Goal: Task Accomplishment & Management: Use online tool/utility

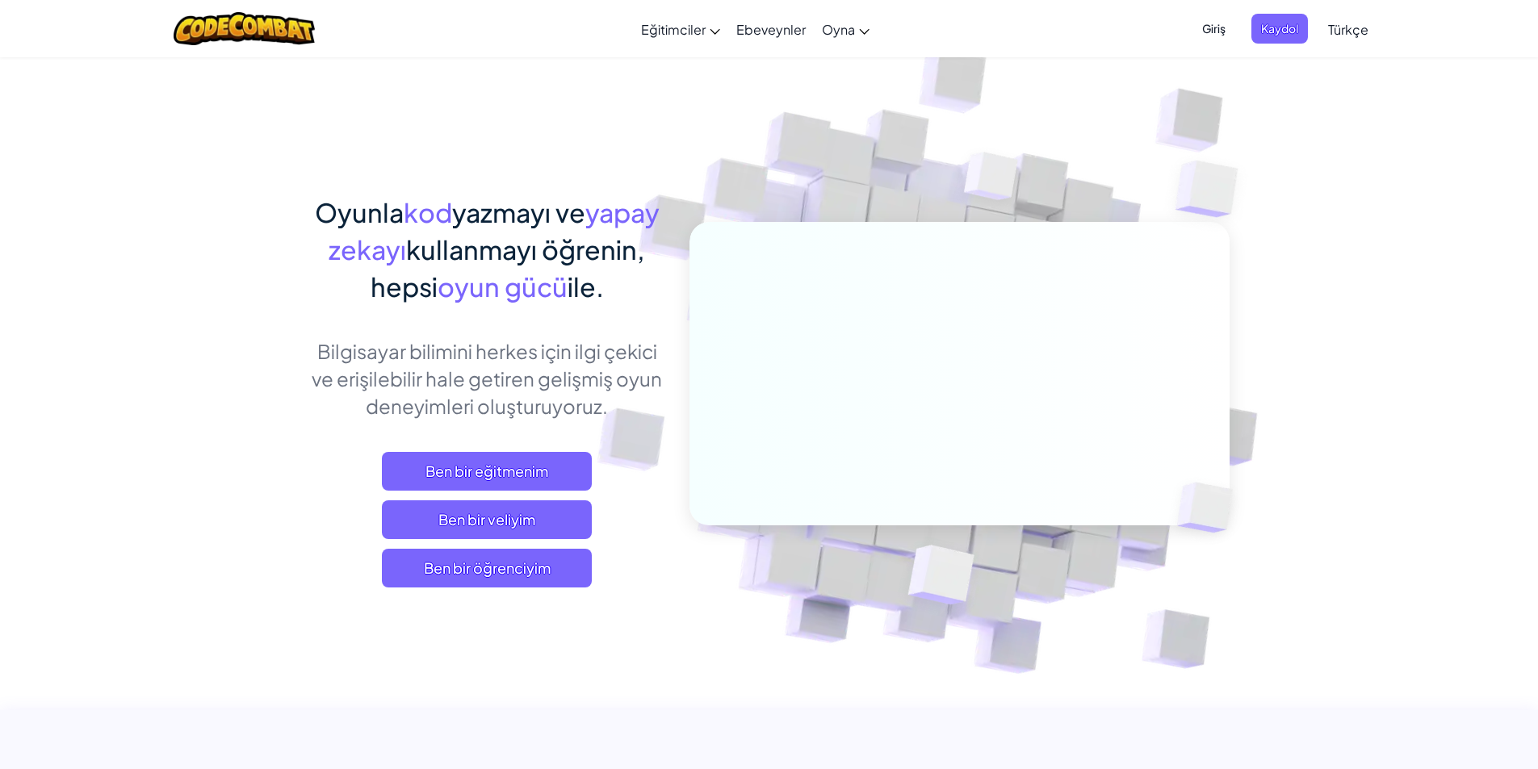
click at [484, 585] on span "Ben bir öğrenciyim" at bounding box center [487, 568] width 210 height 39
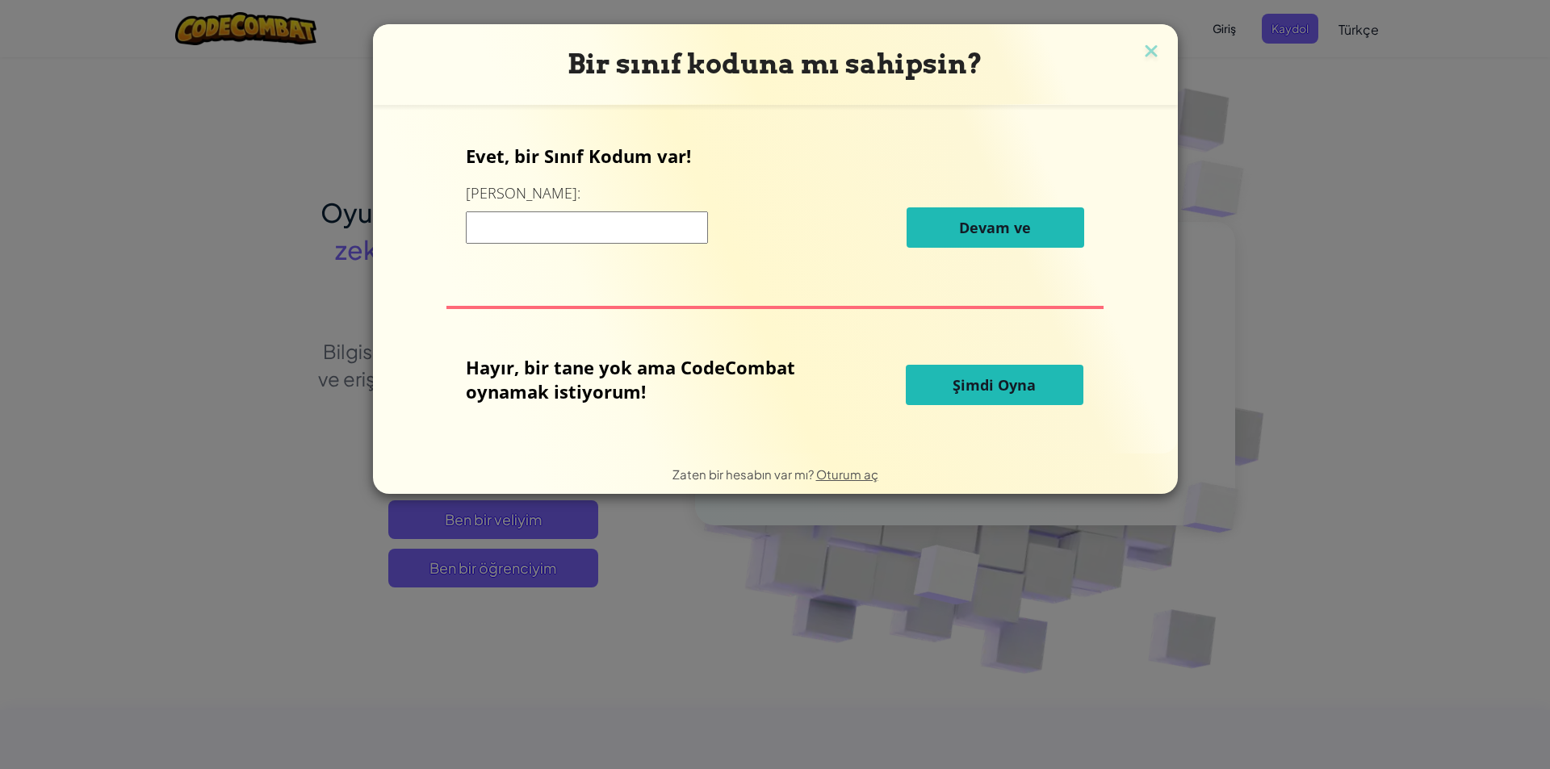
click at [598, 222] on input at bounding box center [587, 228] width 242 height 32
type input "MilkjellyWest"
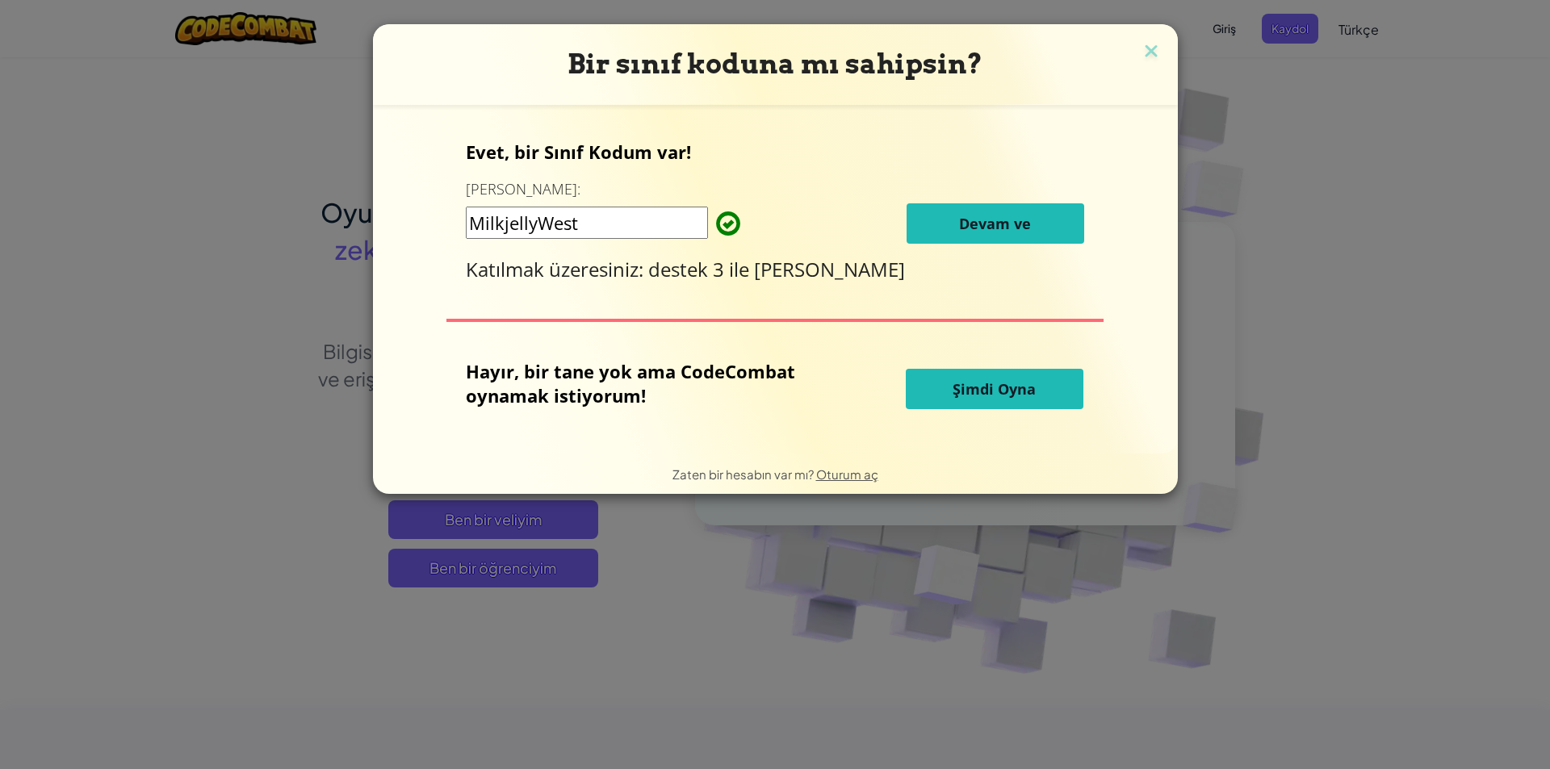
click at [1000, 231] on font "Devam ve" at bounding box center [995, 223] width 72 height 19
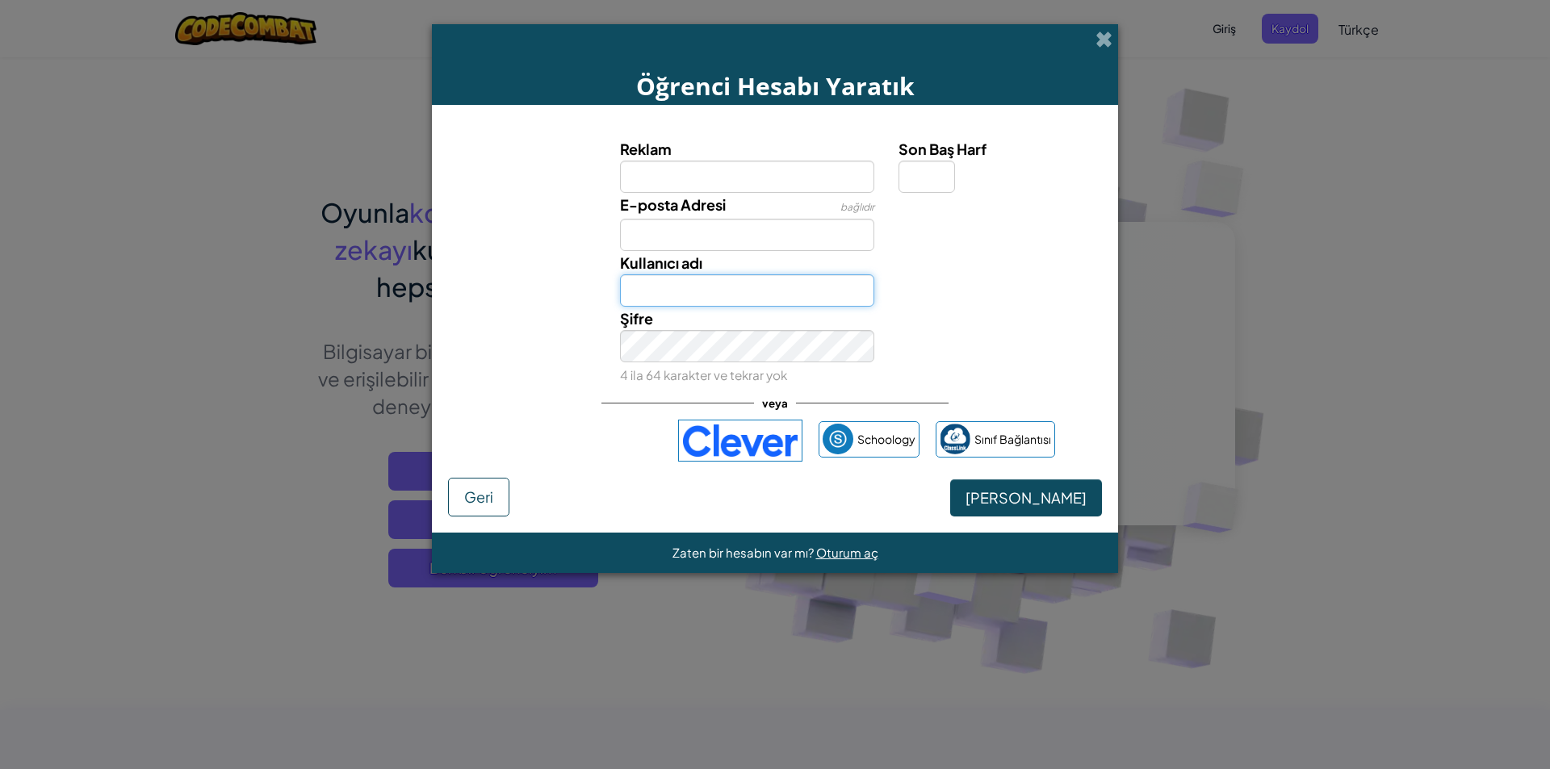
click at [648, 275] on input "Kullanıcı adı" at bounding box center [747, 291] width 255 height 32
type input "MehmetF"
click at [956, 174] on div "Son Baş Harf" at bounding box center [998, 165] width 199 height 56
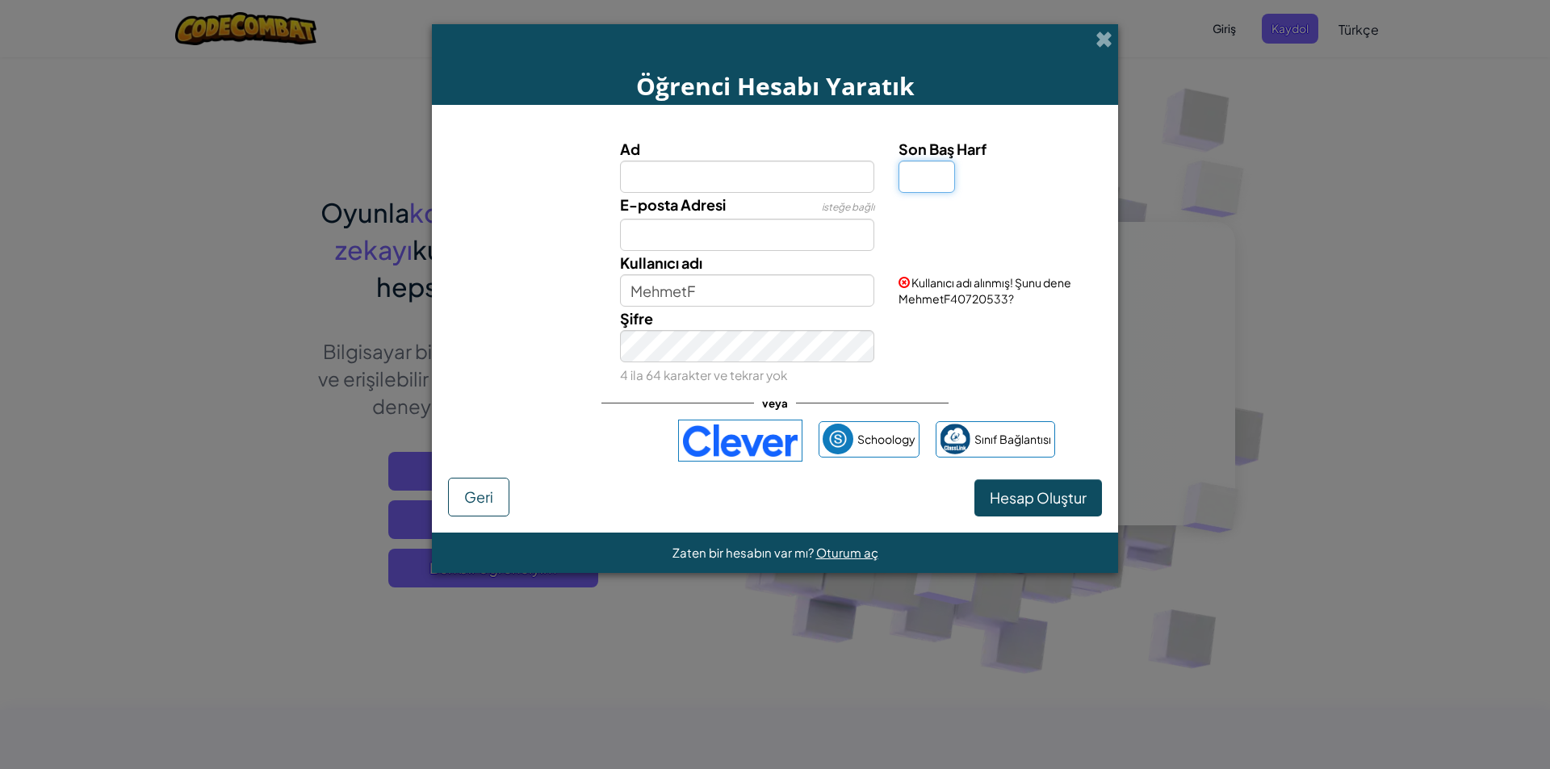
click at [932, 186] on input "Son Baş Harf" at bounding box center [927, 177] width 57 height 32
type input "f"
type input "F"
click at [715, 178] on input "Ad" at bounding box center [747, 177] width 255 height 32
type input "[PERSON_NAME]"
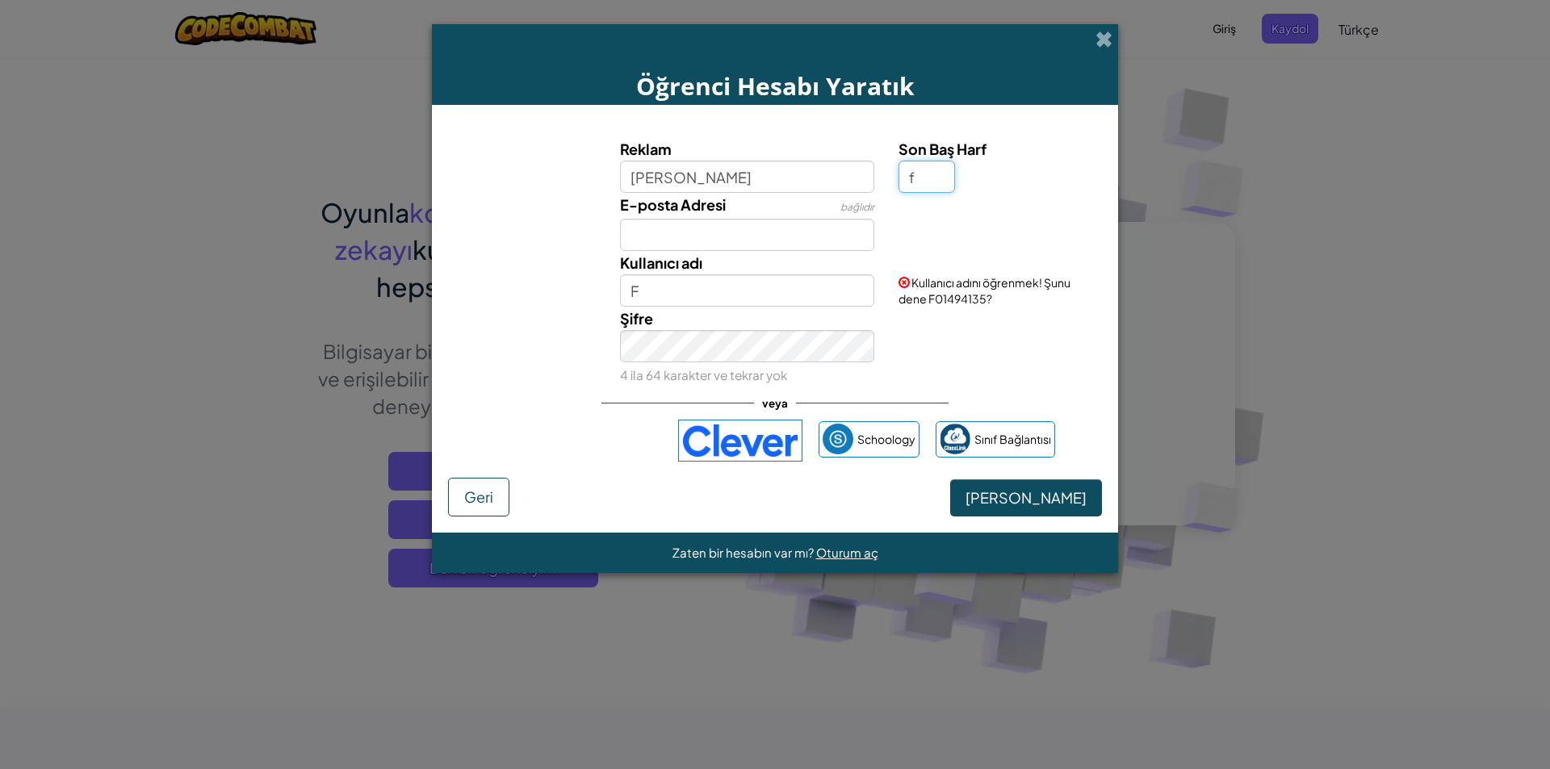
type input "[PERSON_NAME]"
click at [914, 176] on input "f" at bounding box center [927, 177] width 57 height 32
type input "M"
type input "[PERSON_NAME]"
click at [928, 291] on div "Kullanıcı adı [PERSON_NAME] ediliyor..." at bounding box center [775, 279] width 670 height 56
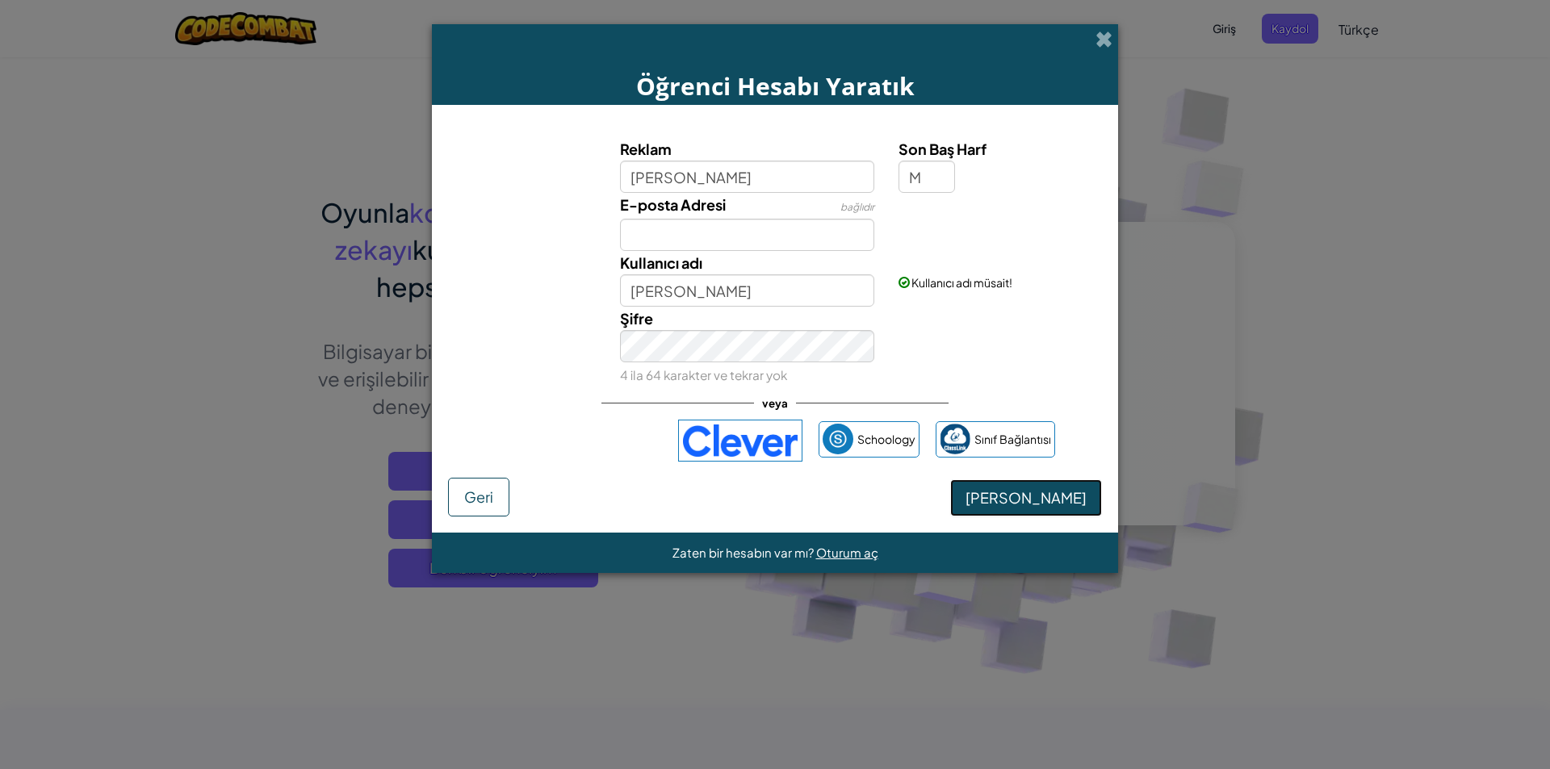
click at [1041, 497] on font "[PERSON_NAME]" at bounding box center [1026, 497] width 121 height 19
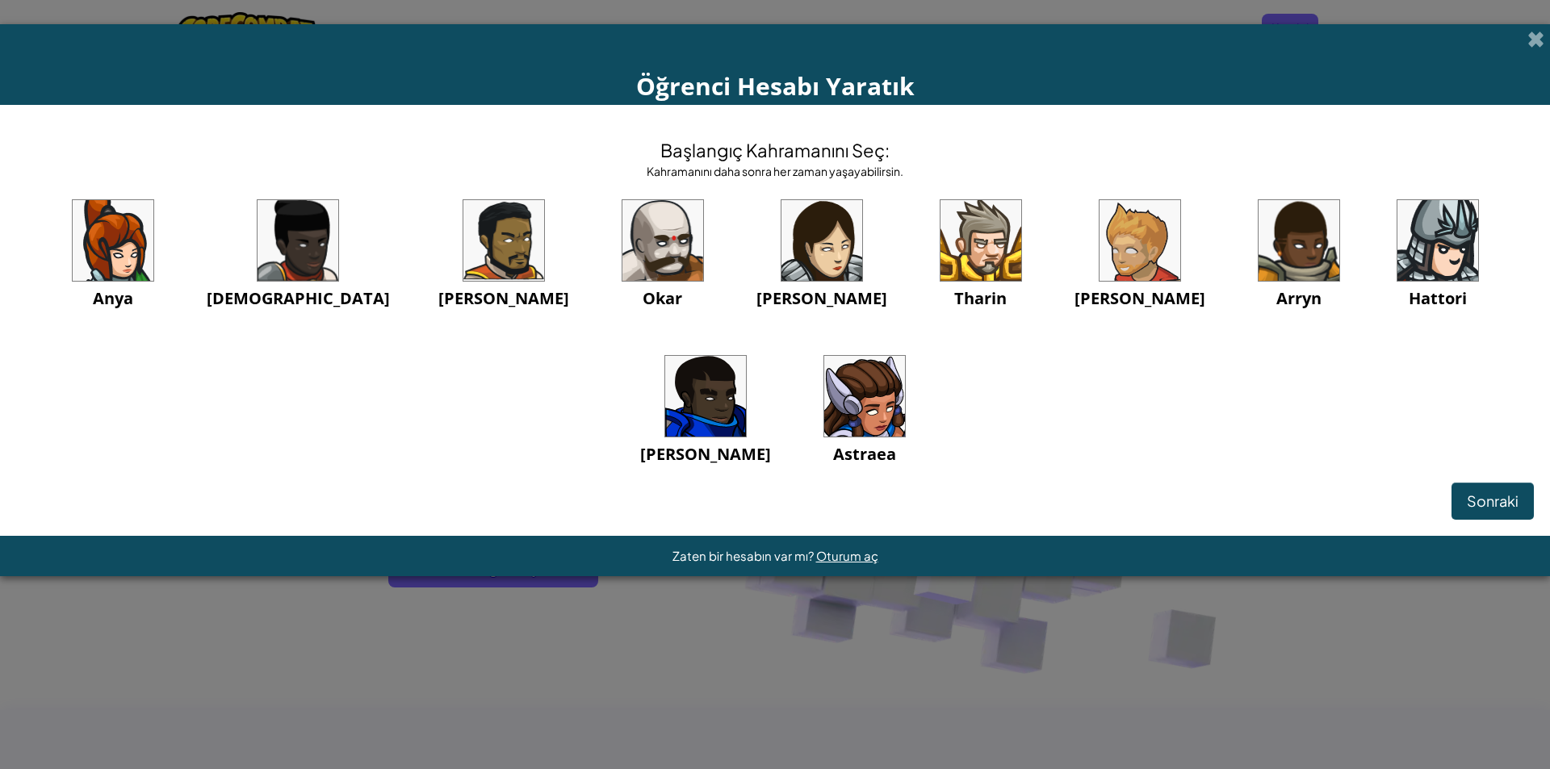
click at [804, 497] on div "Sonraki" at bounding box center [775, 501] width 1518 height 37
click at [297, 268] on img at bounding box center [298, 240] width 81 height 81
click at [1507, 520] on div "Başlangıç ​​Kahramanını Seç: Kahramanını daha sonra her zaman yaşayabilirsin. A…" at bounding box center [775, 320] width 1550 height 431
click at [1488, 504] on font "Sonraki" at bounding box center [1493, 501] width 52 height 19
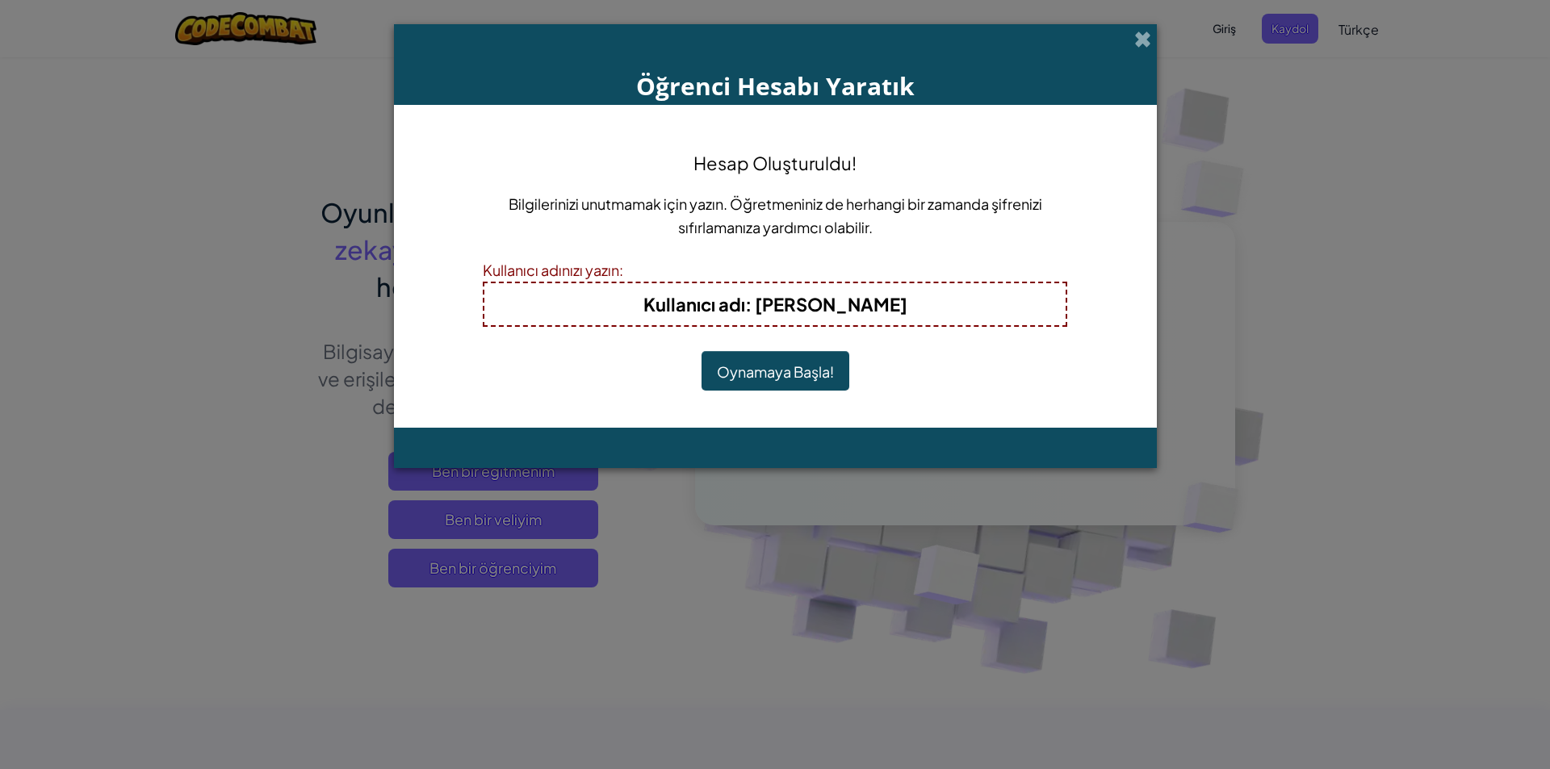
click at [792, 379] on font "Oynamaya Başla!" at bounding box center [775, 372] width 117 height 19
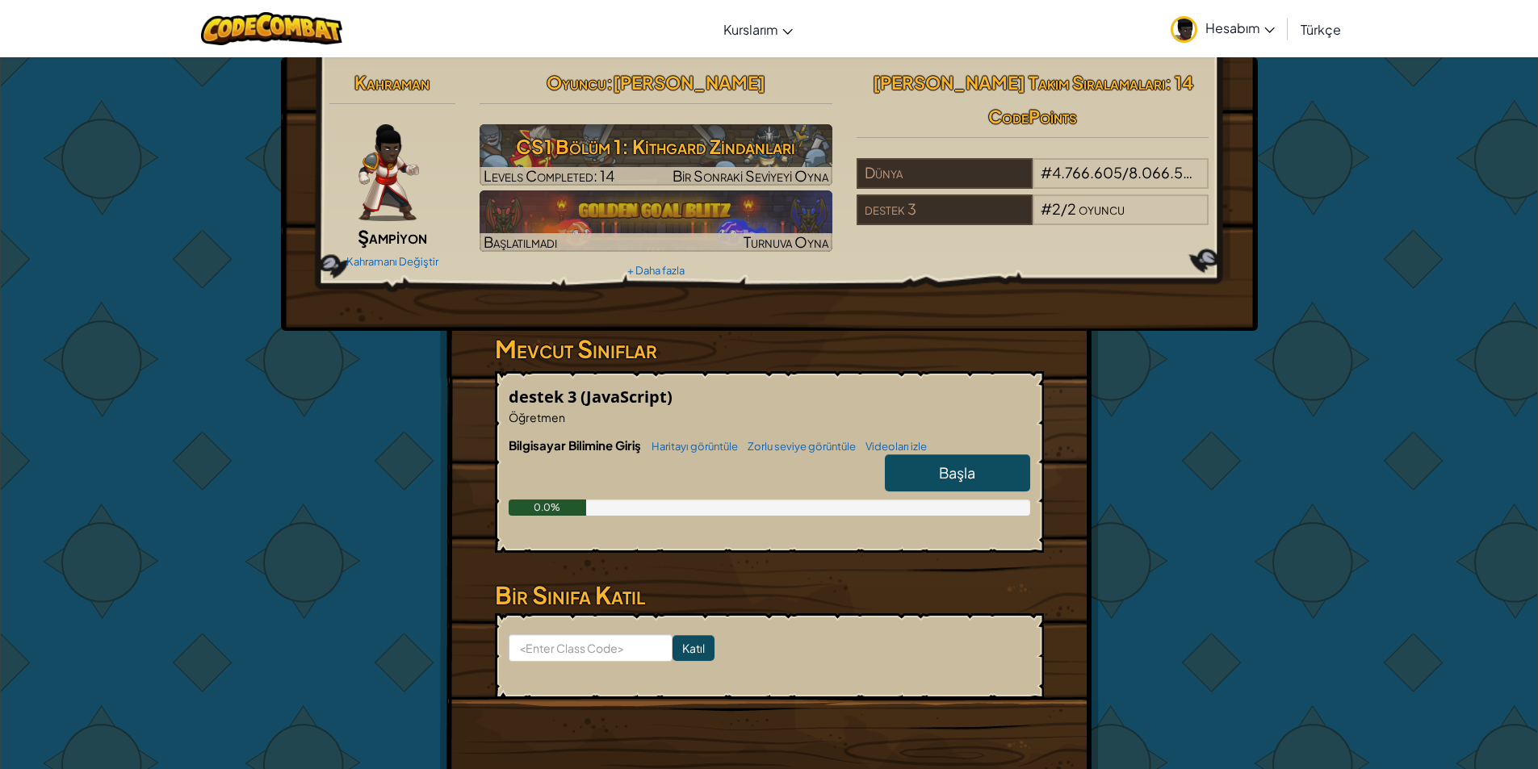
click at [933, 461] on link "Başla" at bounding box center [957, 473] width 145 height 37
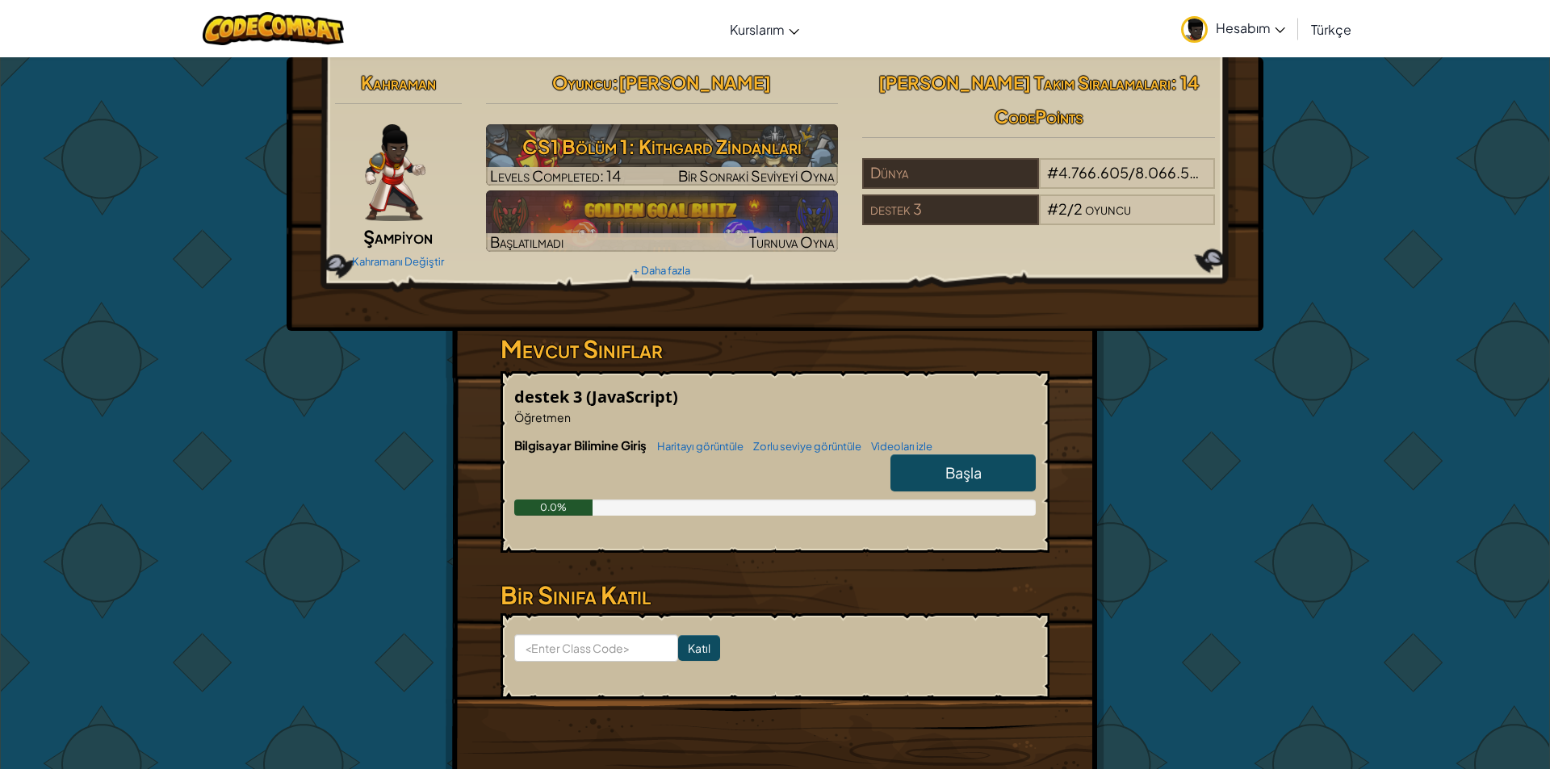
select select "tr"
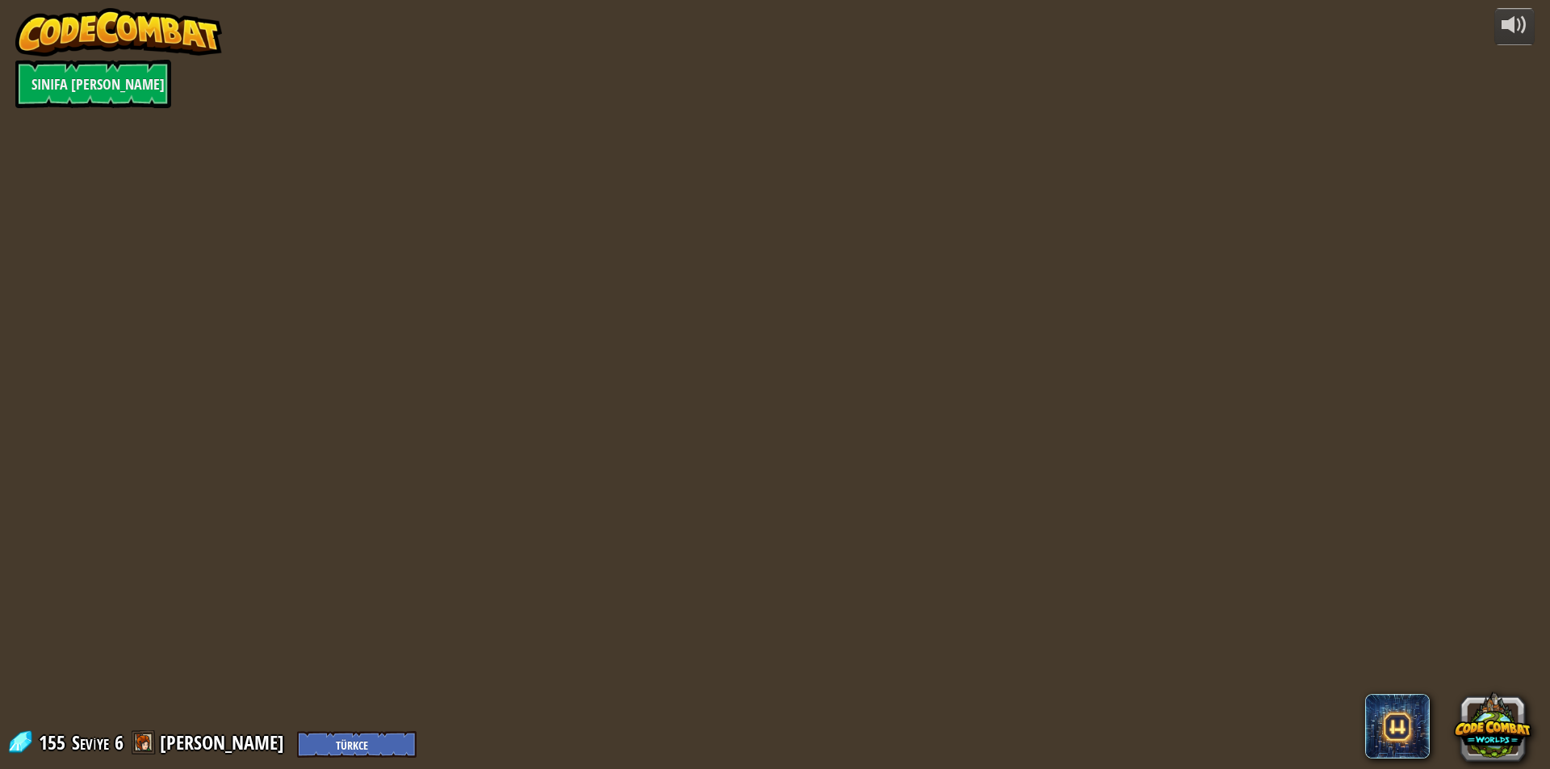
select select "tr"
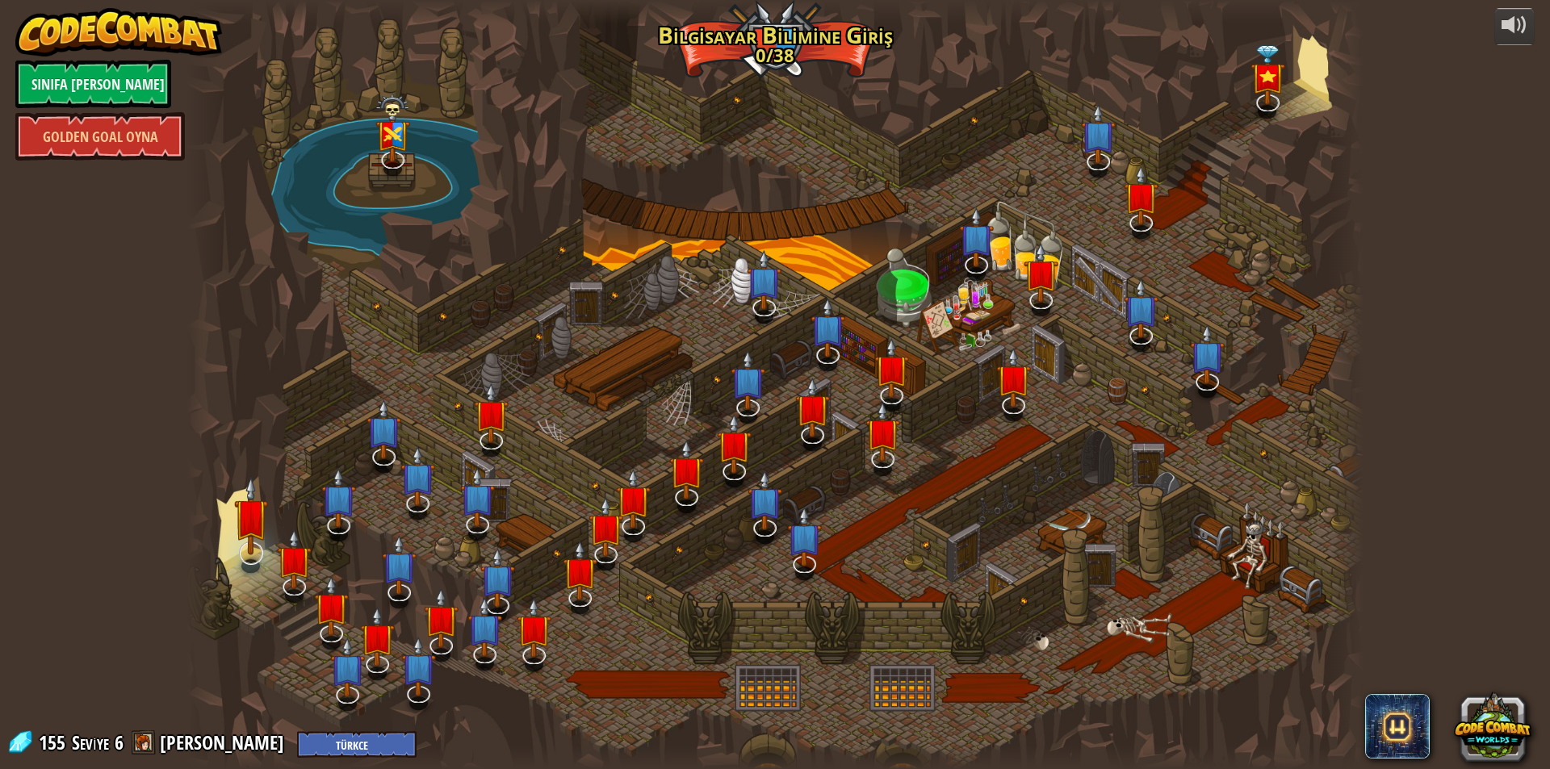
select select "tr"
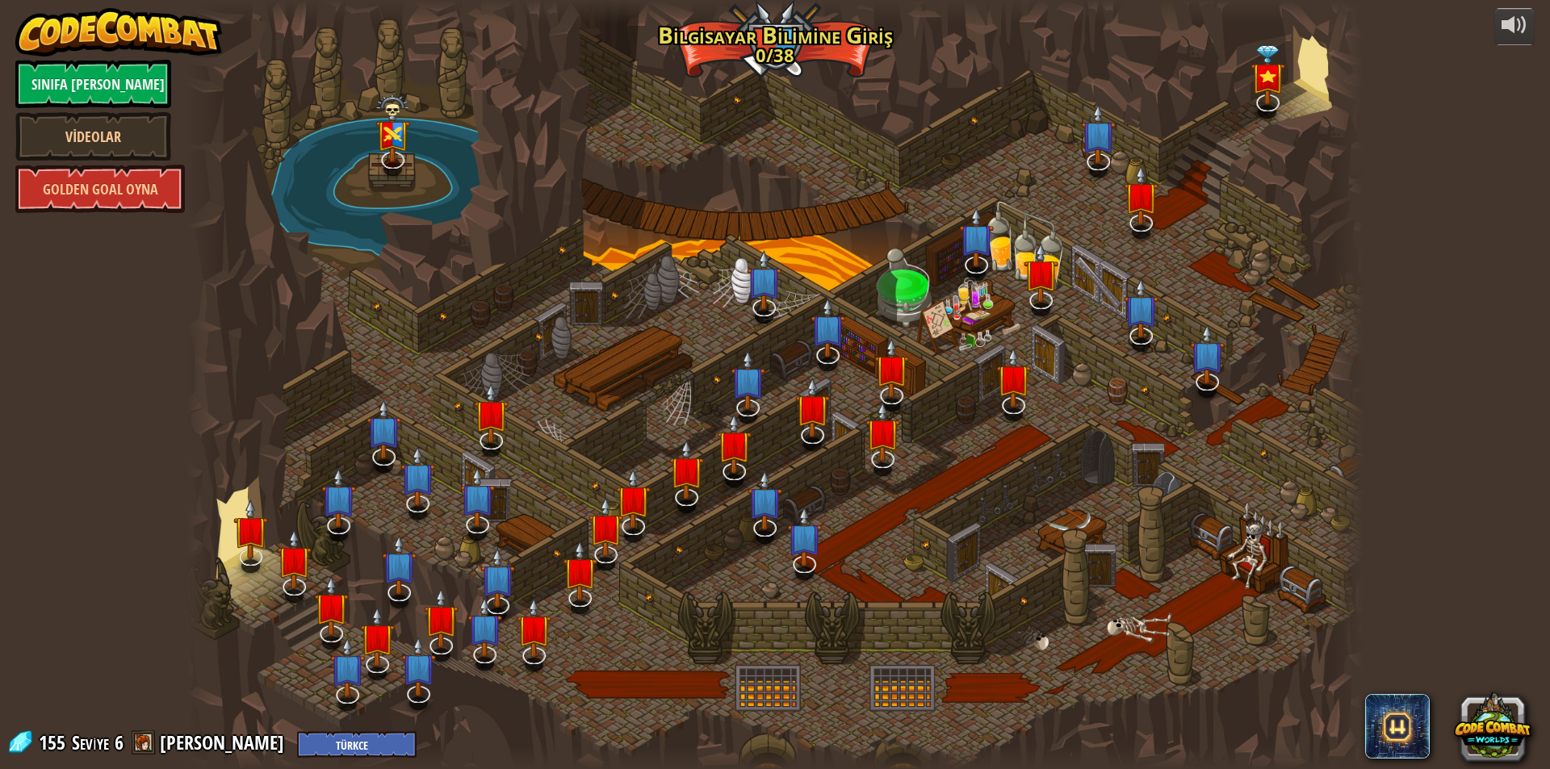
select select "tr"
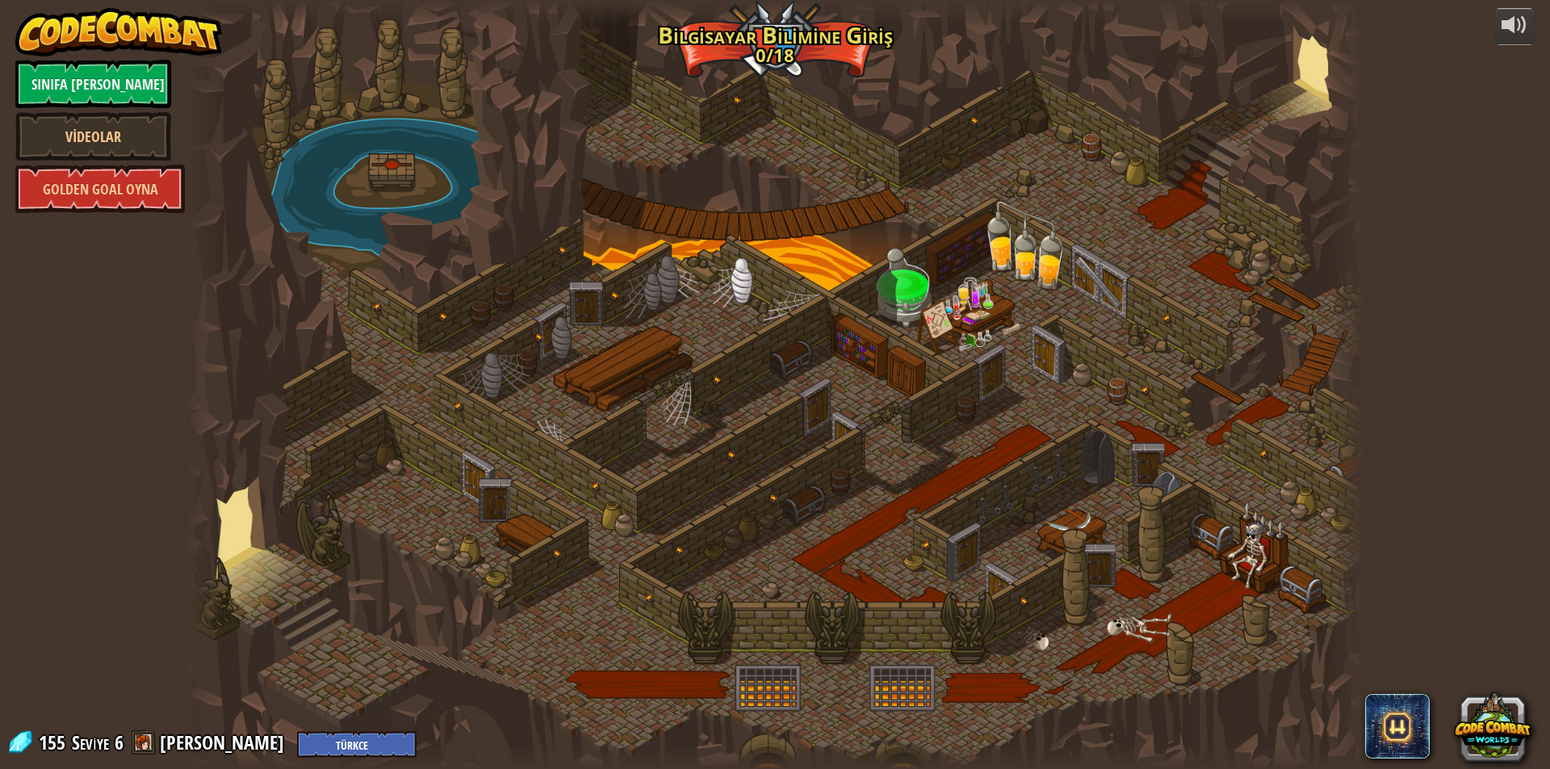
select select "tr"
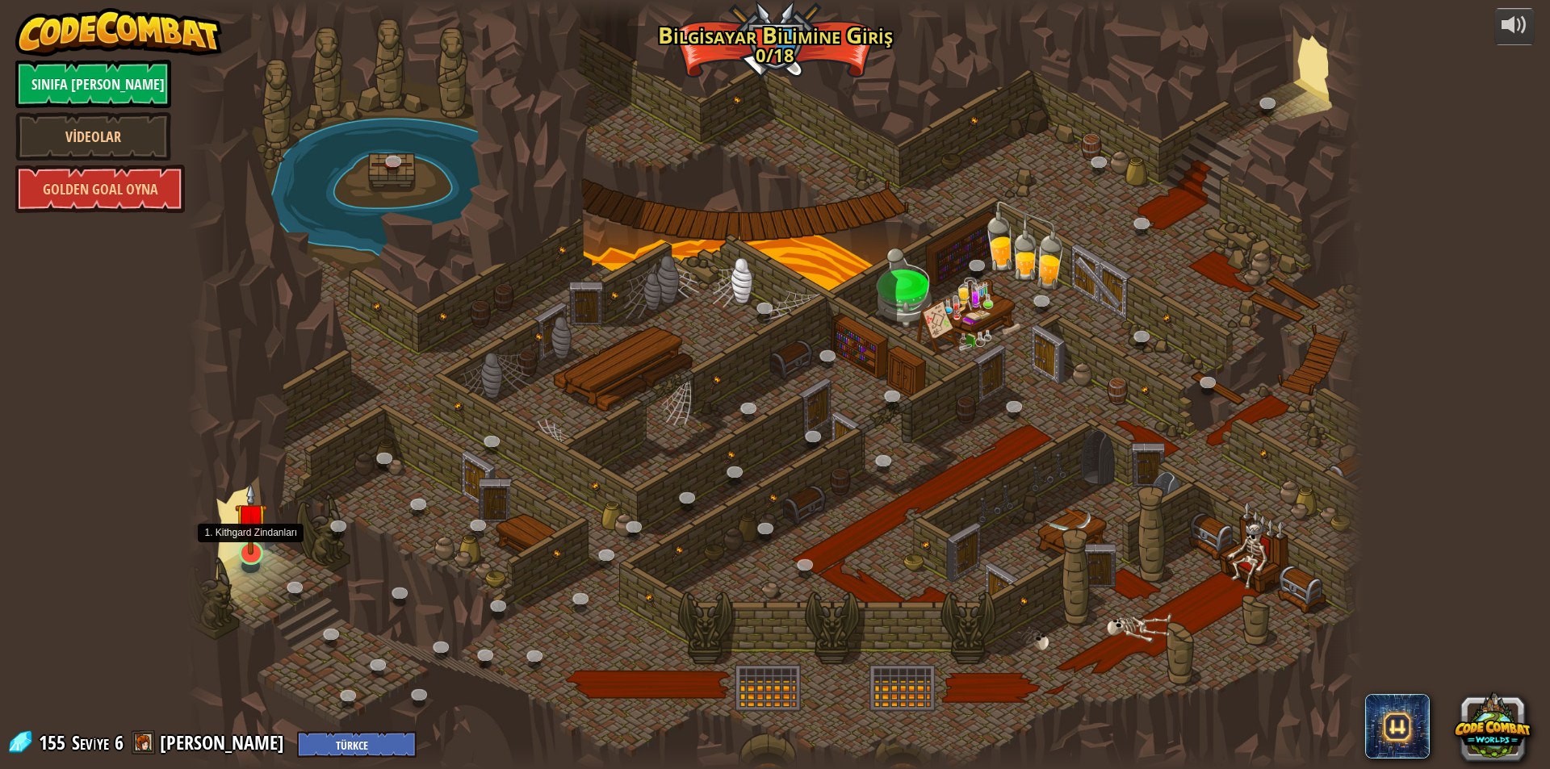
select select "tr"
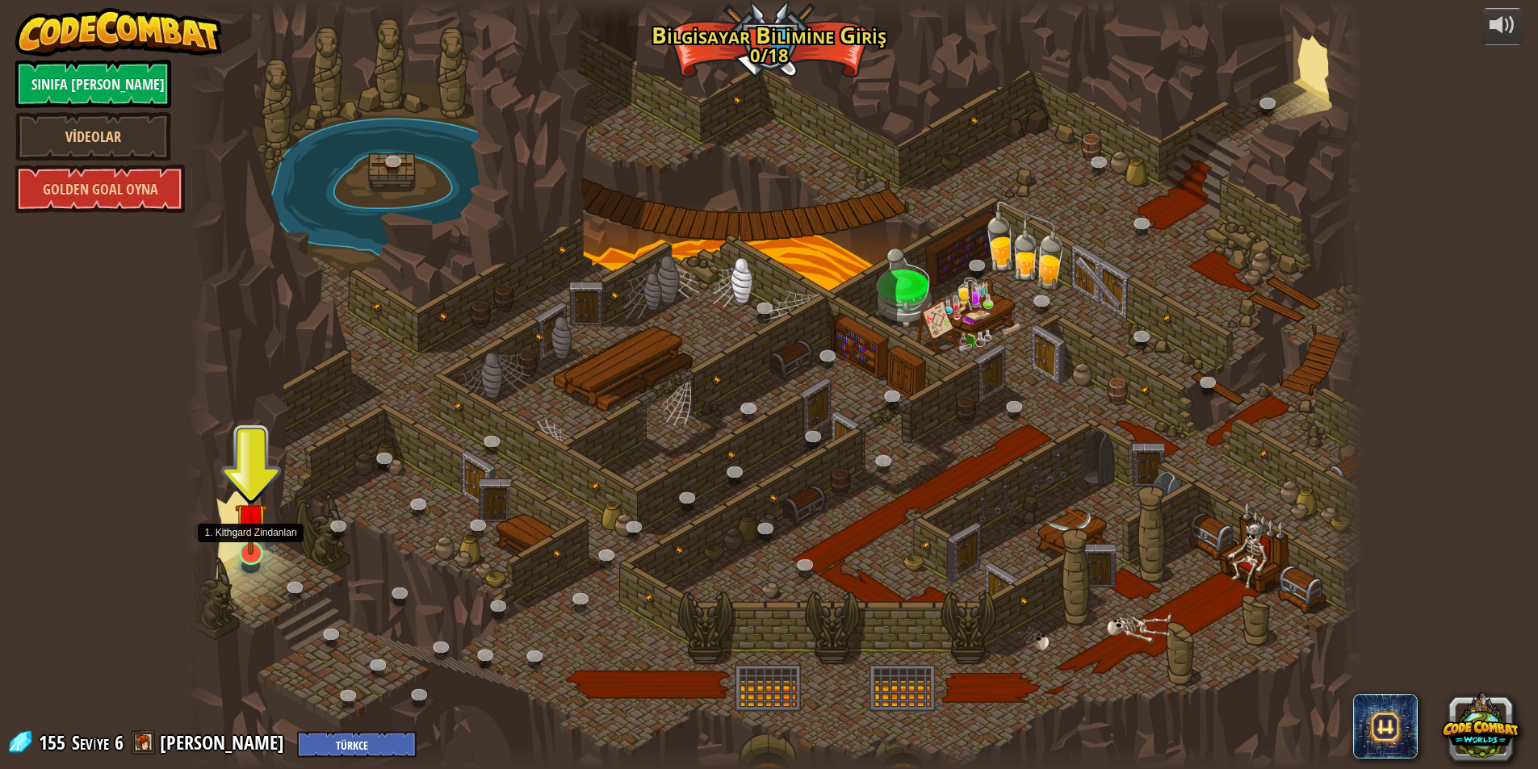
click at [244, 546] on img at bounding box center [250, 519] width 31 height 73
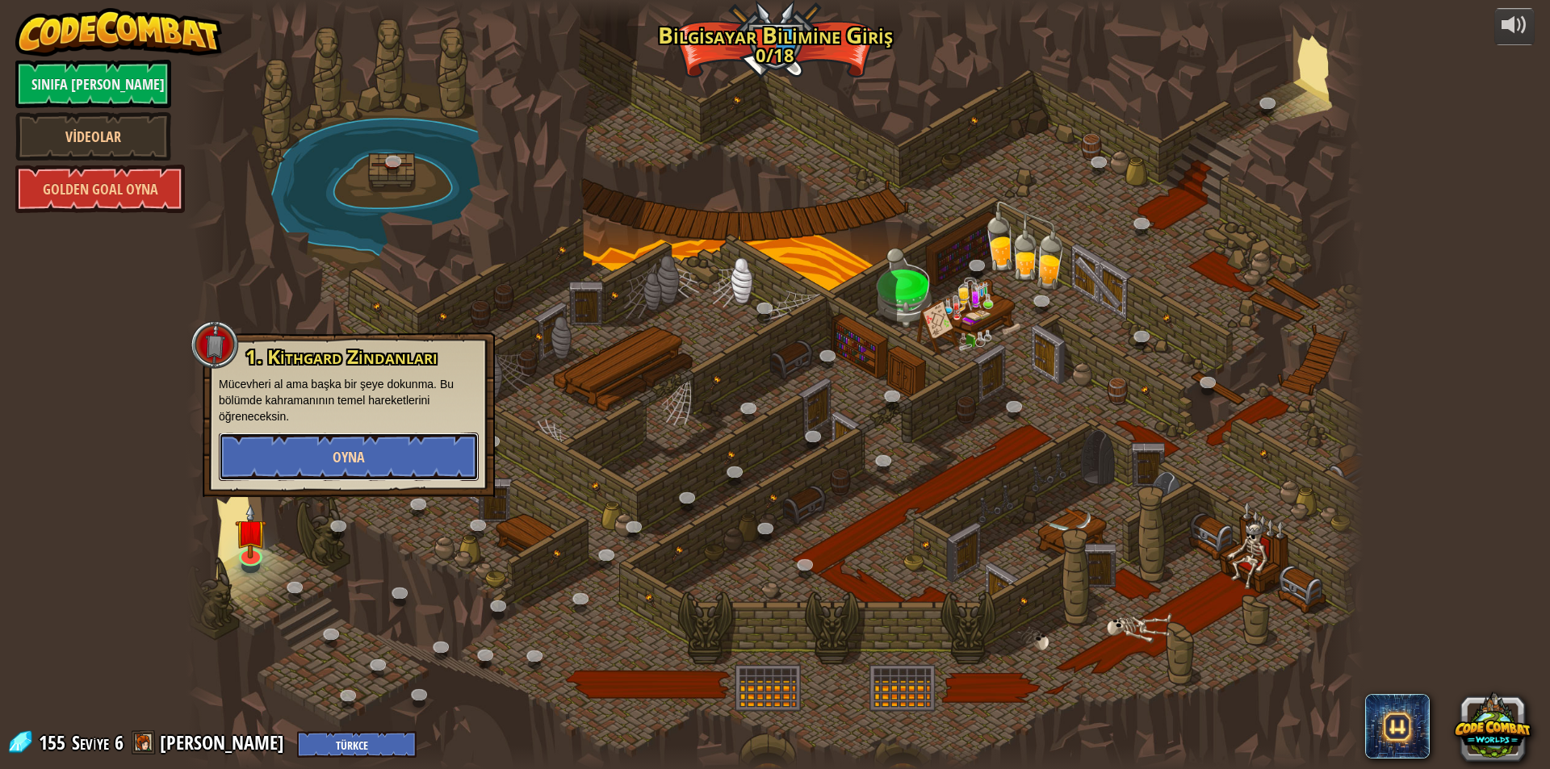
click at [330, 463] on button "Oyna" at bounding box center [349, 457] width 260 height 48
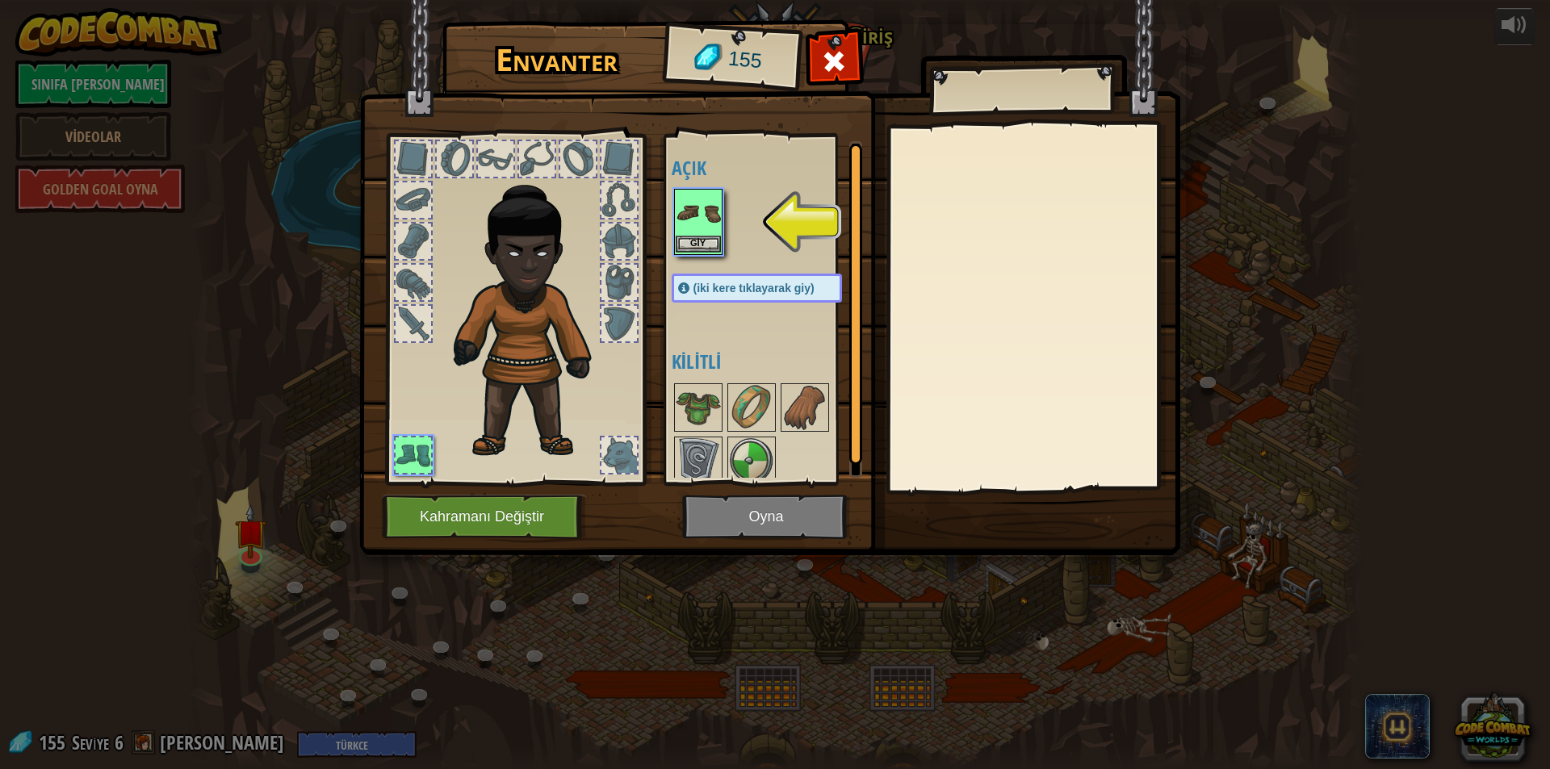
click at [685, 220] on img at bounding box center [698, 213] width 45 height 45
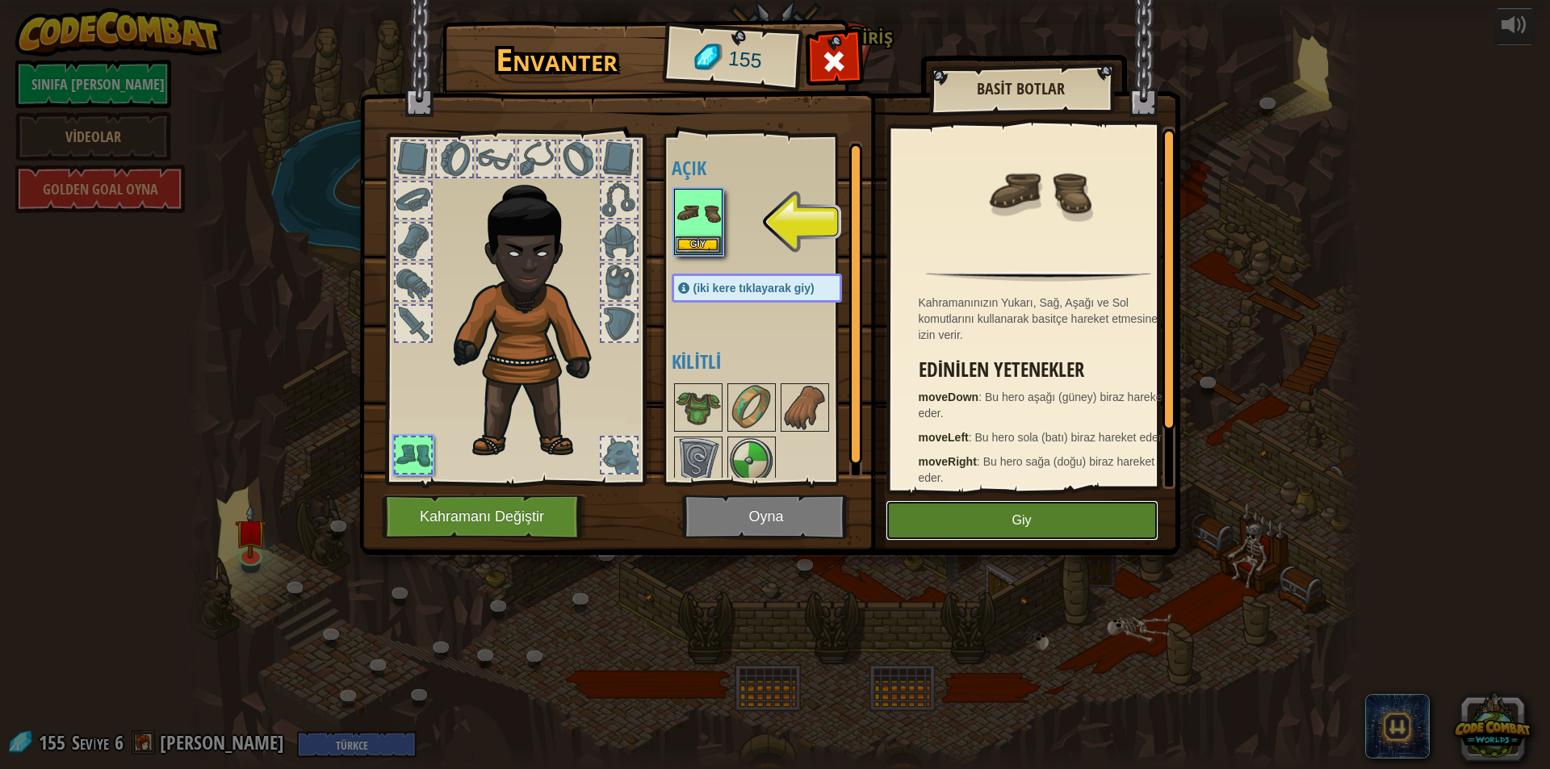
click at [1008, 528] on button "Giy" at bounding box center [1022, 521] width 273 height 40
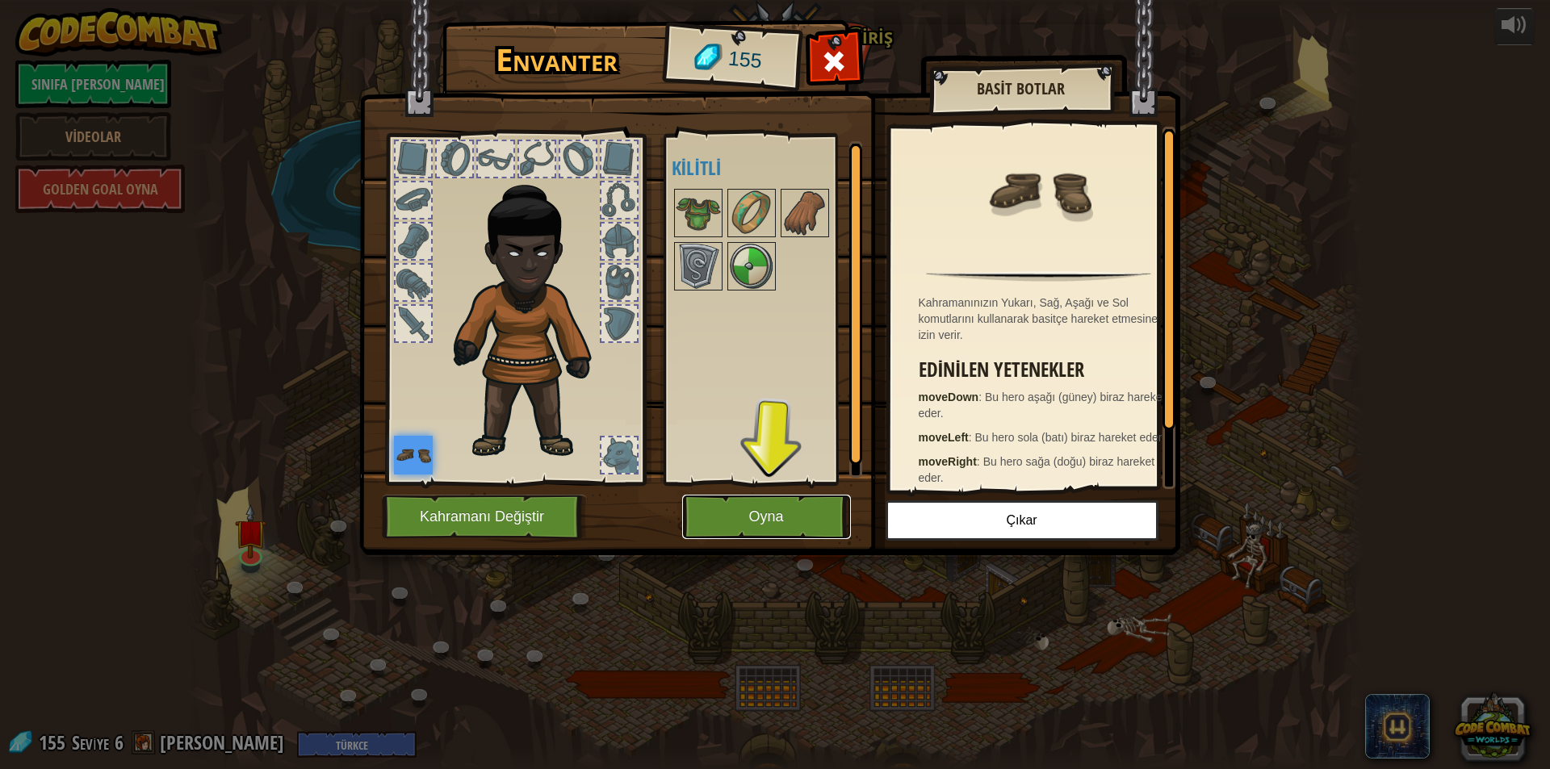
click at [736, 526] on button "Oyna" at bounding box center [766, 517] width 169 height 44
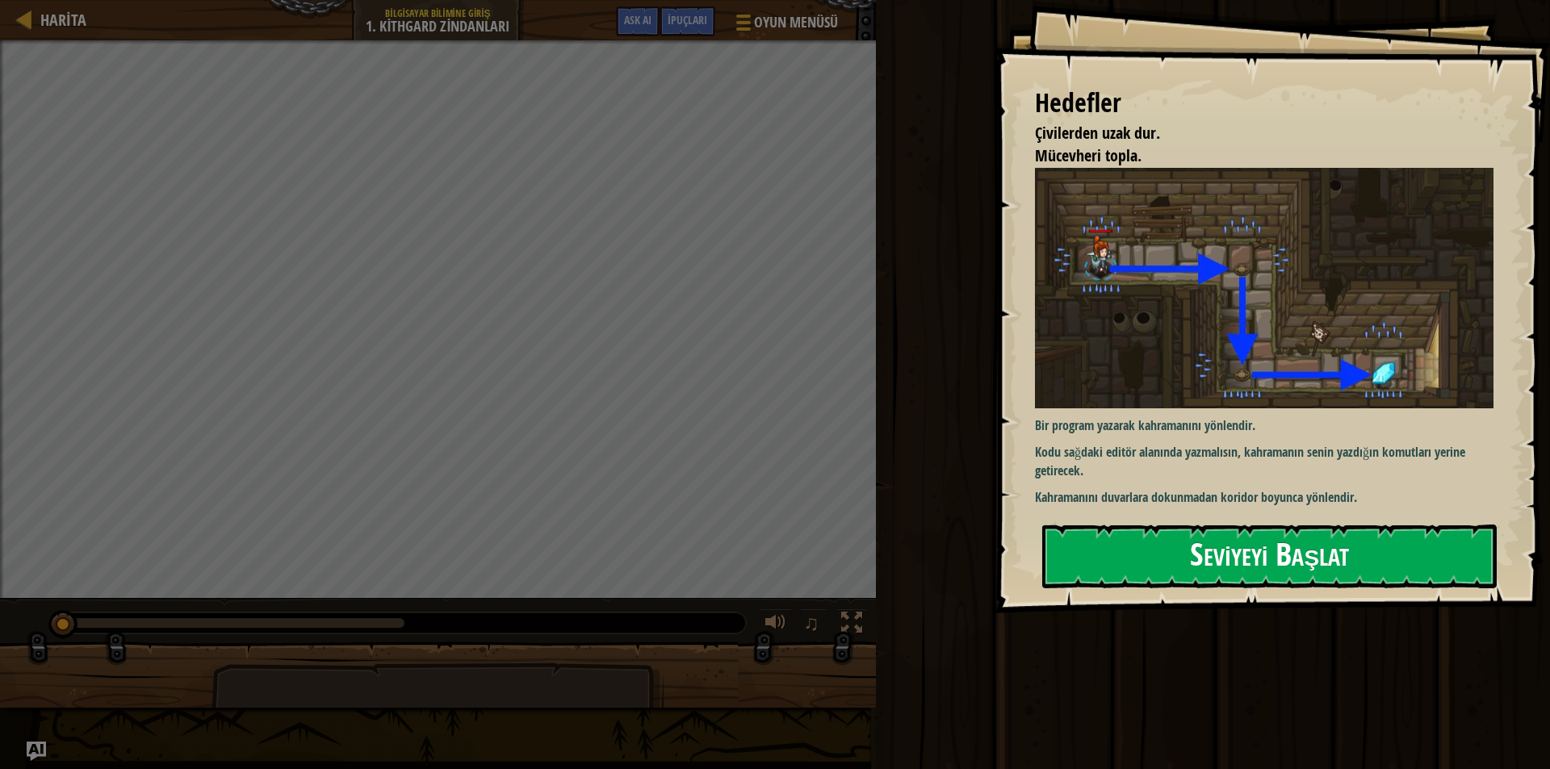
click at [1251, 551] on button "Seviyeyi Başlat" at bounding box center [1269, 557] width 455 height 64
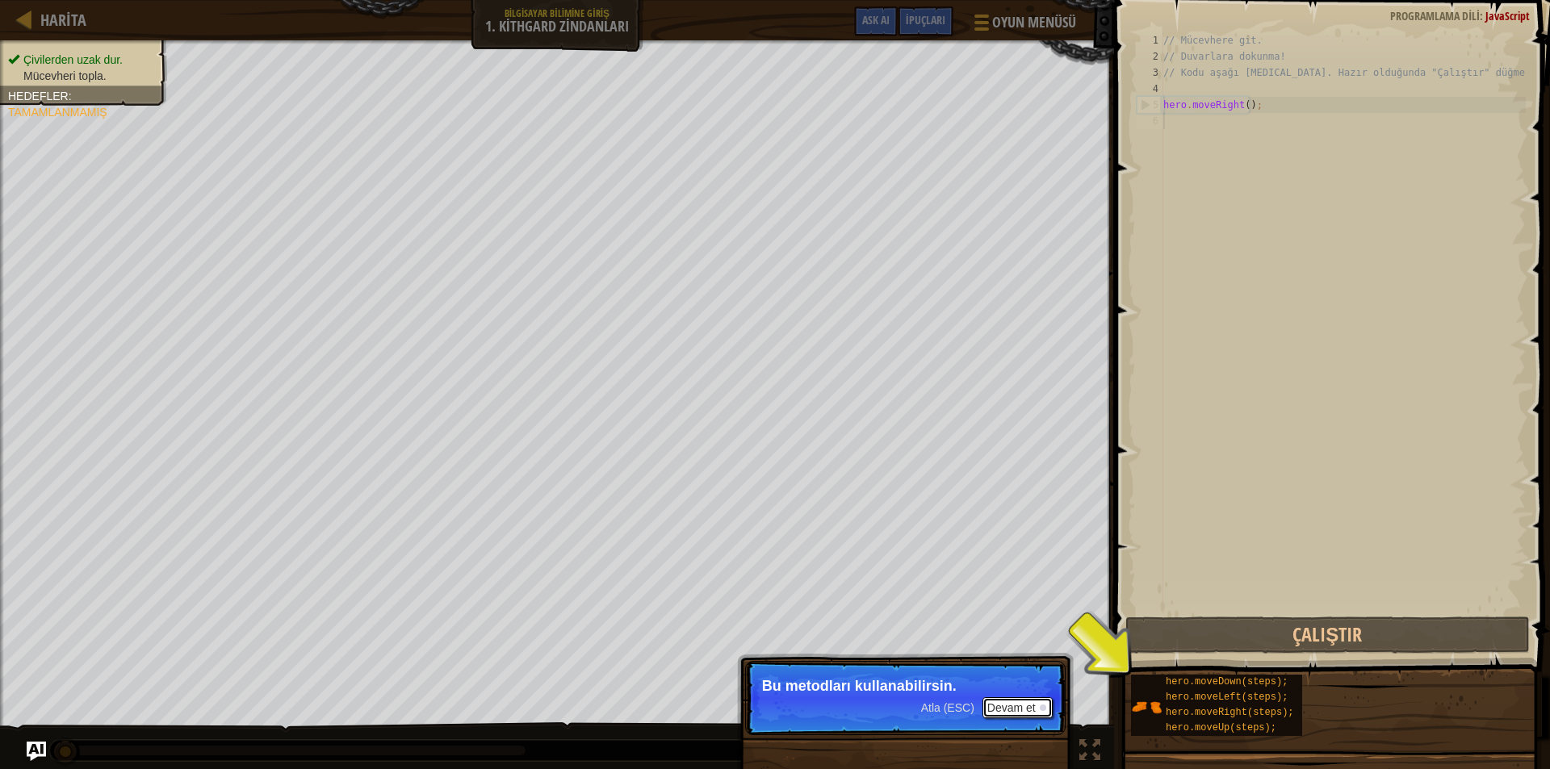
click at [1010, 710] on button "Devam et" at bounding box center [1018, 708] width 70 height 21
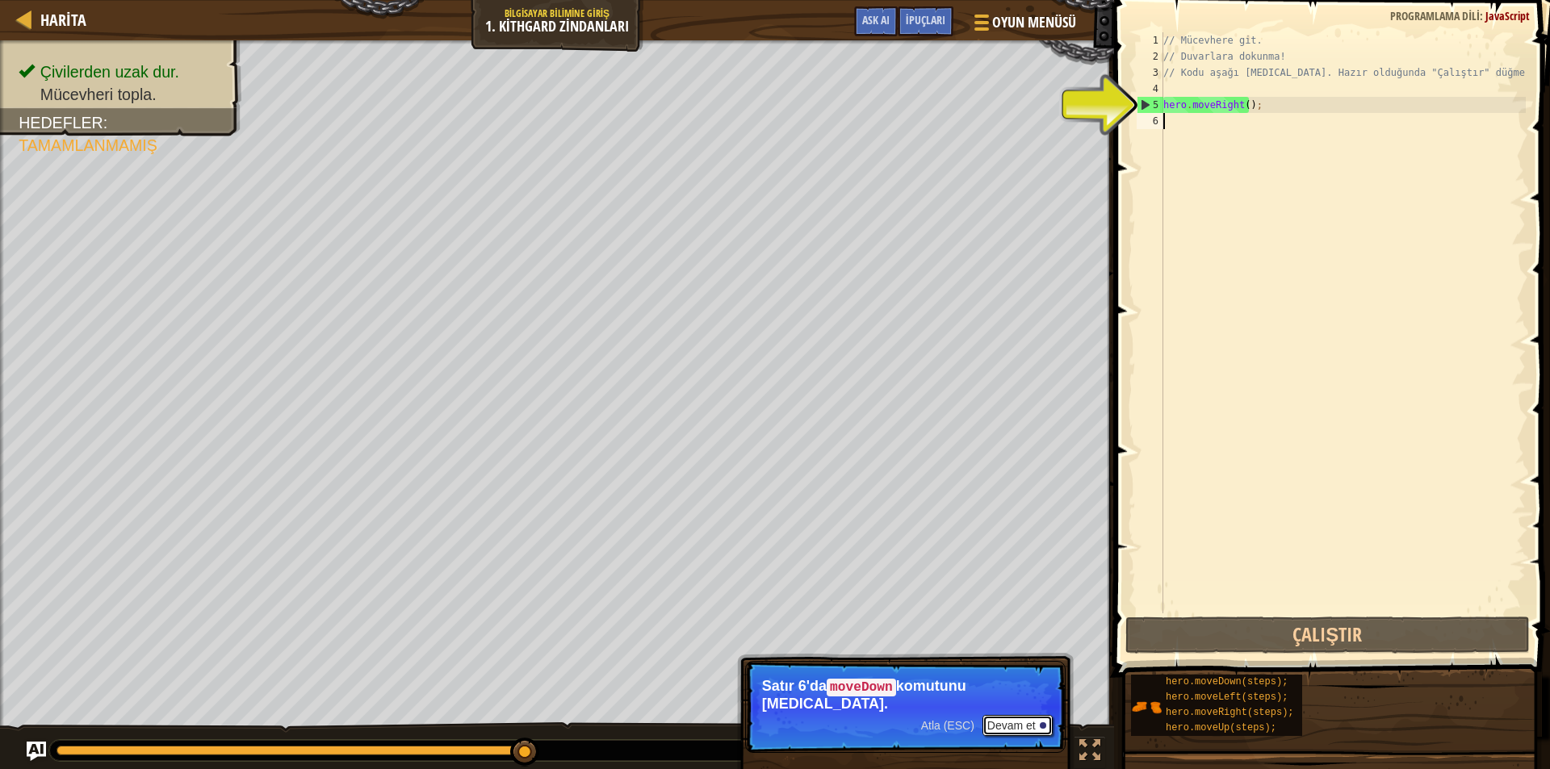
click at [1004, 715] on button "Devam et" at bounding box center [1018, 725] width 70 height 21
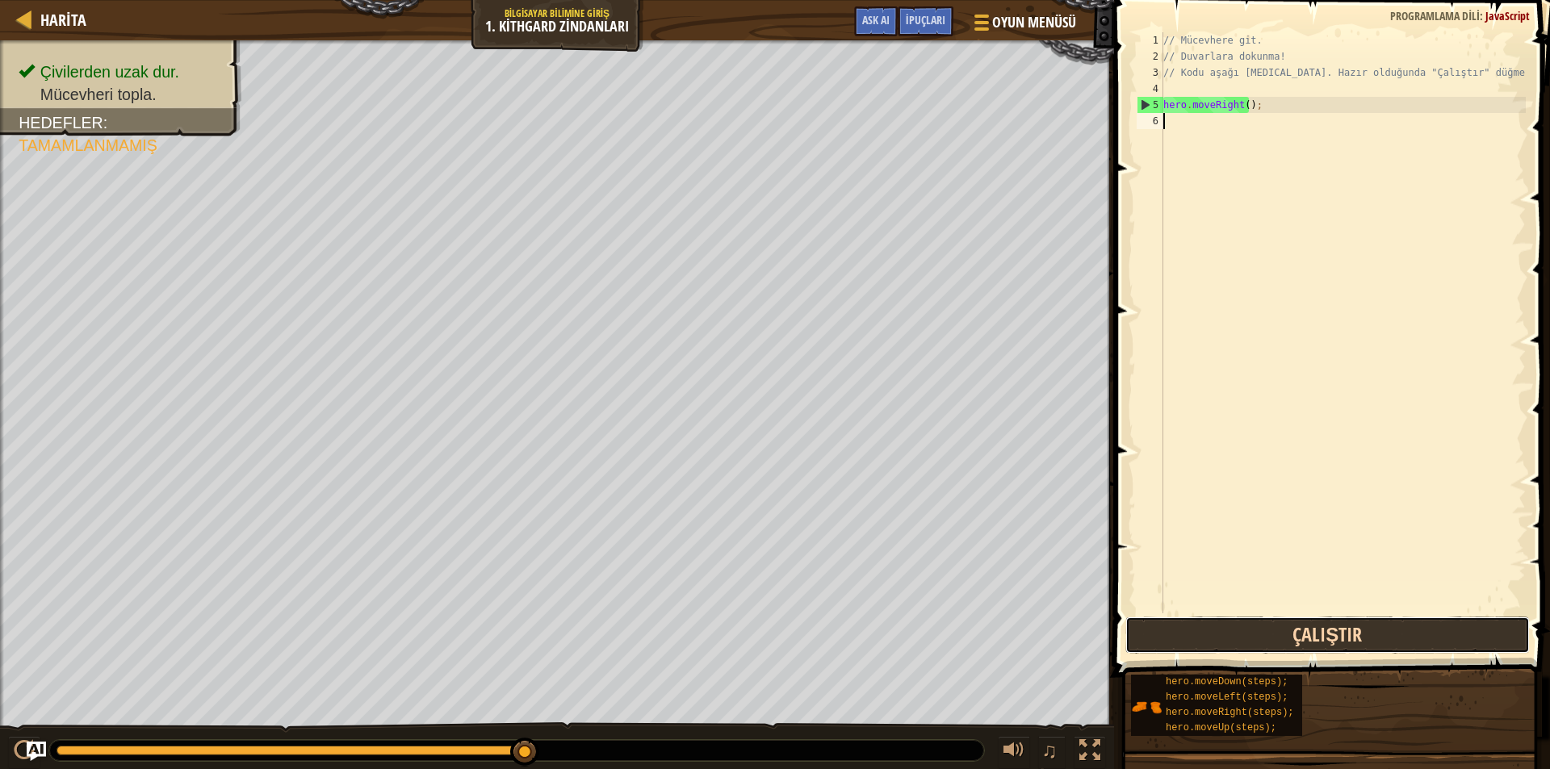
click at [1309, 627] on button "Çalıştır" at bounding box center [1328, 635] width 405 height 37
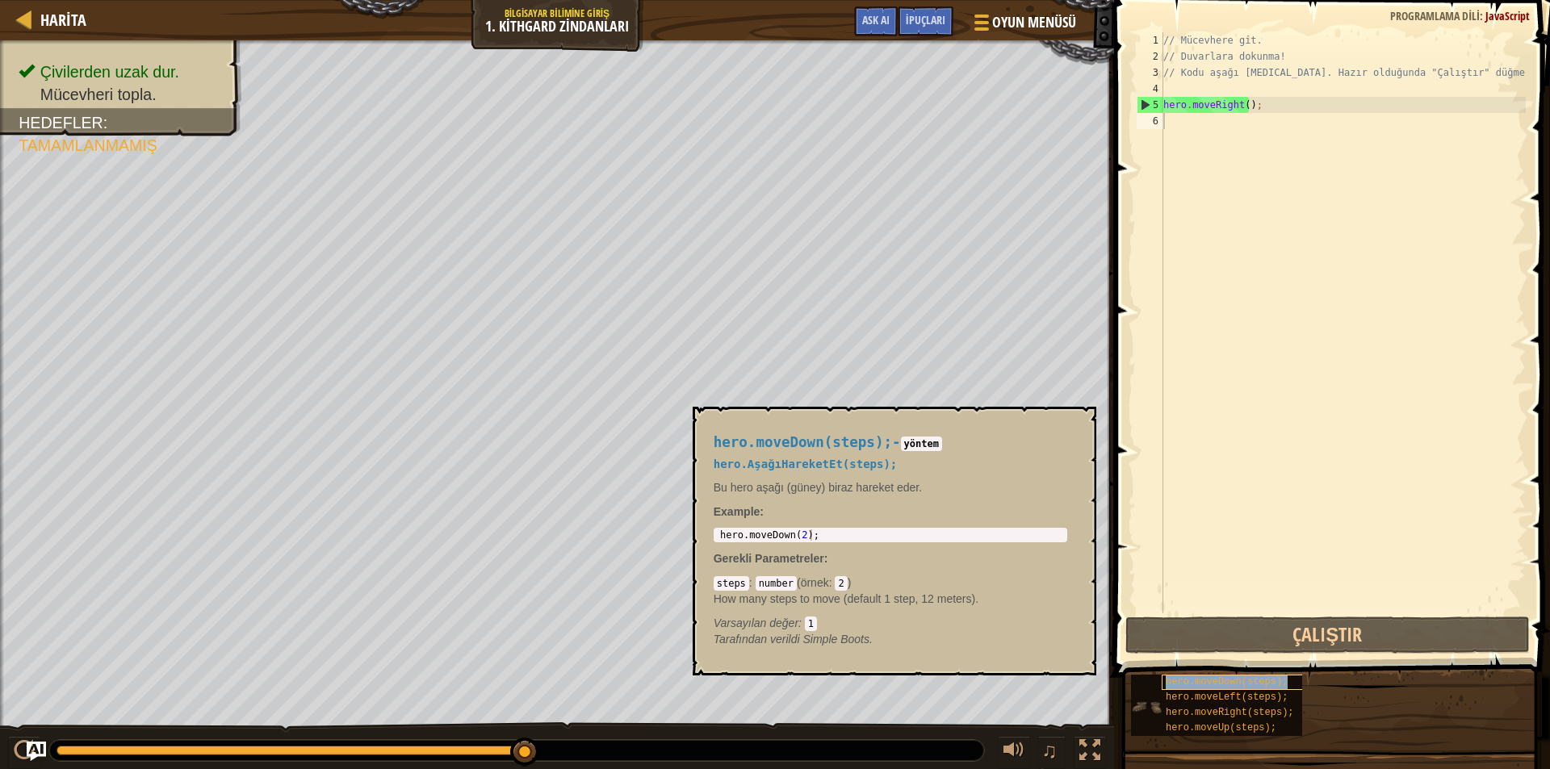
click at [1250, 685] on span "hero.moveDown(steps);" at bounding box center [1227, 682] width 122 height 11
type textarea "hero.moveDown(2);"
click at [684, 0] on body "Harita Bilgisayar Bilimine Giriş 1. Kithgard Zindanları Oyun Menüsü Bitti İpuçl…" at bounding box center [775, 0] width 1550 height 0
type textarea "hero.moveRight();"
click at [1282, 99] on div "// Mücevhere git. // Duvarlara dokunma! // Kodu aşağı yaz. Hazır olduğunda "Çal…" at bounding box center [1343, 339] width 366 height 614
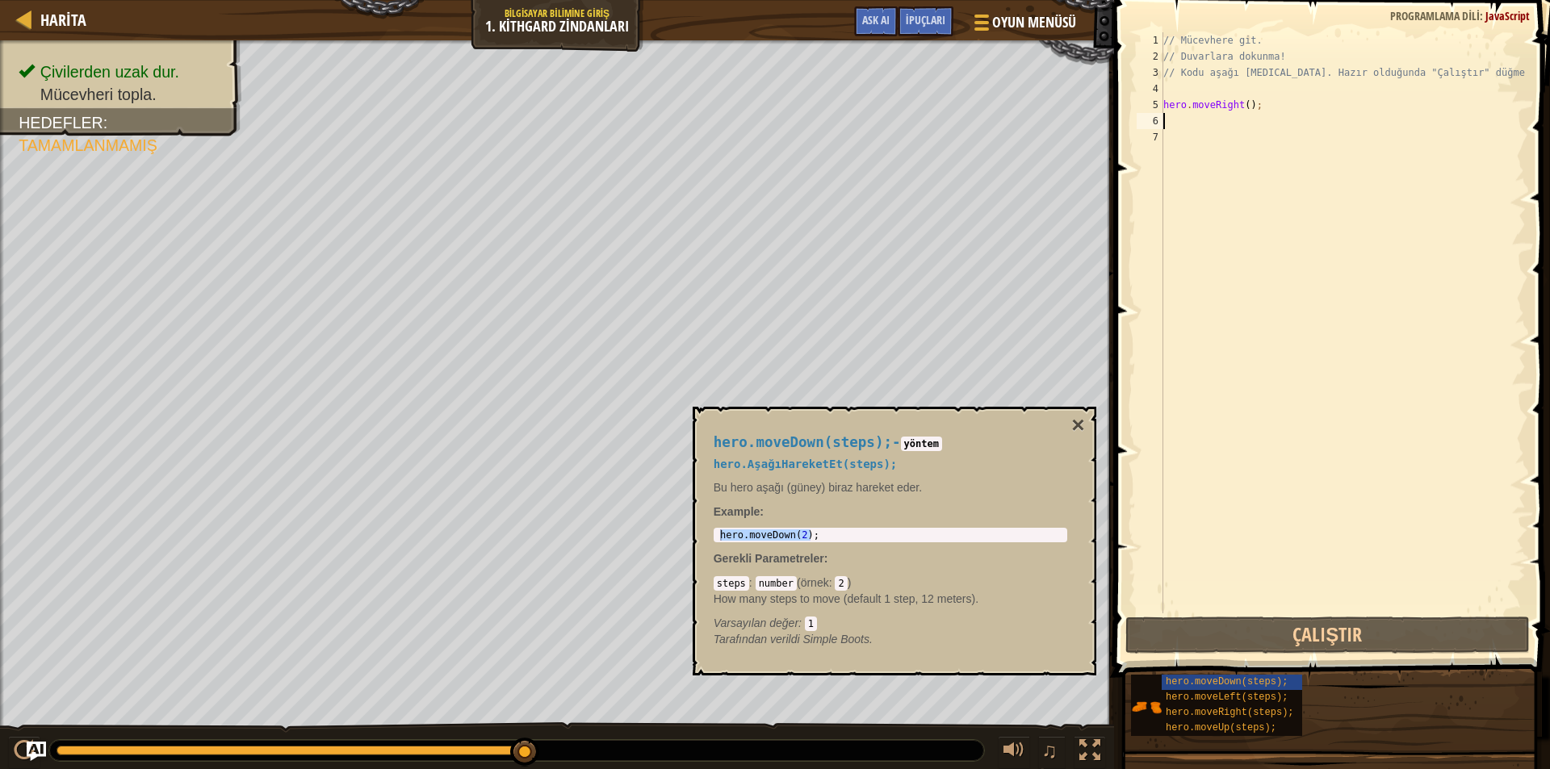
paste textarea "hero.moveDown(2);"
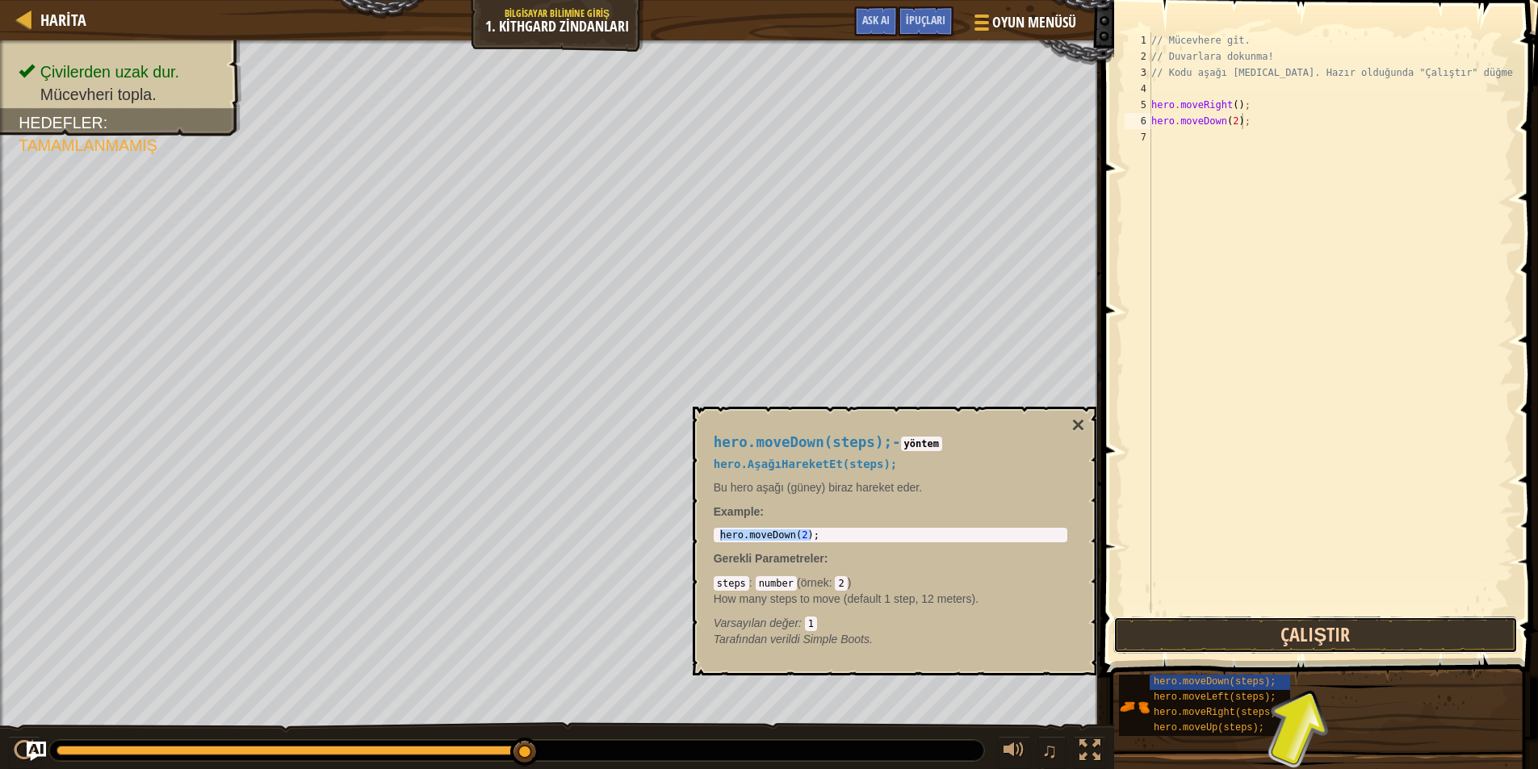
click at [1251, 644] on button "Çalıştır" at bounding box center [1315, 635] width 405 height 37
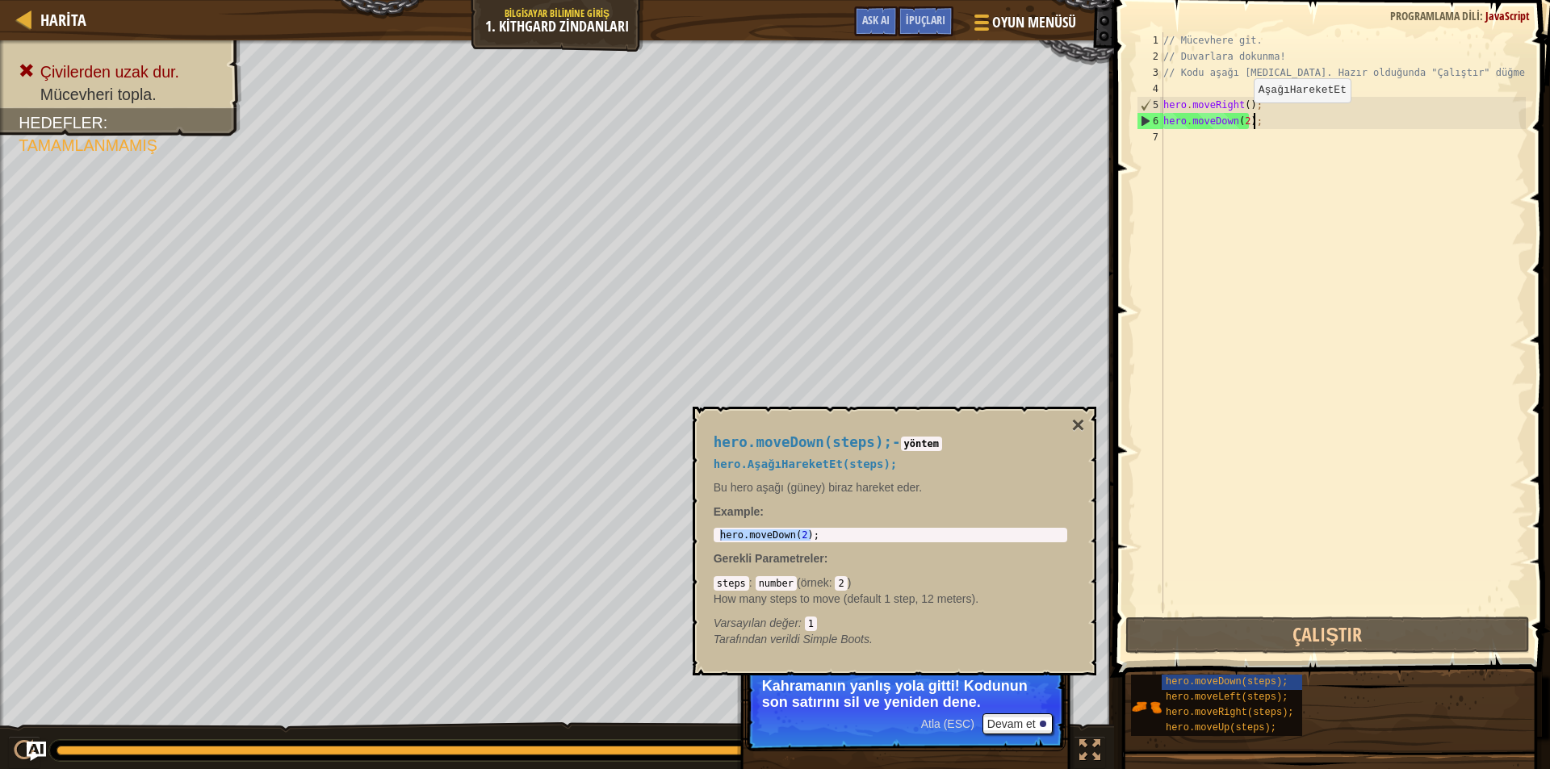
click at [1240, 119] on div "// Mücevhere git. // Duvarlara dokunma! // Kodu aşağı yaz. Hazır olduğunda "Çal…" at bounding box center [1343, 339] width 366 height 614
type textarea "hero.moveDown();"
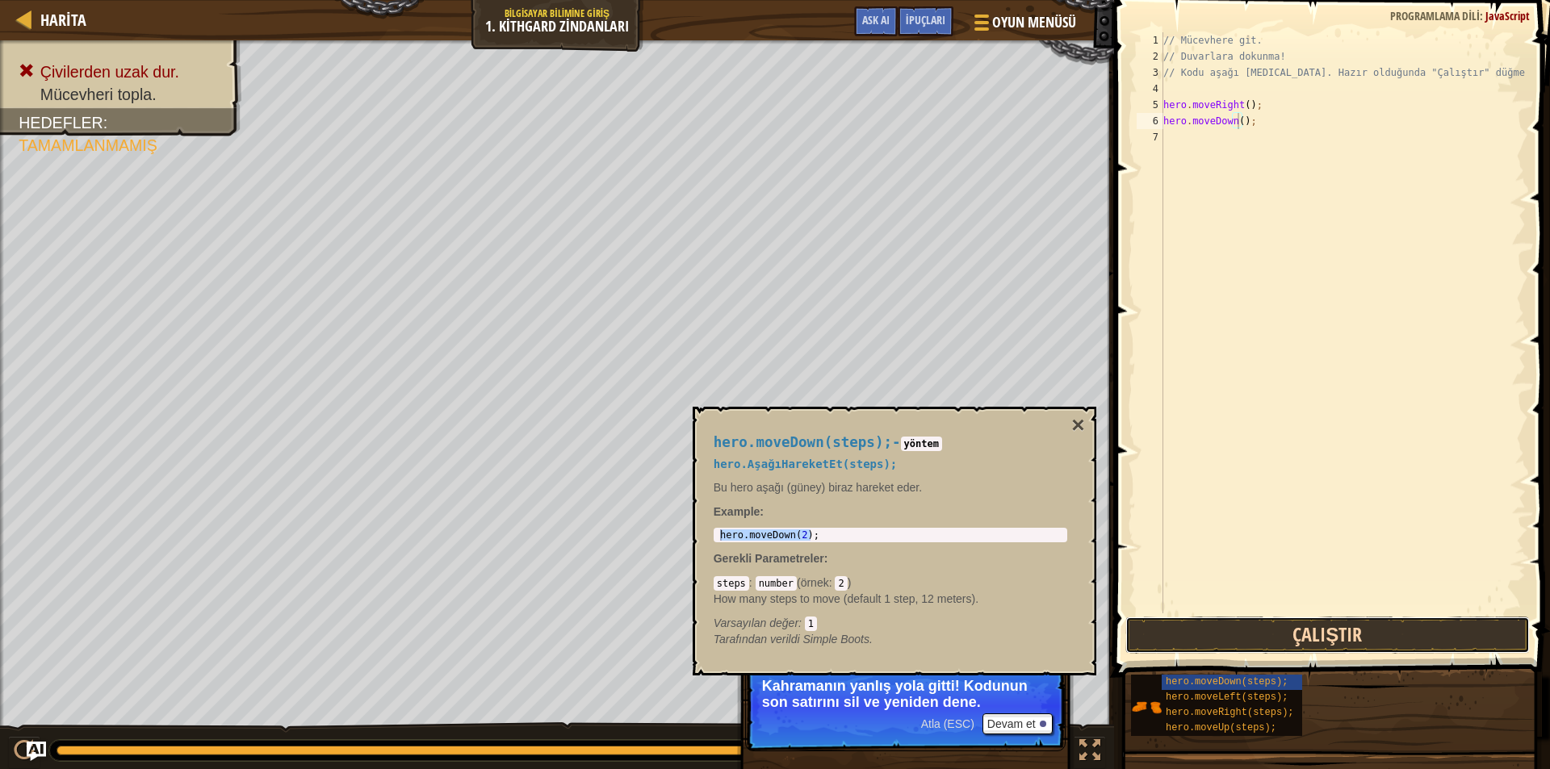
click at [1262, 641] on button "Çalıştır" at bounding box center [1328, 635] width 405 height 37
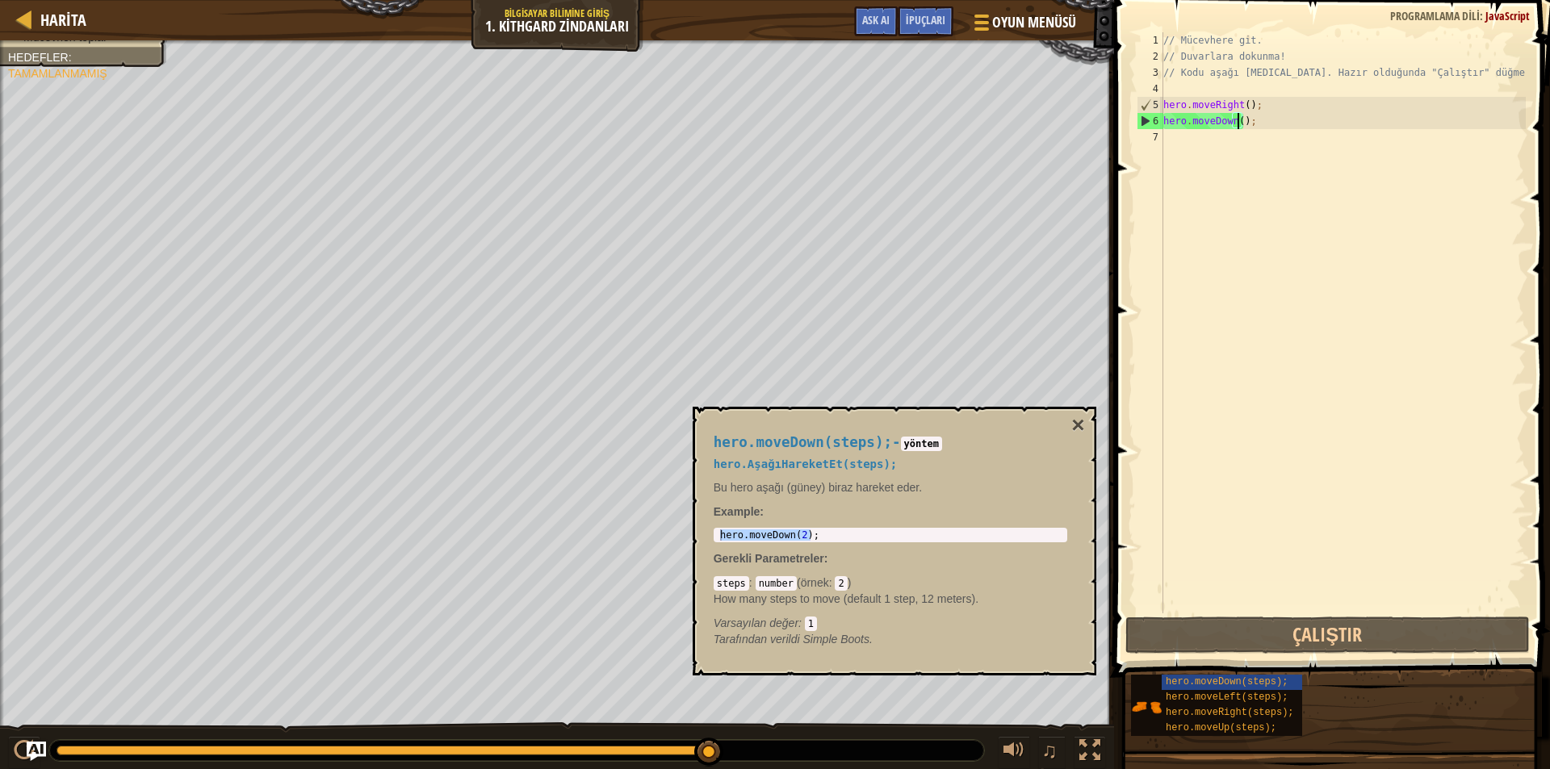
click at [1173, 145] on div "// Mücevhere git. // Duvarlara dokunma! // Kodu aşağı yaz. Hazır olduğunda "Çal…" at bounding box center [1343, 339] width 366 height 614
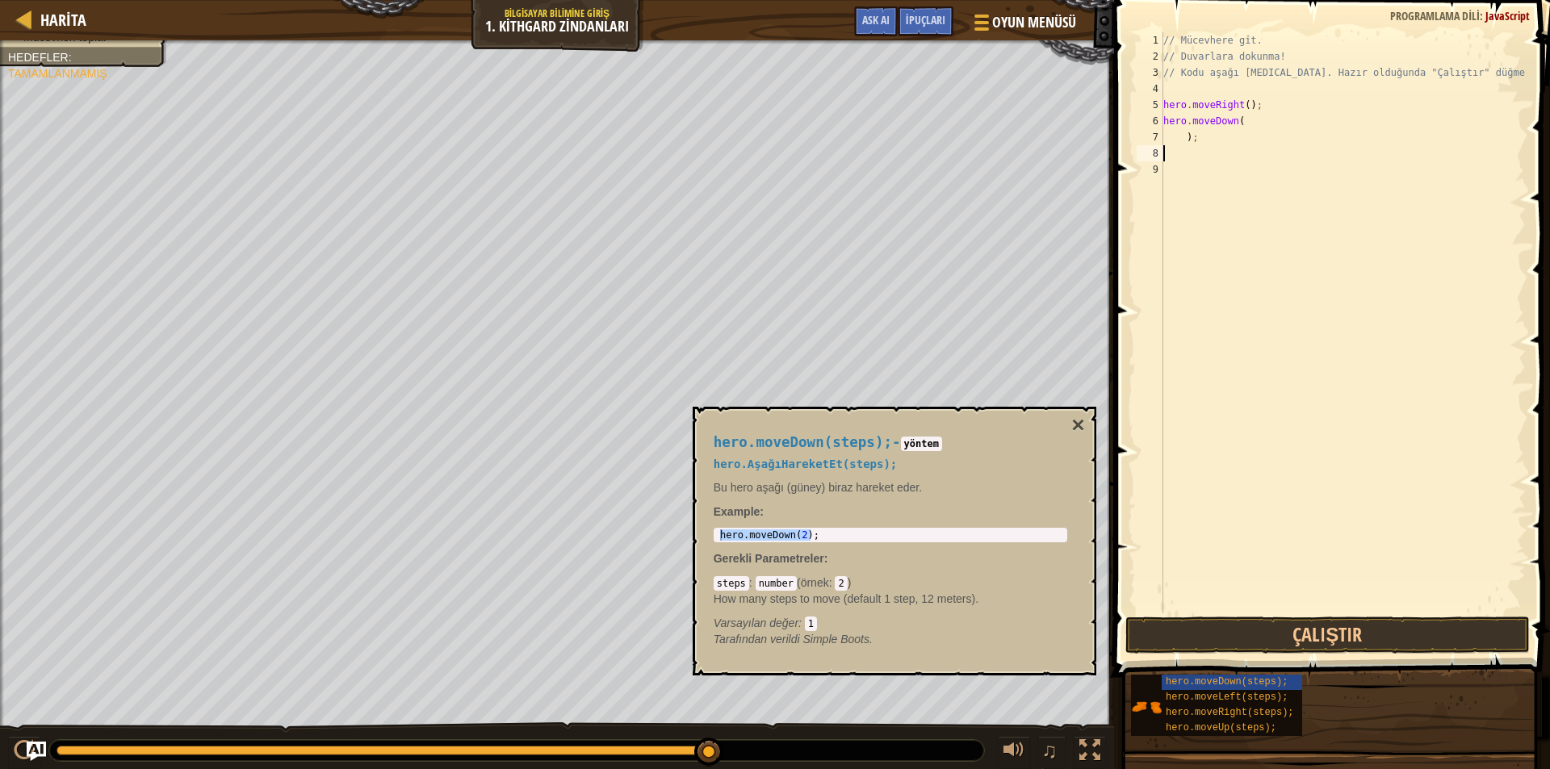
click at [1194, 152] on div "// Mücevhere git. // Duvarlara dokunma! // Kodu aşağı yaz. Hazır olduğunda "Çal…" at bounding box center [1343, 339] width 366 height 614
click at [1197, 141] on div "// Mücevhere git. // Duvarlara dokunma! // Kodu aşağı yaz. Hazır olduğunda "Çal…" at bounding box center [1343, 339] width 366 height 614
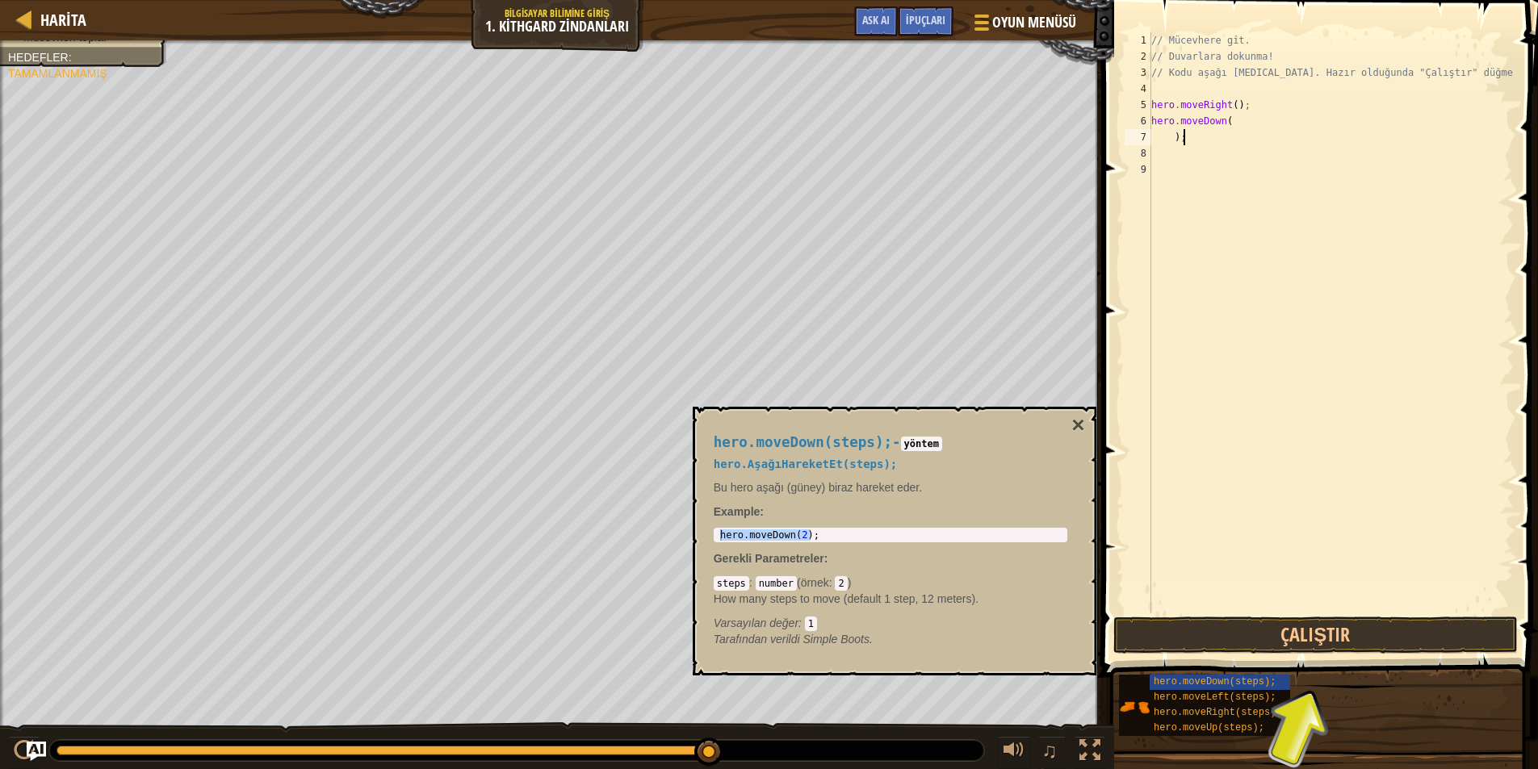
type textarea ")"
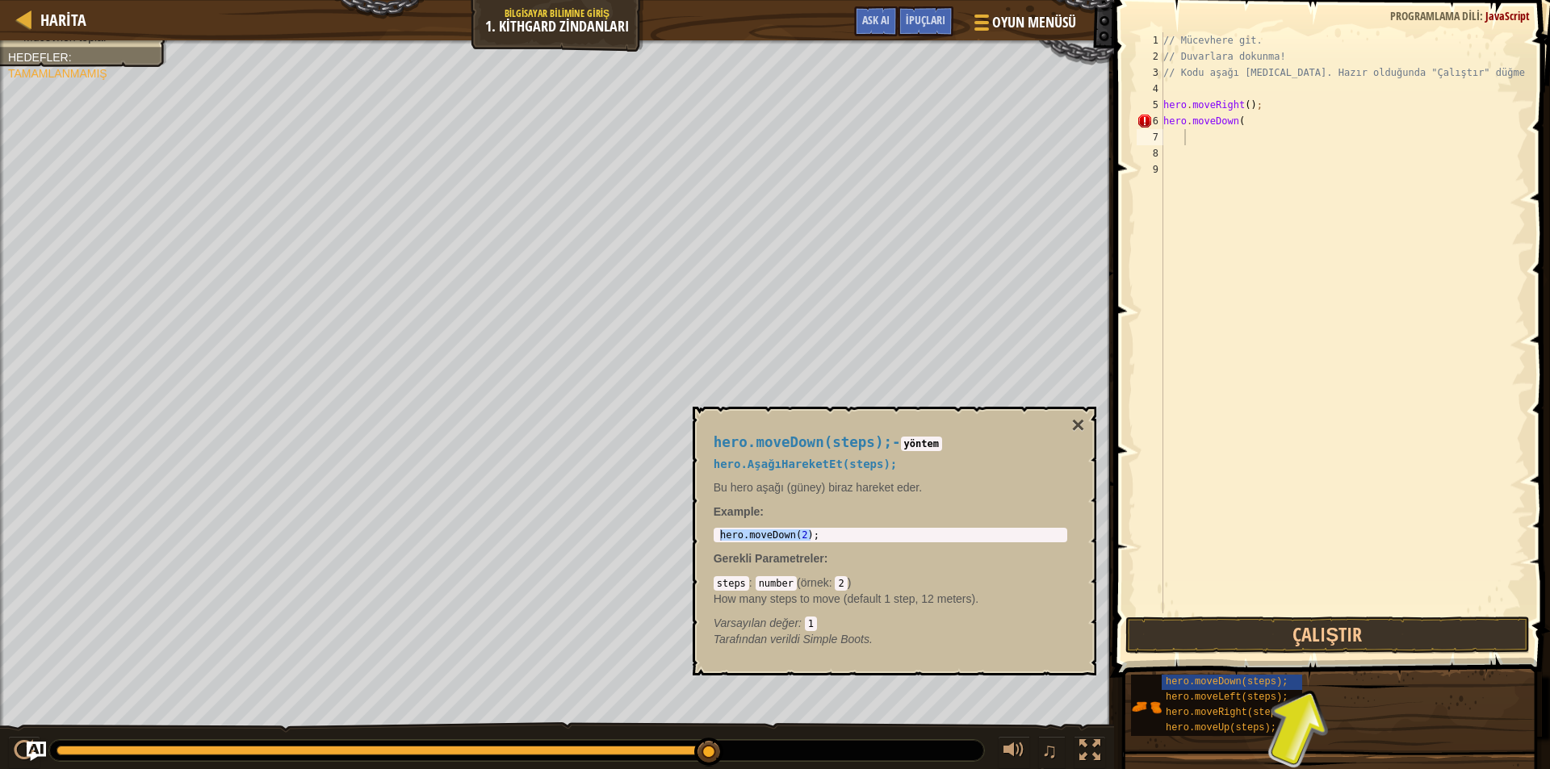
drag, startPoint x: 824, startPoint y: 526, endPoint x: 813, endPoint y: 532, distance: 11.9
click at [813, 532] on div "hero.moveDown(steps); - yöntem hero.AşağıHareketEt(steps); Bu hero aşağı (güney…" at bounding box center [890, 541] width 376 height 243
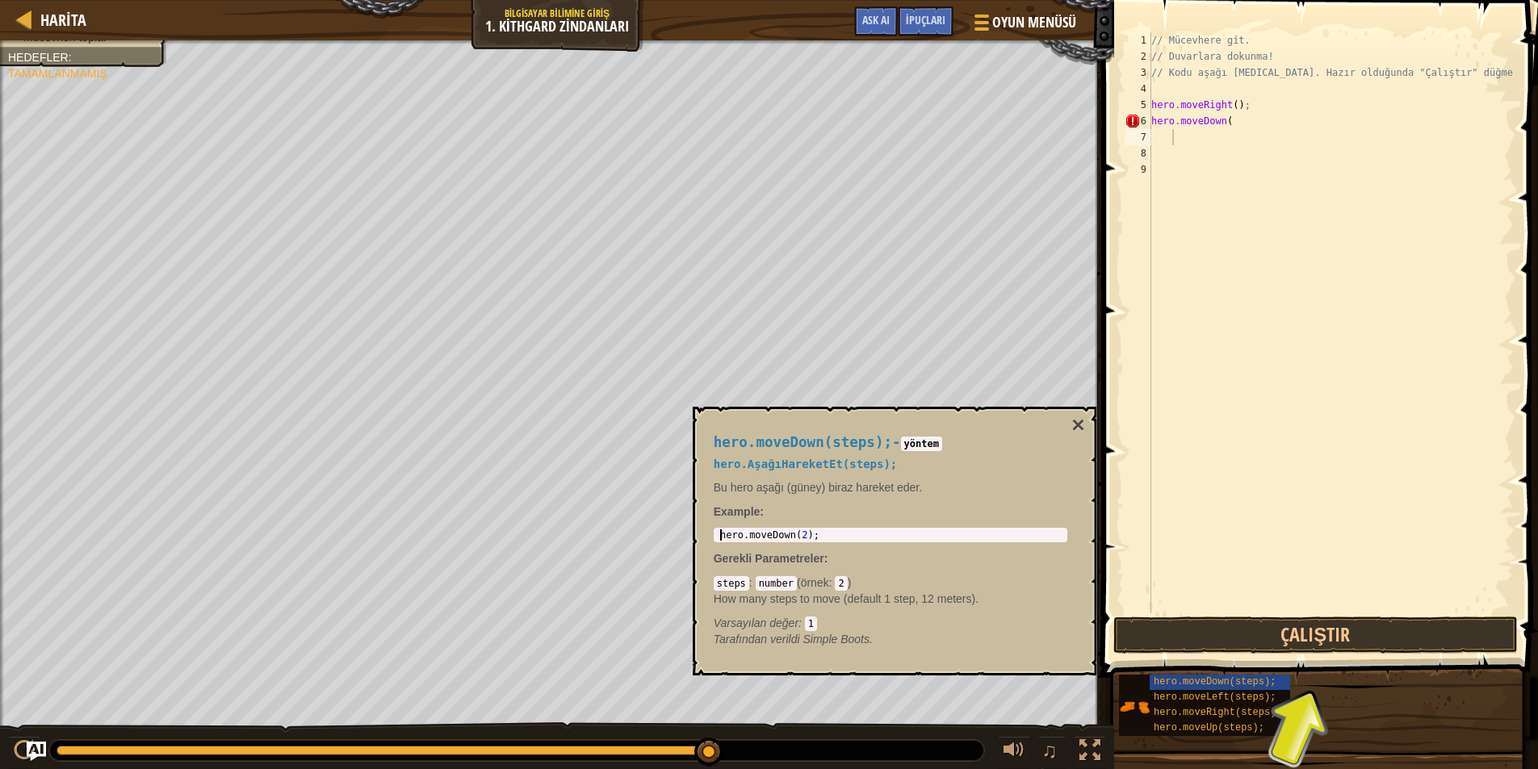
drag, startPoint x: 717, startPoint y: 533, endPoint x: 817, endPoint y: 542, distance: 100.5
click at [817, 542] on div "hero.moveDown(2); 1 hero . moveDown ( 2 ) ; ההההההההההההההההההההההההההההההההההה…" at bounding box center [891, 535] width 354 height 15
click at [679, 0] on body "Harita Bilgisayar Bilimine Giriş 1. Kithgard Zindanları Oyun Menüsü Bitti İpuçl…" at bounding box center [769, 0] width 1538 height 0
paste textarea "hero.moveDown(2);"
click at [1165, 133] on div "// Mücevhere git. // Duvarlara dokunma! // Kodu aşağı yaz. Hazır olduğunda "Çal…" at bounding box center [1331, 339] width 366 height 614
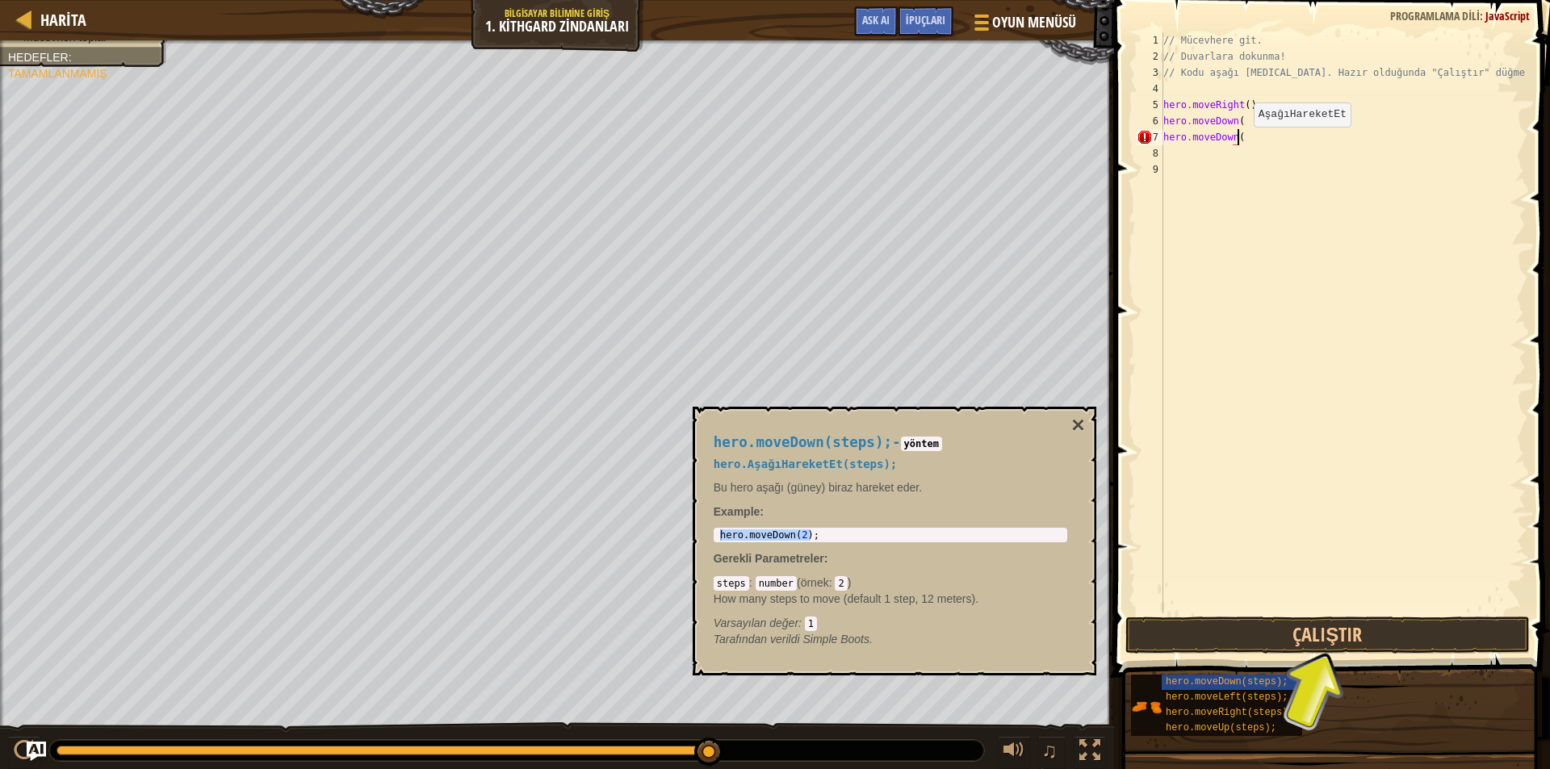
type textarea "hero.moveDown"
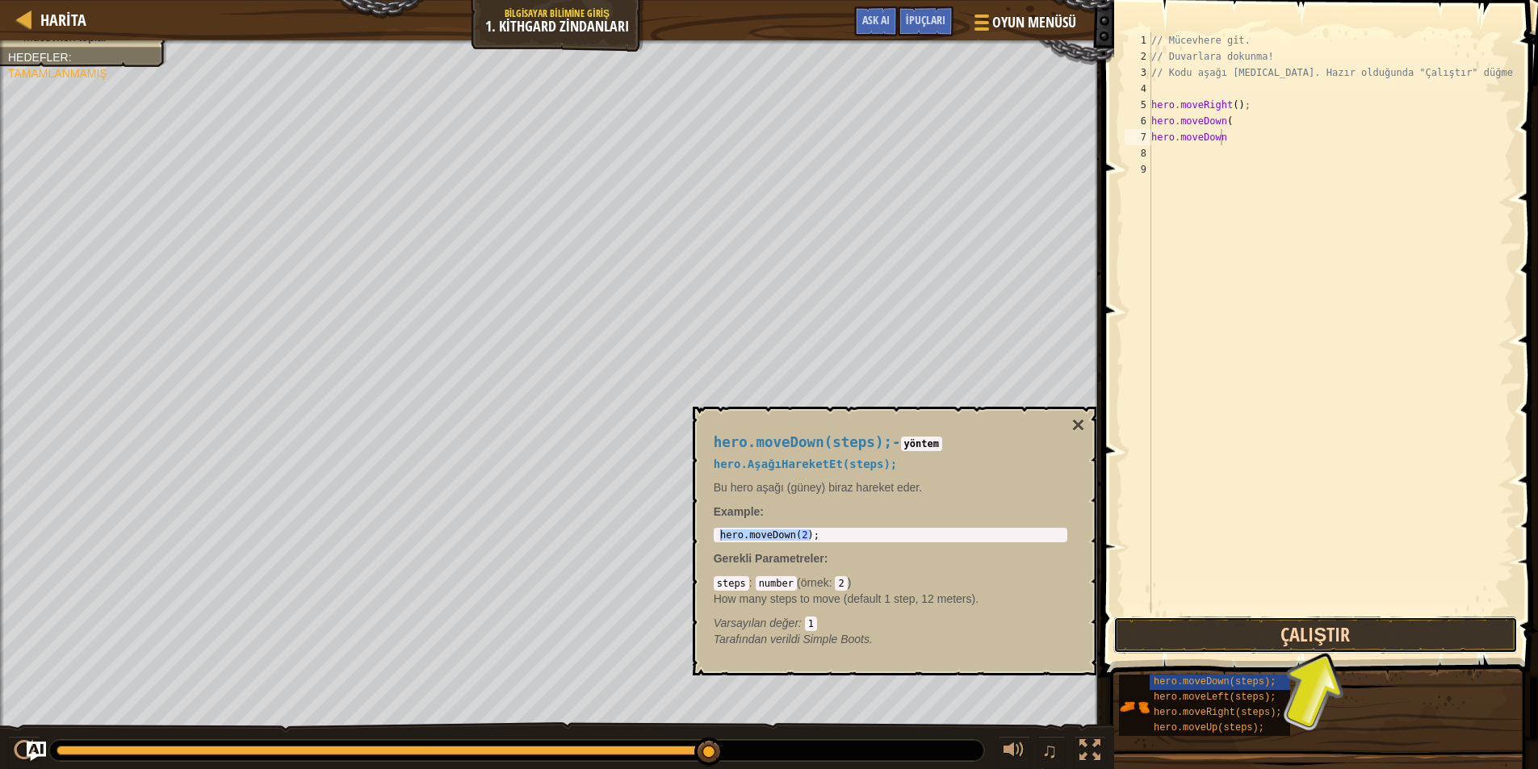
click at [1331, 631] on button "Çalıştır" at bounding box center [1315, 635] width 405 height 37
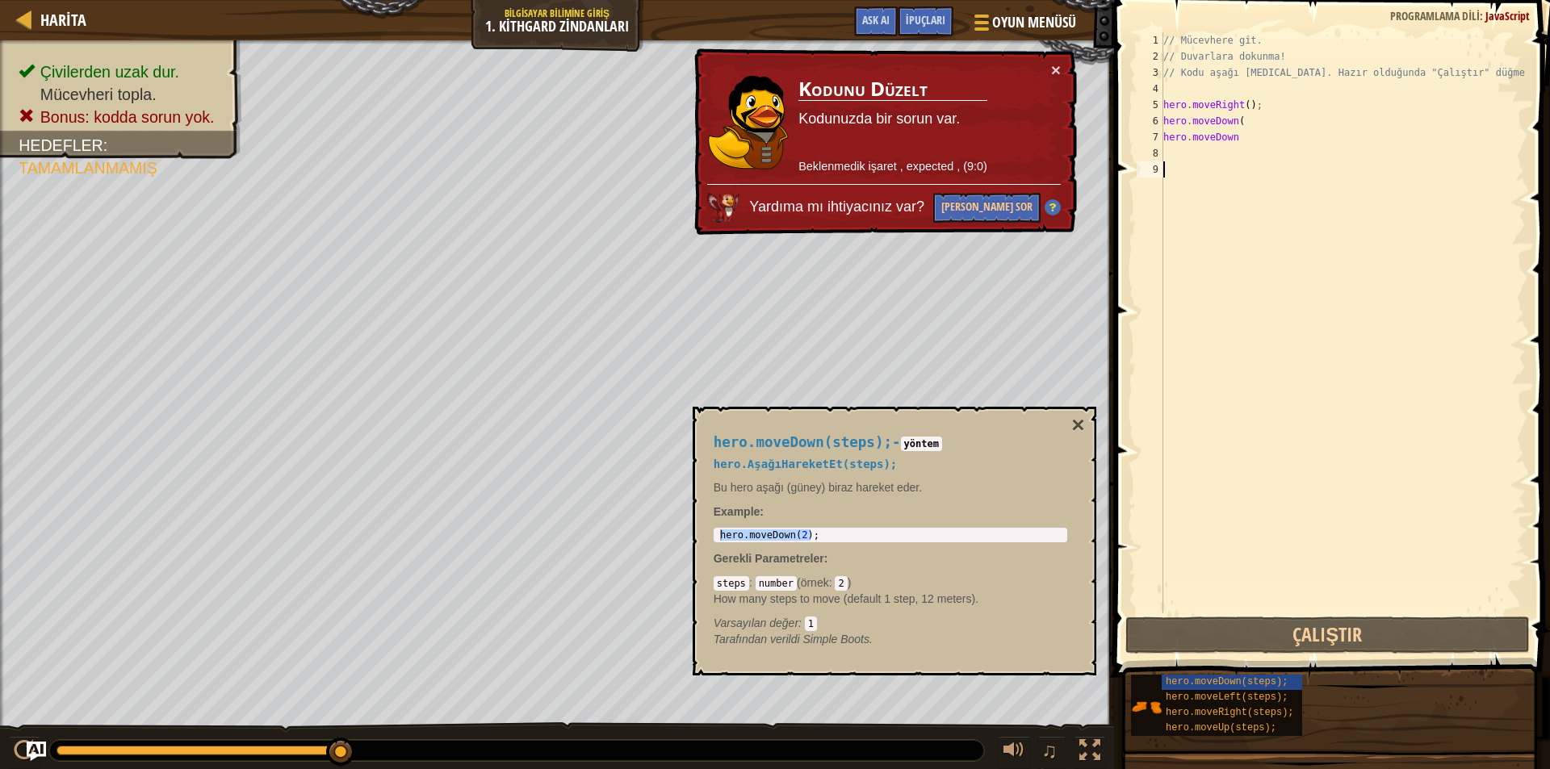
click at [1205, 600] on div "// Mücevhere git. // Duvarlara dokunma! // Kodu aşağı yaz. Hazır olduğunda "Çal…" at bounding box center [1343, 339] width 366 height 614
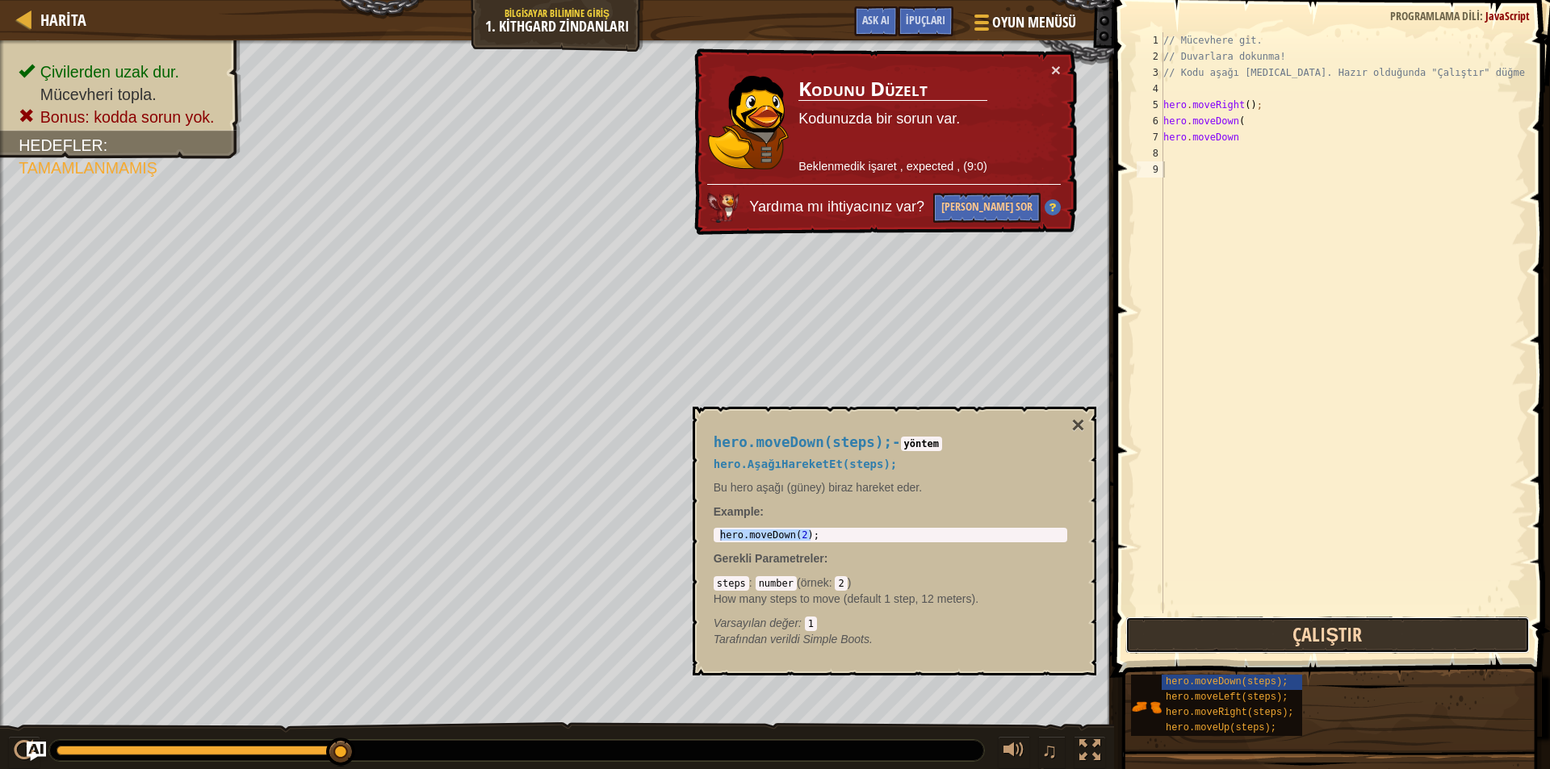
click at [1201, 623] on button "Çalıştır" at bounding box center [1328, 635] width 405 height 37
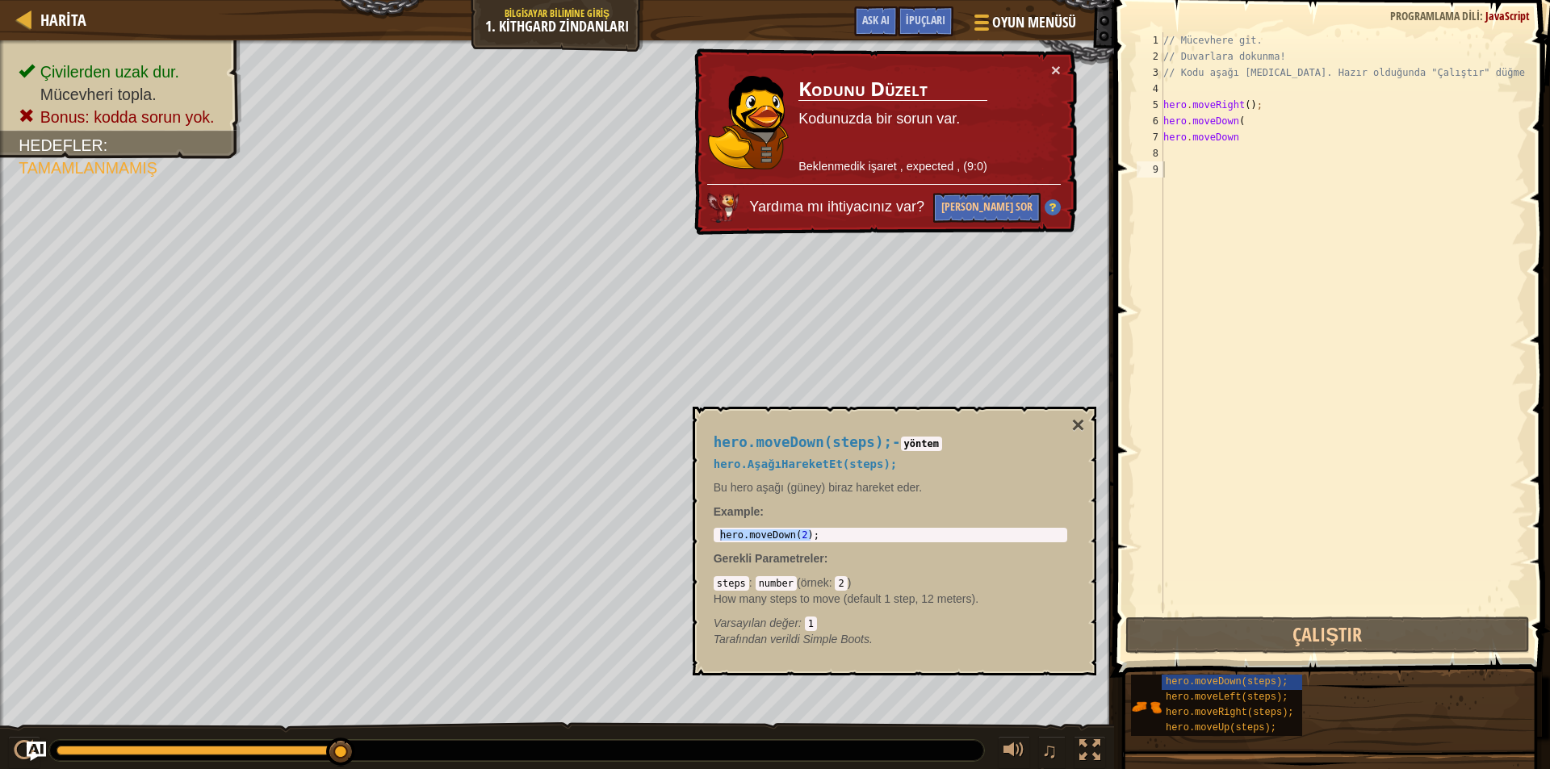
click at [1050, 65] on div "× Kodunu Düzelt Kodunuzda bir sorun var. Beklenmedik işaret , expected , (9:0) …" at bounding box center [884, 141] width 386 height 187
click at [1047, 71] on div "× Kodunu Düzelt Kodunuzda bir sorun var. Beklenmedik işaret , expected , (9:0) …" at bounding box center [884, 141] width 386 height 187
click at [1055, 69] on button "×" at bounding box center [1056, 69] width 10 height 17
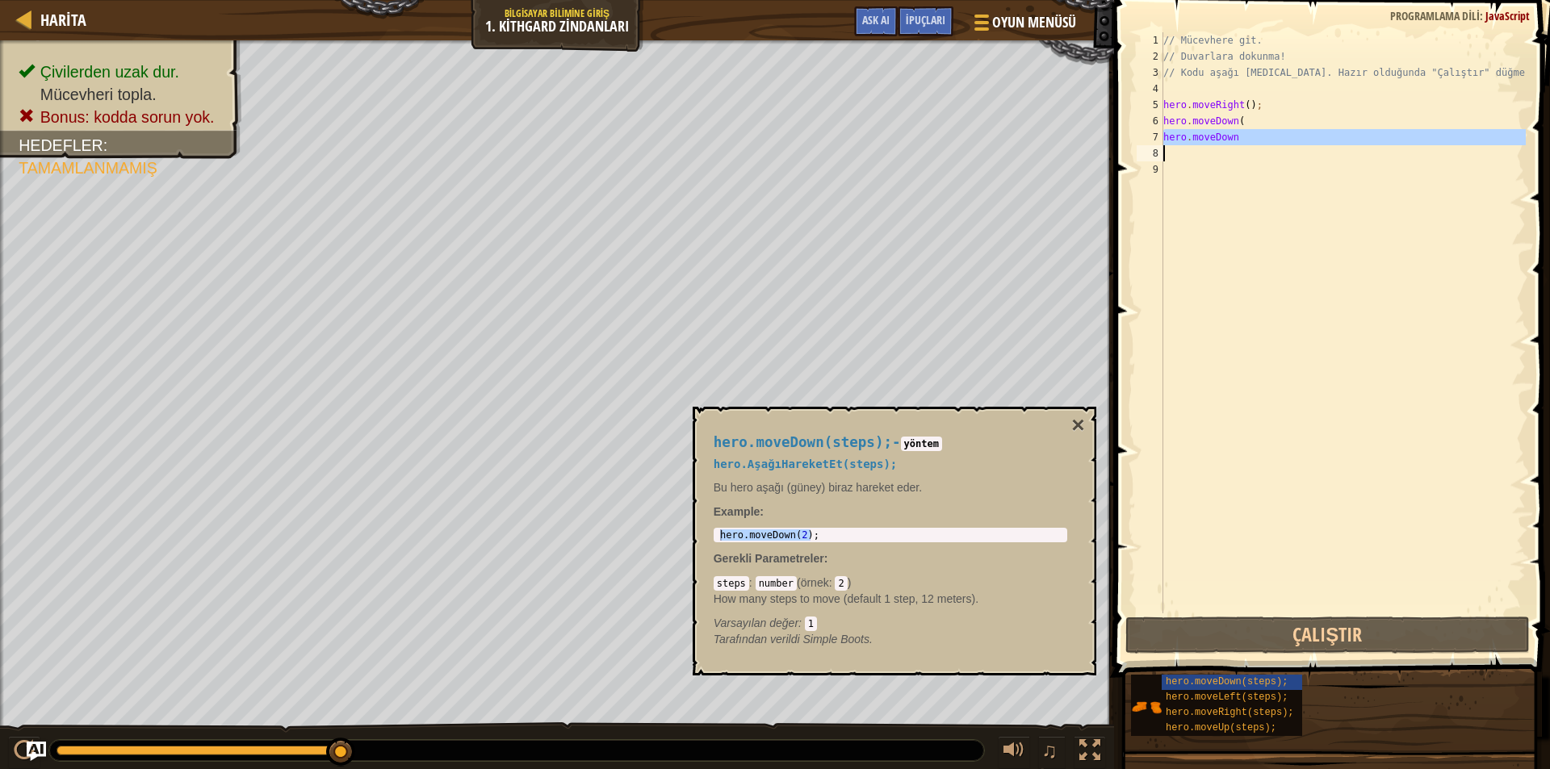
drag, startPoint x: 1164, startPoint y: 133, endPoint x: 1258, endPoint y: 152, distance: 95.5
click at [1258, 152] on div "// Mücevhere git. // Duvarlara dokunma! // Kodu aşağı yaz. Hazır olduğunda "Çal…" at bounding box center [1343, 339] width 366 height 614
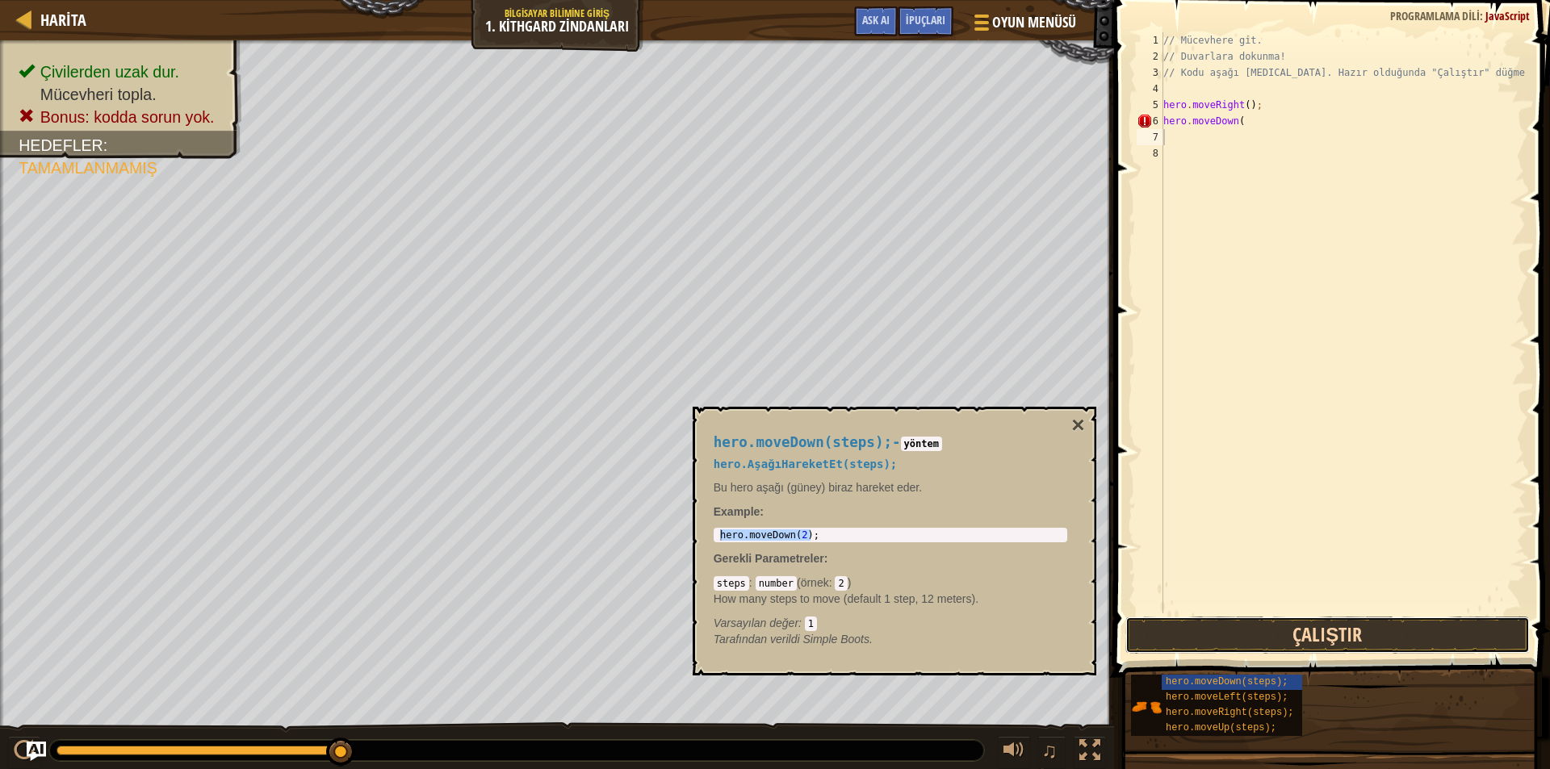
click at [1277, 623] on button "Çalıştır" at bounding box center [1328, 635] width 405 height 37
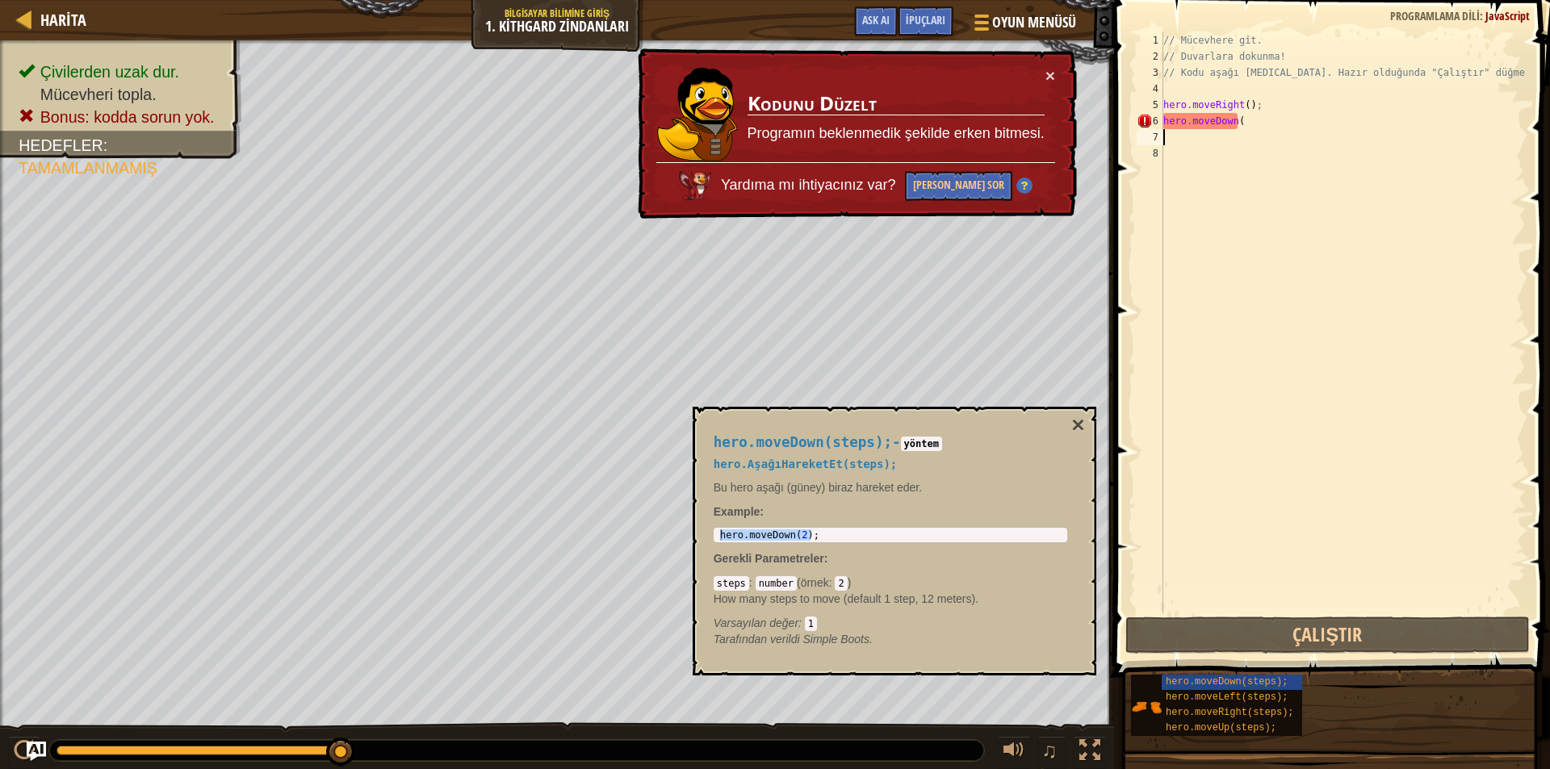
click at [1040, 72] on td "Kodunu Düzelt Programın beklenmedik şekilde erken bitmesi." at bounding box center [896, 114] width 299 height 95
click at [1048, 69] on button "×" at bounding box center [1051, 75] width 10 height 17
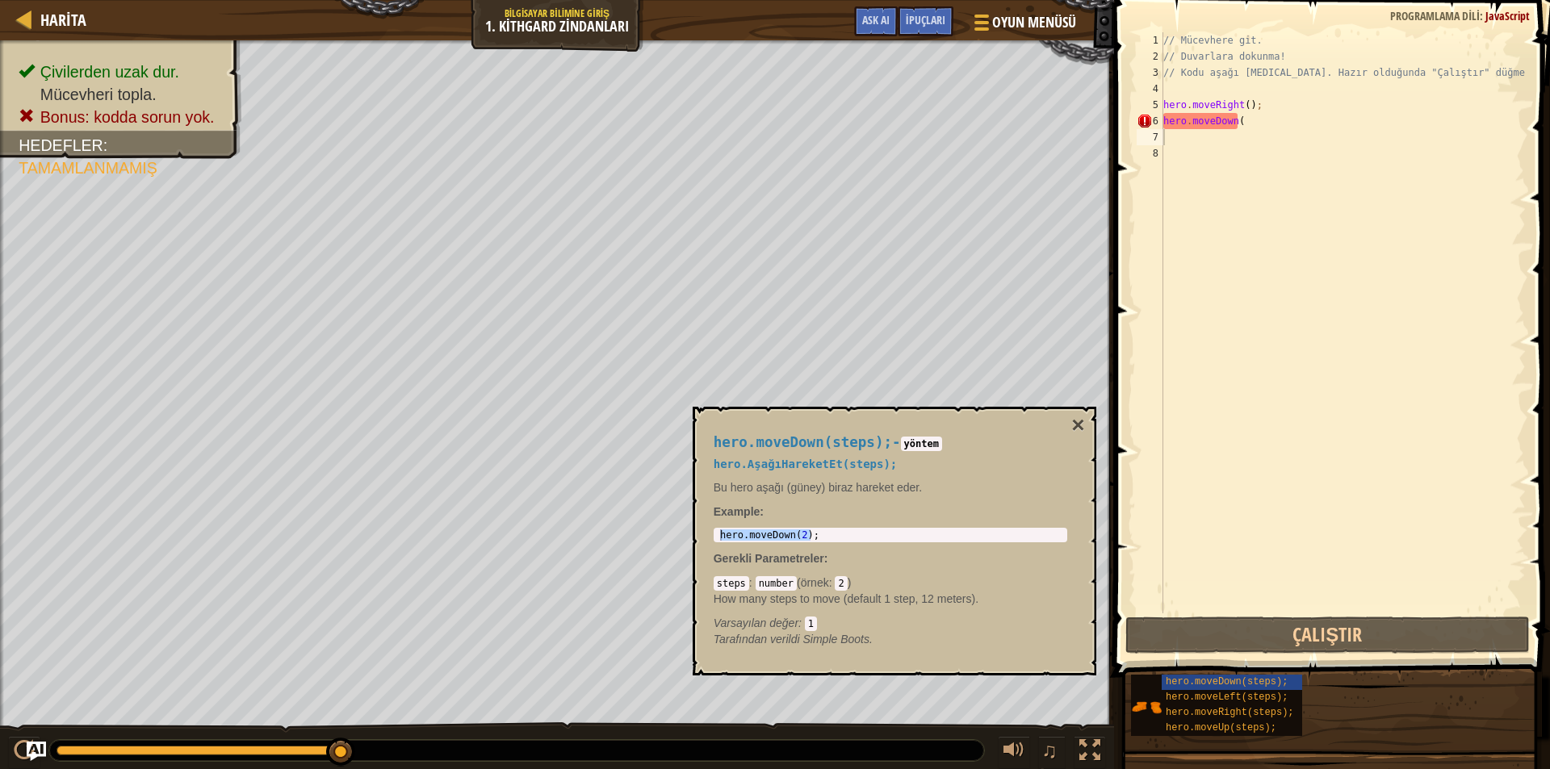
click at [849, 515] on p "Example :" at bounding box center [891, 512] width 354 height 16
click at [1495, 489] on div "// Mücevhere git. // Duvarlara dokunma! // Kodu aşağı yaz. Hazır olduğunda "Çal…" at bounding box center [1343, 339] width 366 height 614
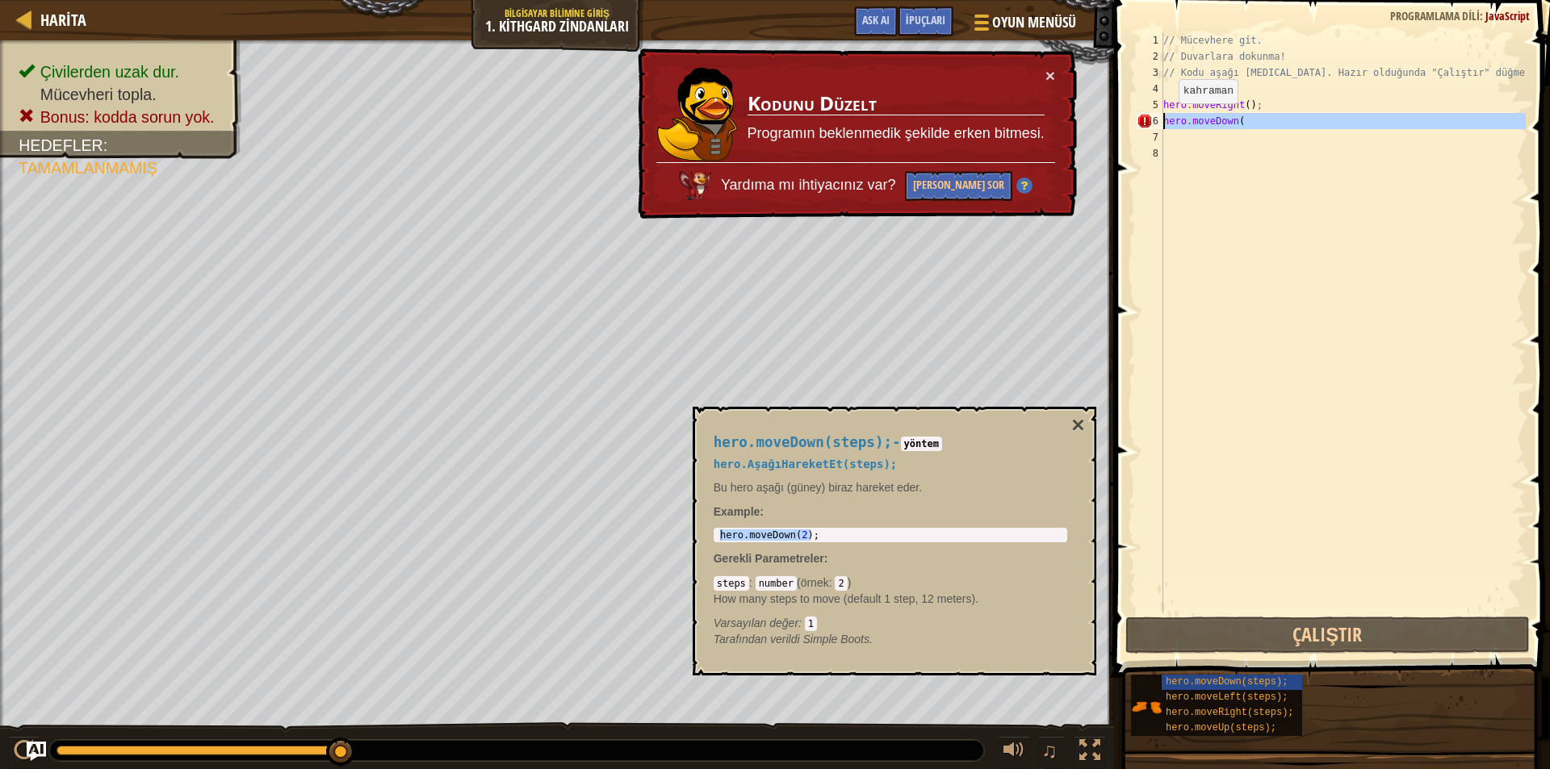
drag, startPoint x: 1255, startPoint y: 136, endPoint x: 1133, endPoint y: 119, distance: 123.0
click at [1134, 119] on div "1 2 3 4 5 6 7 8 // Mücevhere git. // Duvarlara dokunma! // Kodu aşağı yaz. Hazı…" at bounding box center [1330, 322] width 392 height 581
click at [1134, 119] on div "hero.moveDown( 1 2 3 4 5 6 7 8 // Mücevhere git. // Duvarlara dokunma! // Kodu …" at bounding box center [1330, 322] width 392 height 581
type textarea "hero.moveRight();hero.moveDown("
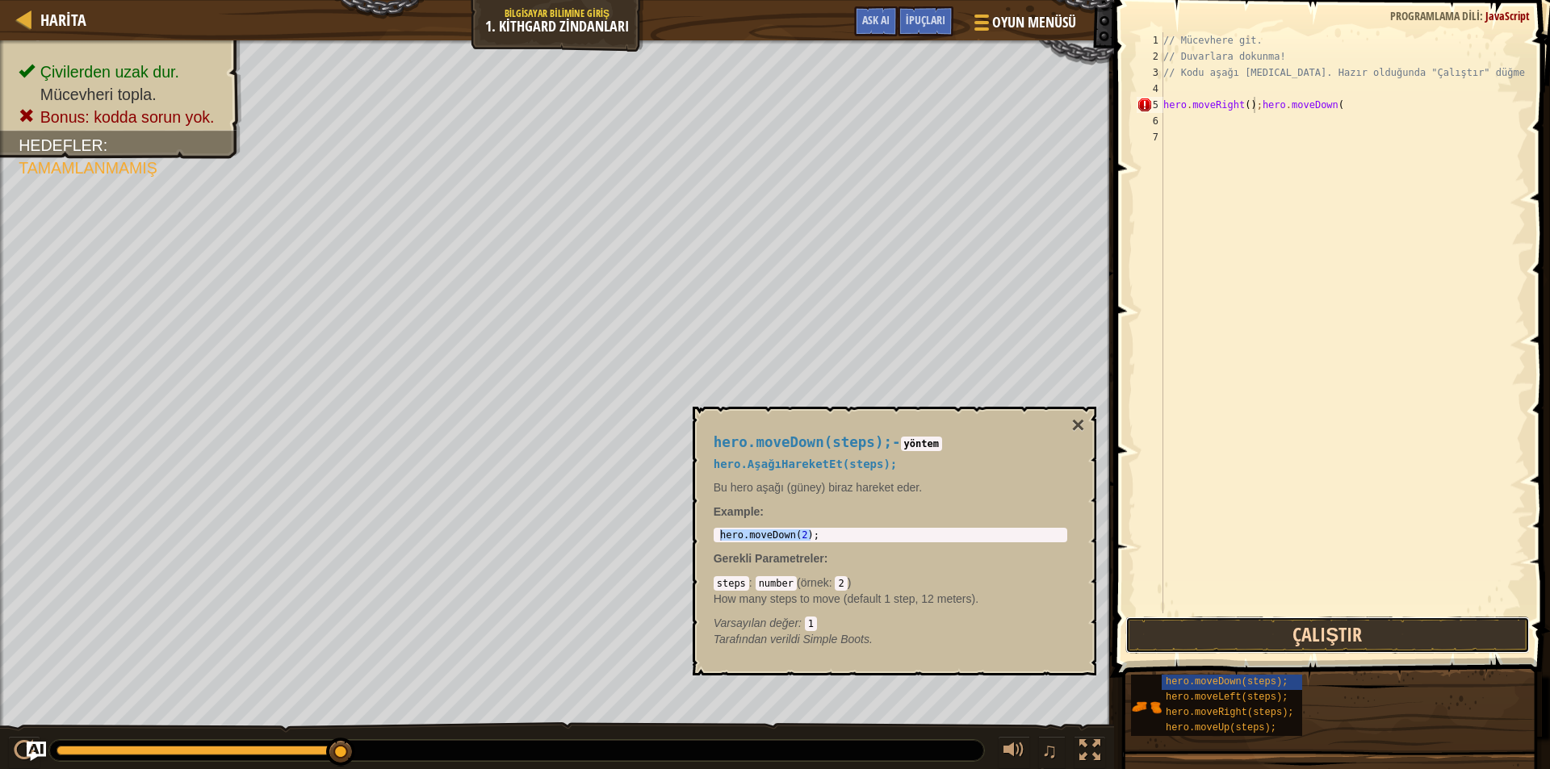
click at [1204, 627] on button "Çalıştır" at bounding box center [1328, 635] width 405 height 37
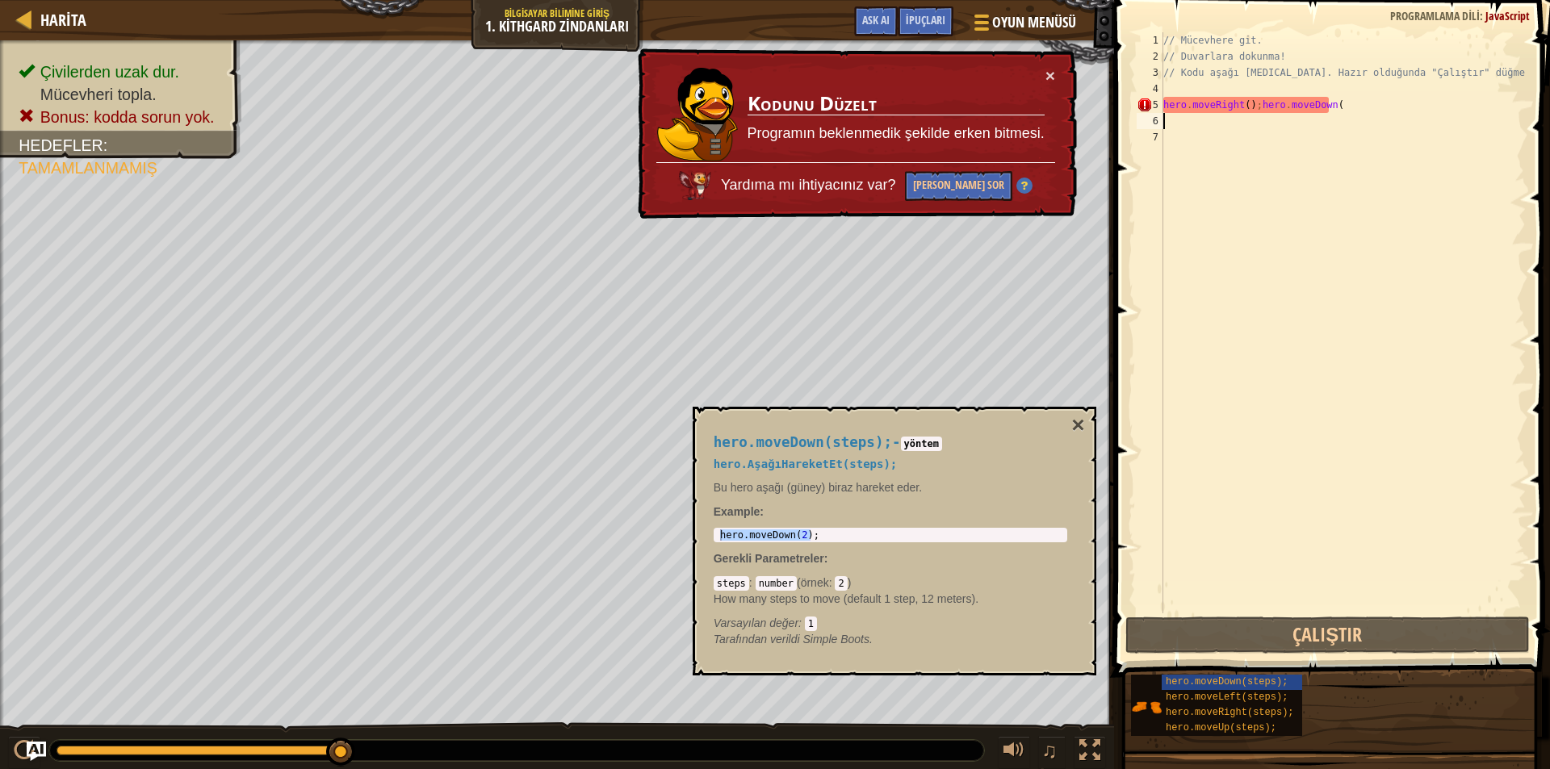
drag, startPoint x: 1331, startPoint y: 122, endPoint x: 1126, endPoint y: 116, distance: 205.2
click at [1128, 117] on div "hero.moveRight();hero.moveDown( 1 2 3 4 5 6 7 // Mücevhere git. // Duvarlara do…" at bounding box center [1329, 370] width 441 height 725
drag, startPoint x: 1335, startPoint y: 111, endPoint x: 1106, endPoint y: 110, distance: 228.5
click at [1109, 110] on div "İpuçları Videolar 1 2 3 4 5 6 7 // Mücevhere git. // Duvarlara dokunma! // Kodu…" at bounding box center [1329, 384] width 441 height 769
type textarea "hero.moveRight();hero.moveDown("
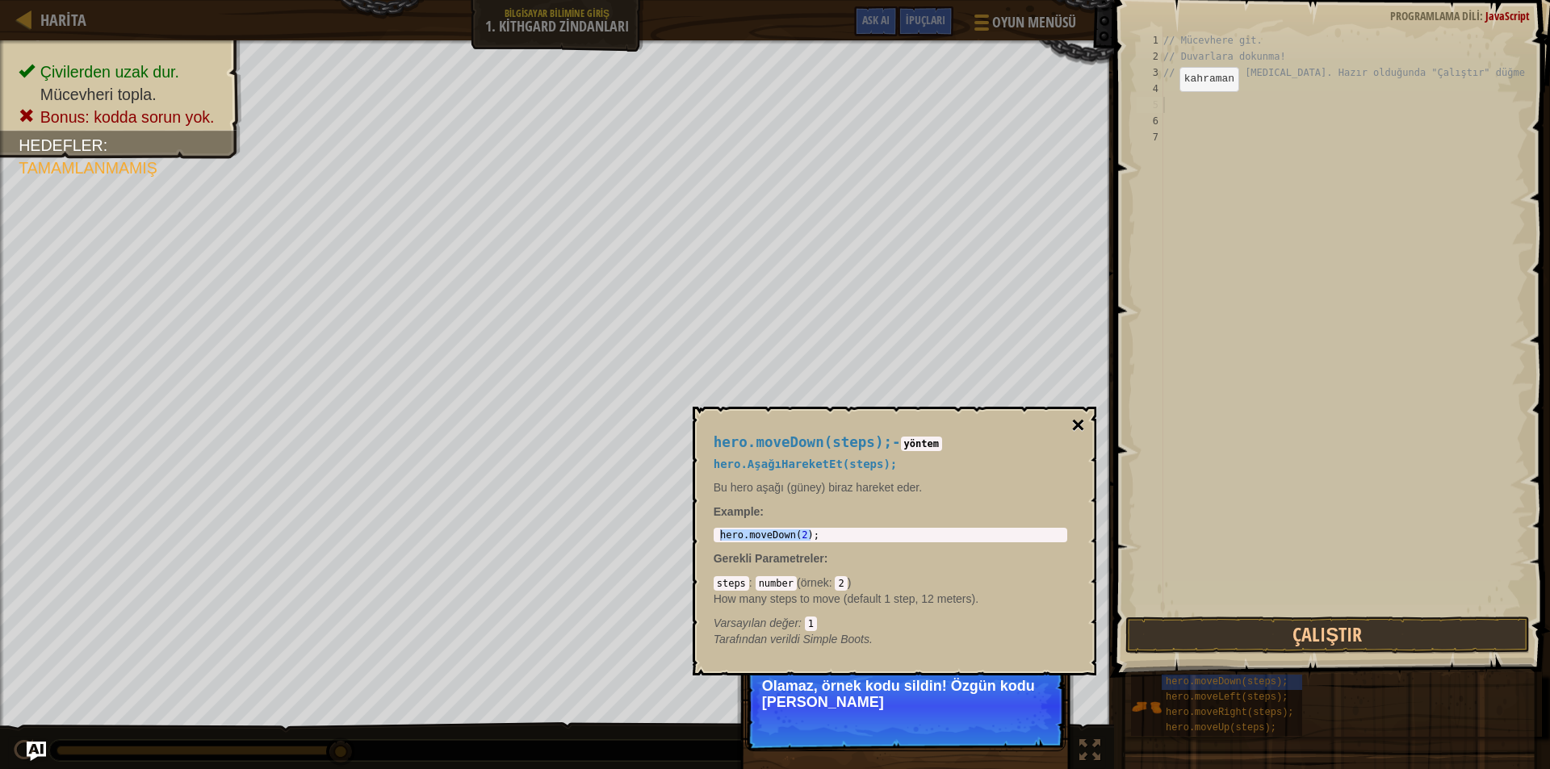
click at [1073, 419] on button "×" at bounding box center [1077, 425] width 13 height 23
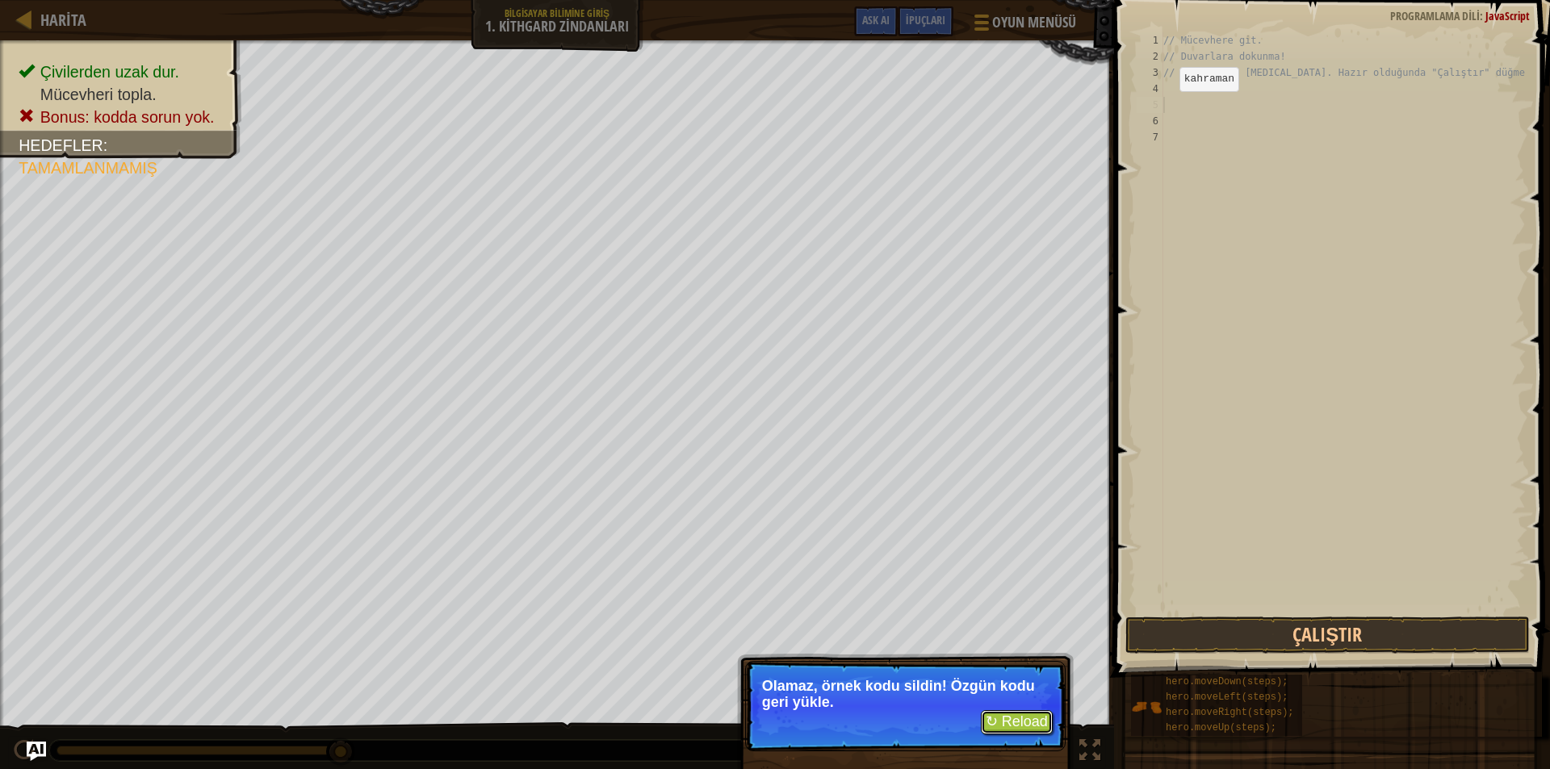
click at [1012, 720] on button "↻ Reload" at bounding box center [1017, 723] width 72 height 24
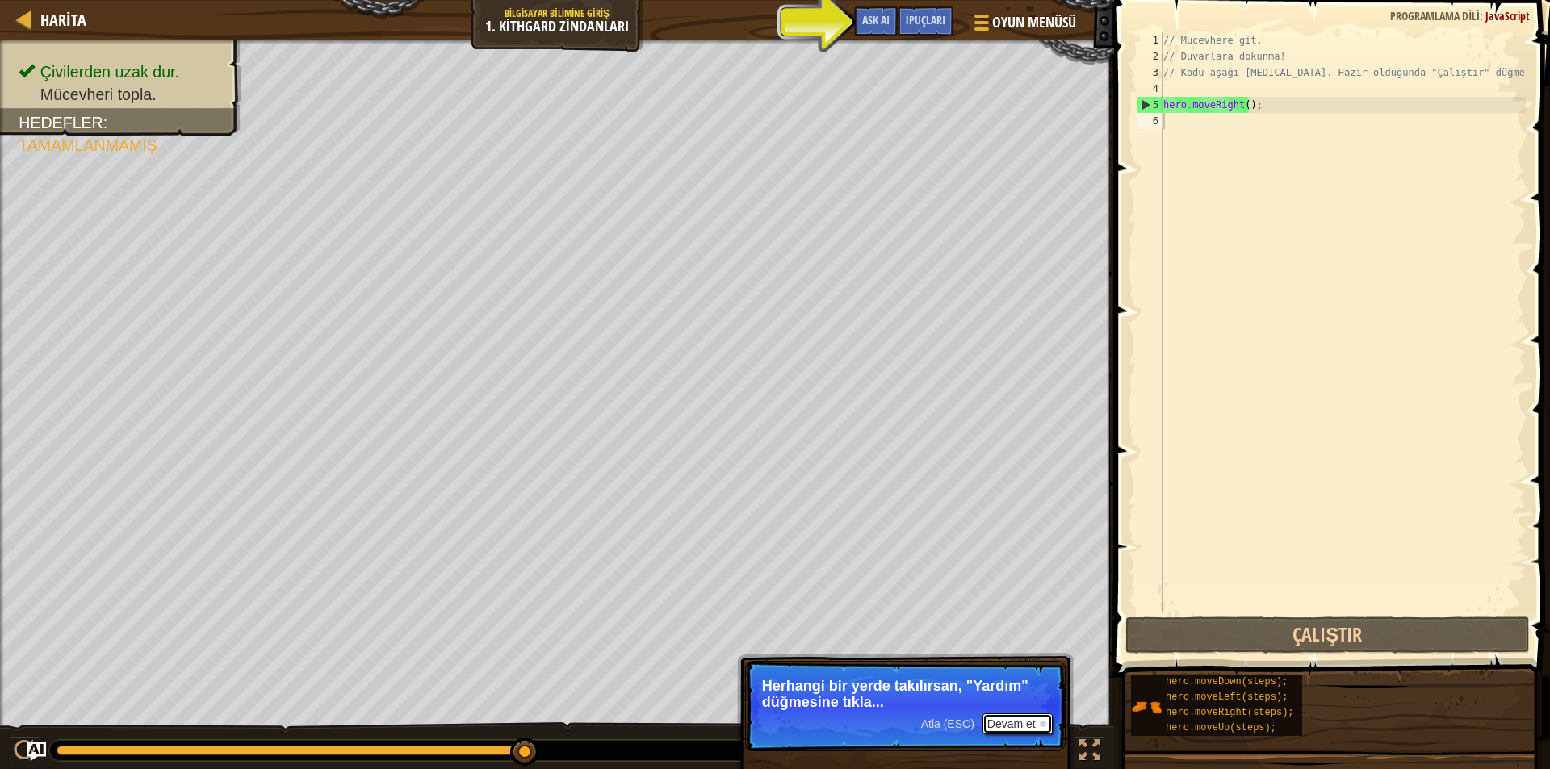
click at [1004, 718] on button "Devam et" at bounding box center [1018, 724] width 70 height 21
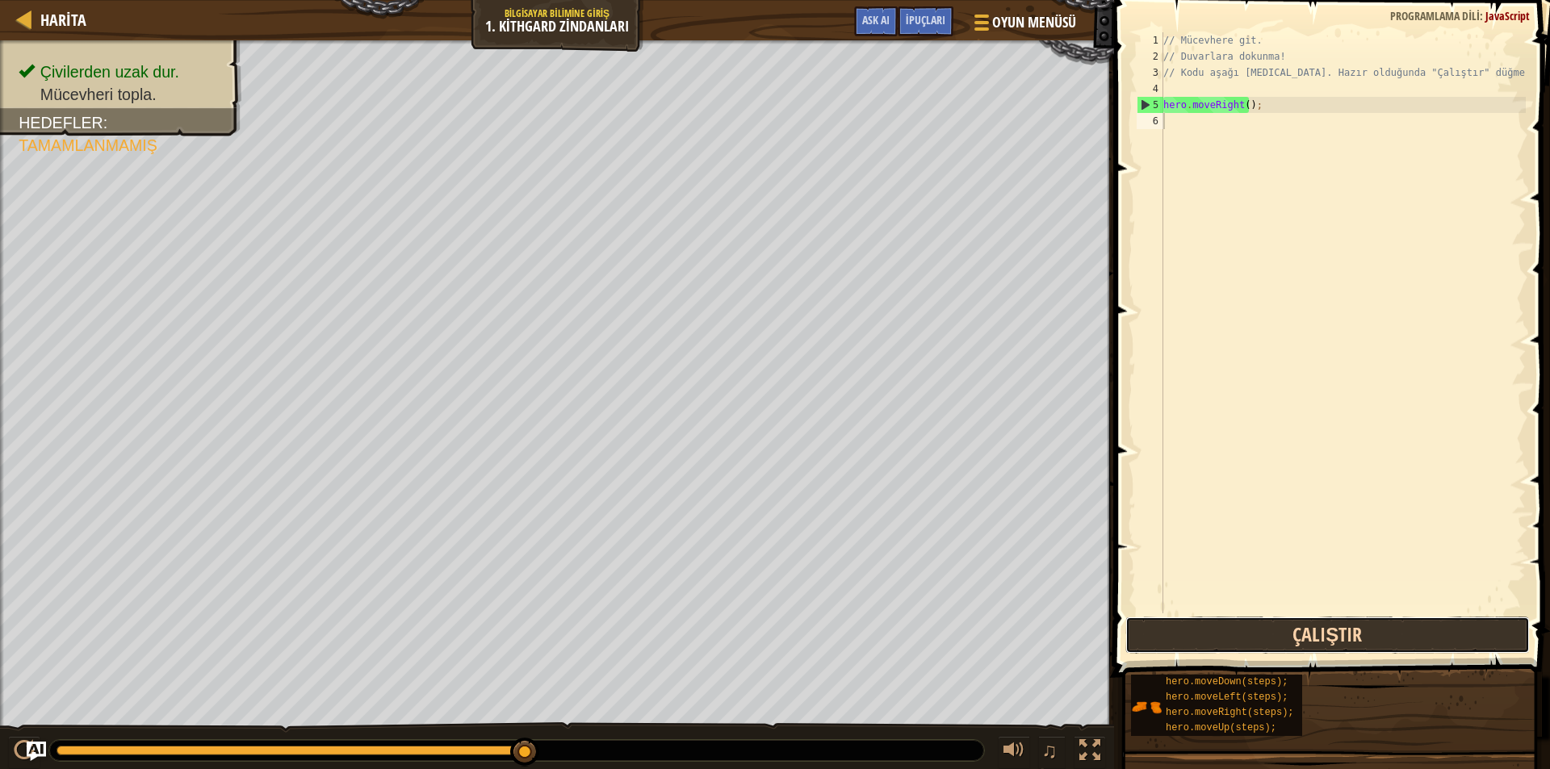
click at [1158, 637] on button "Çalıştır" at bounding box center [1328, 635] width 405 height 37
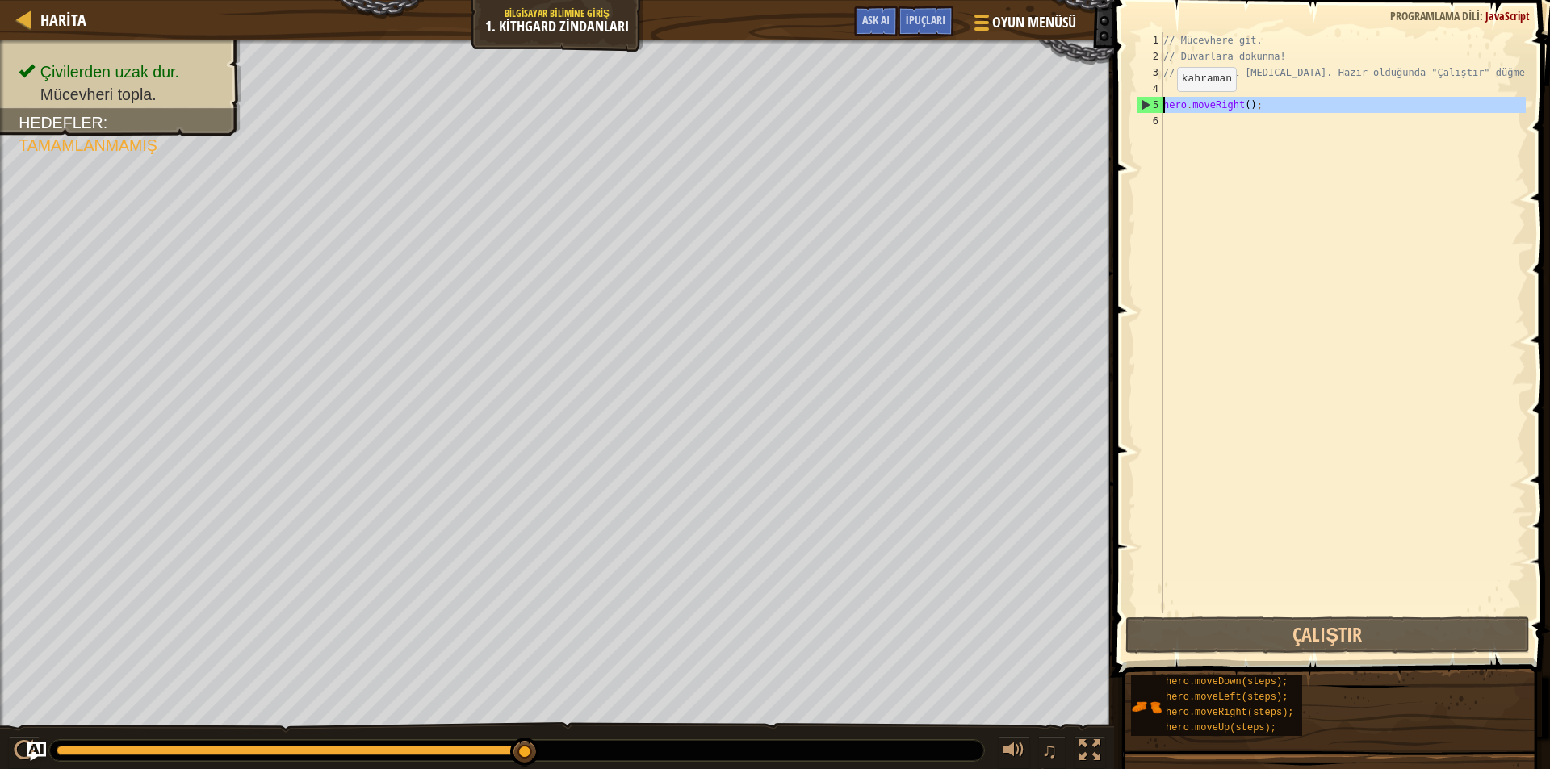
click at [1162, 107] on div "5" at bounding box center [1151, 105] width 26 height 16
type textarea "hero.moveRight();"
drag, startPoint x: 1162, startPoint y: 107, endPoint x: 1284, endPoint y: 129, distance: 123.9
click at [1284, 129] on div "hero.moveRight(); 1 2 3 4 5 6 // Mücevhere git. // Duvarlara dokunma! // Kodu a…" at bounding box center [1330, 322] width 392 height 581
paste textarea
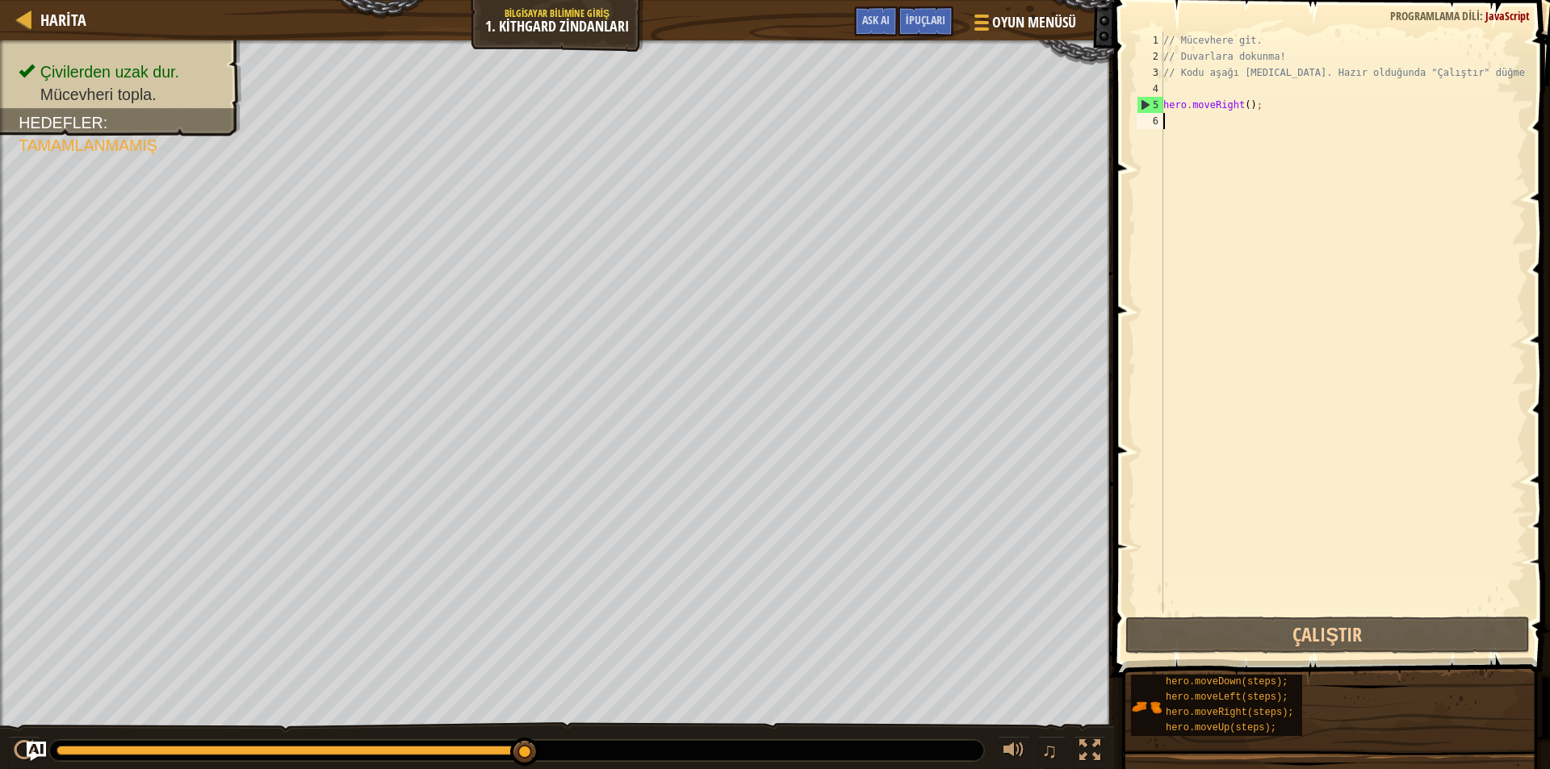
click at [1165, 124] on div "// Mücevhere git. // Duvarlara dokunma! // Kodu aşağı yaz. Hazır olduğunda "Çal…" at bounding box center [1343, 339] width 366 height 614
click at [1165, 111] on div "// Mücevhere git. // Duvarlara dokunma! // Kodu aşağı yaz. Hazır olduğunda "Çal…" at bounding box center [1343, 339] width 366 height 614
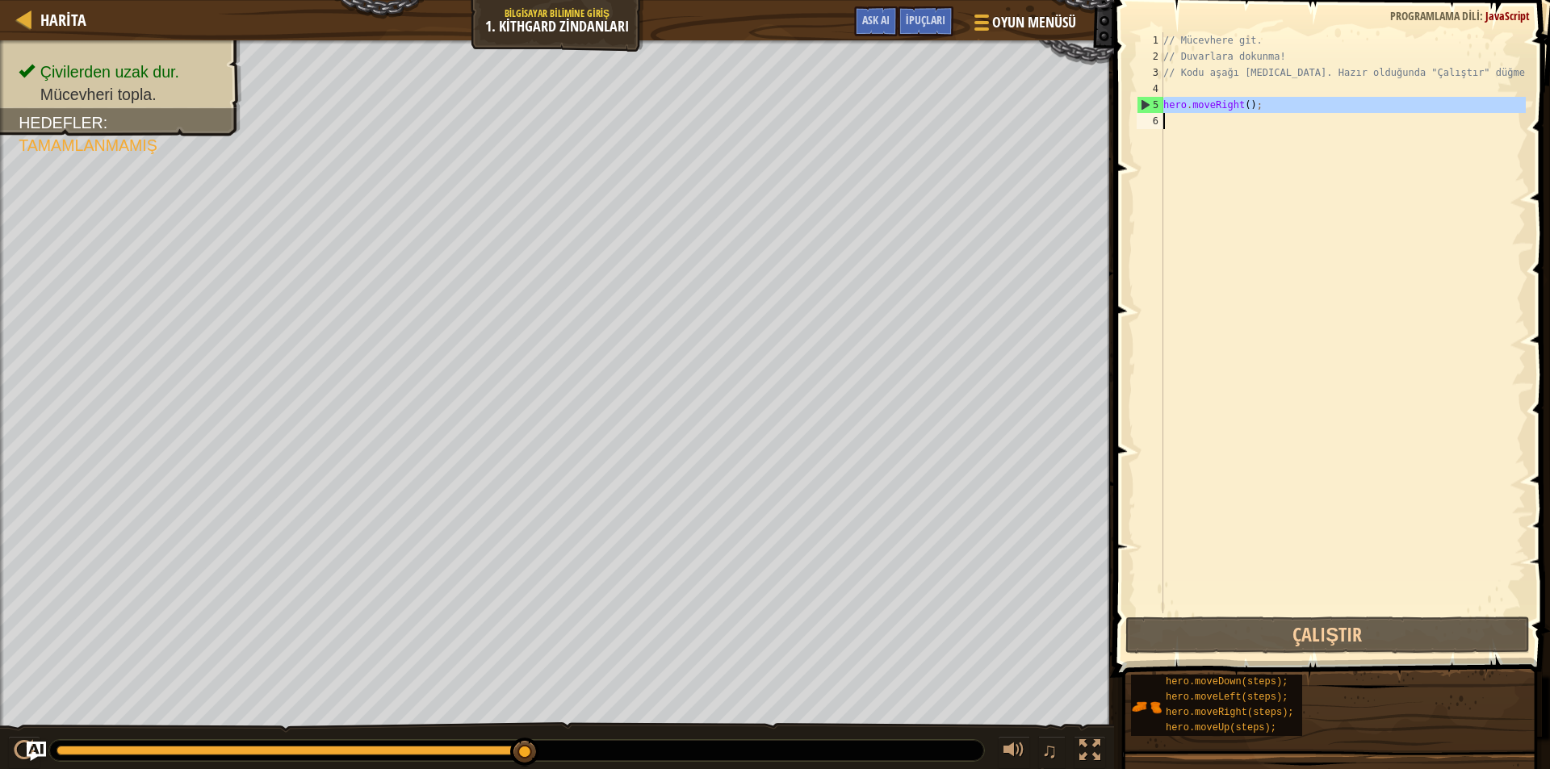
drag, startPoint x: 1165, startPoint y: 111, endPoint x: 1235, endPoint y: 124, distance: 71.6
click at [1235, 124] on div "// Mücevhere git. // Duvarlara dokunma! // Kodu aşağı yaz. Hazır olduğunda "Çal…" at bounding box center [1343, 339] width 366 height 614
type textarea "hero.moveRight();"
drag, startPoint x: 1259, startPoint y: 103, endPoint x: 1159, endPoint y: 101, distance: 99.3
click at [1159, 101] on div "hero.moveRight(); 1 2 3 4 5 6 // Mücevhere git. // Duvarlara dokunma! // Kodu a…" at bounding box center [1330, 322] width 392 height 581
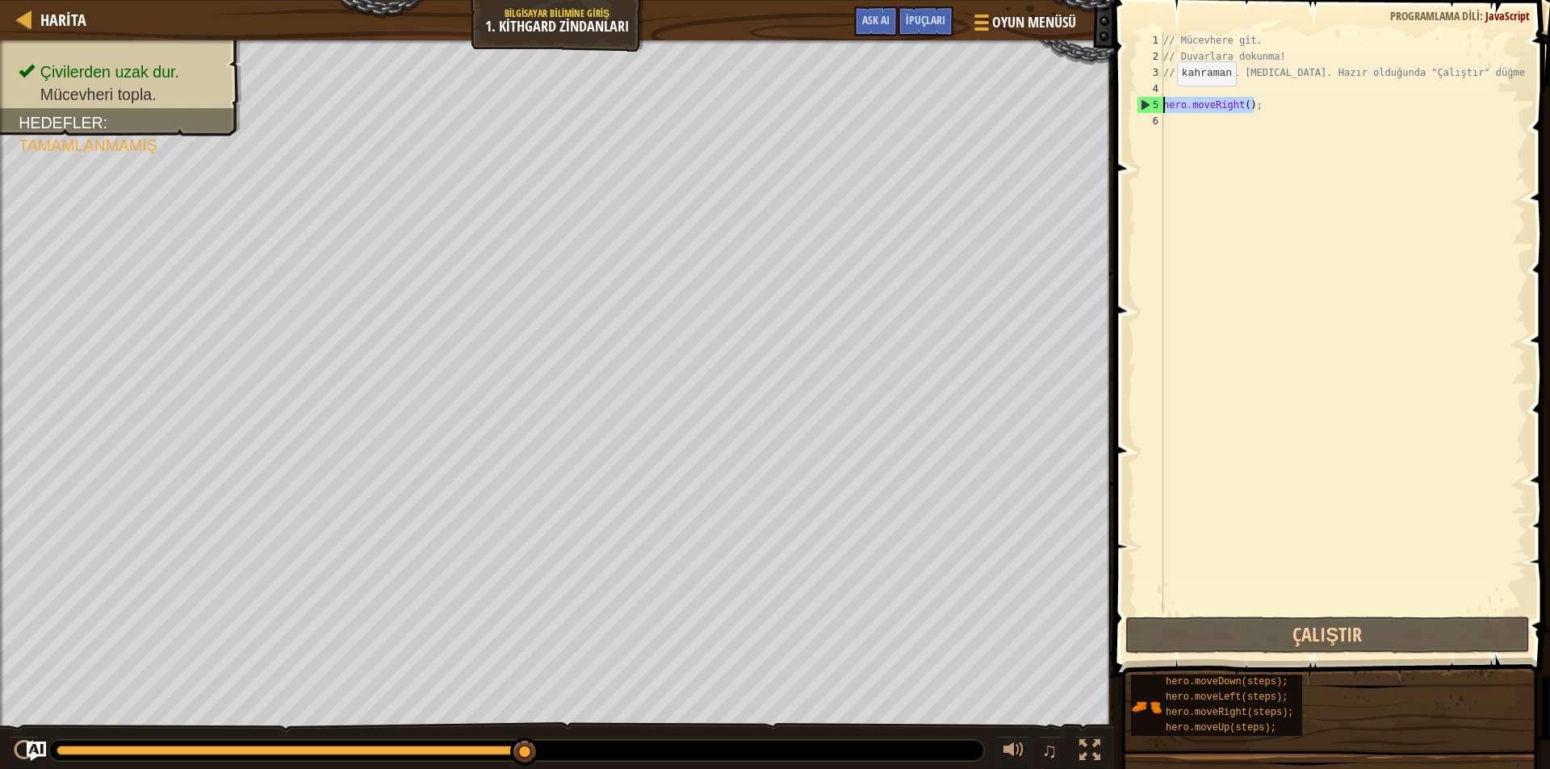
click at [1159, 101] on div "5" at bounding box center [1151, 105] width 26 height 16
type textarea "hero.moveRight();"
click at [1163, 128] on div "// Mücevhere git. // Duvarlara dokunma! // Kodu aşağı yaz. Hazır olduğunda "Çal…" at bounding box center [1343, 339] width 366 height 614
paste textarea "hero.moveRight();"
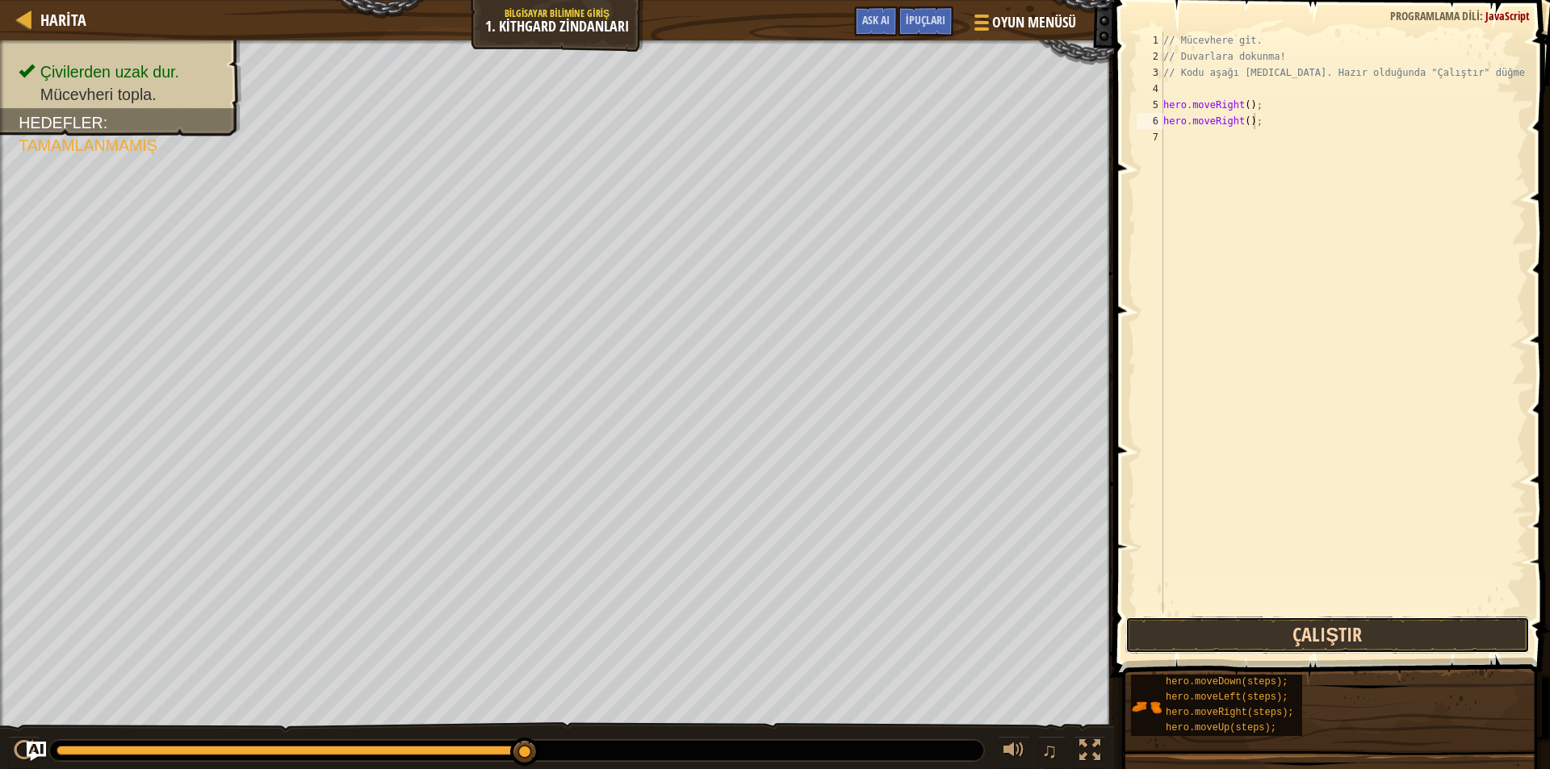
click at [1244, 628] on button "Çalıştır" at bounding box center [1328, 635] width 405 height 37
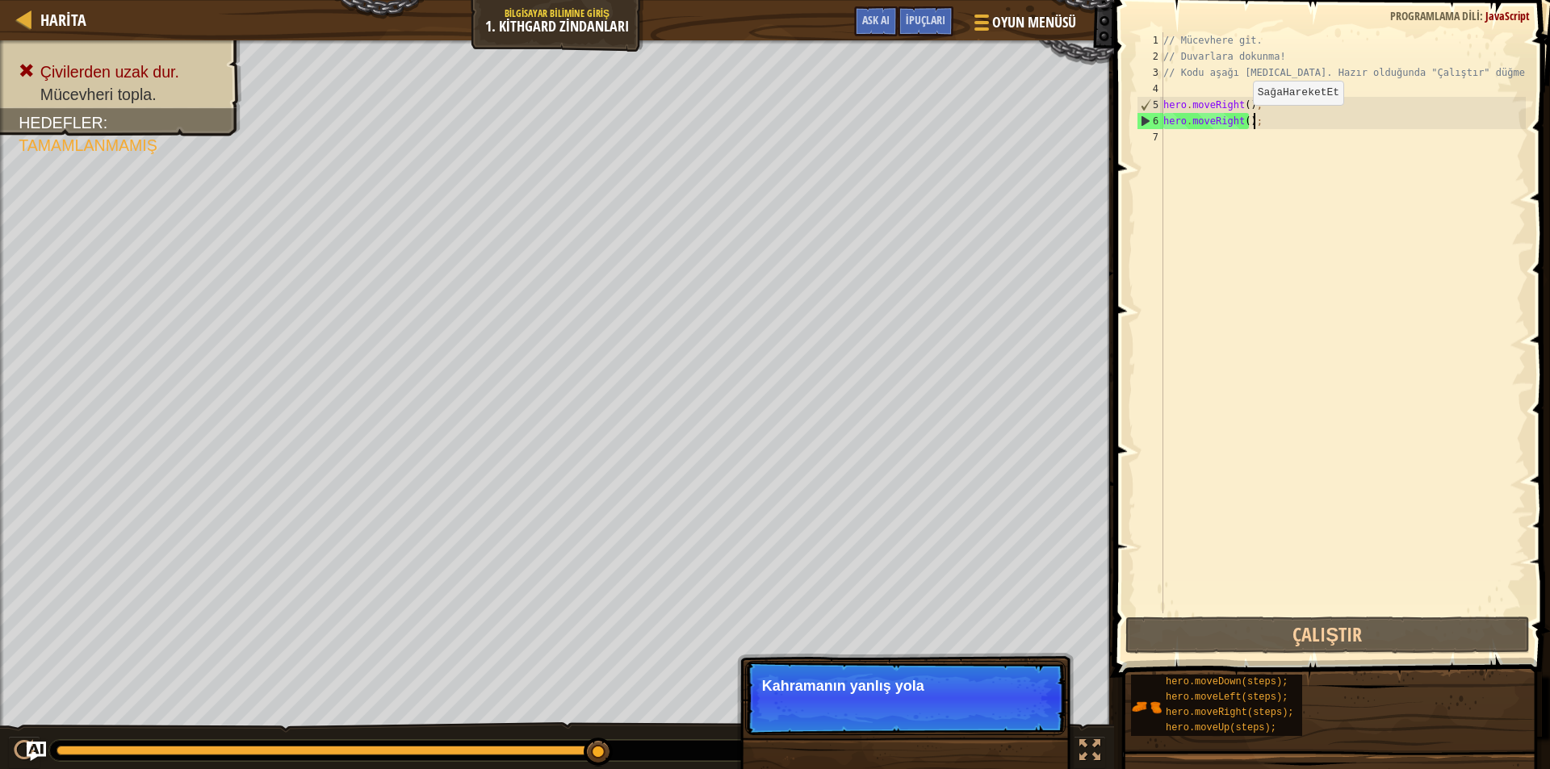
click at [1239, 121] on div "// Mücevhere git. // Duvarlara dokunma! // Kodu aşağı yaz. Hazır olduğunda "Çal…" at bounding box center [1343, 339] width 366 height 614
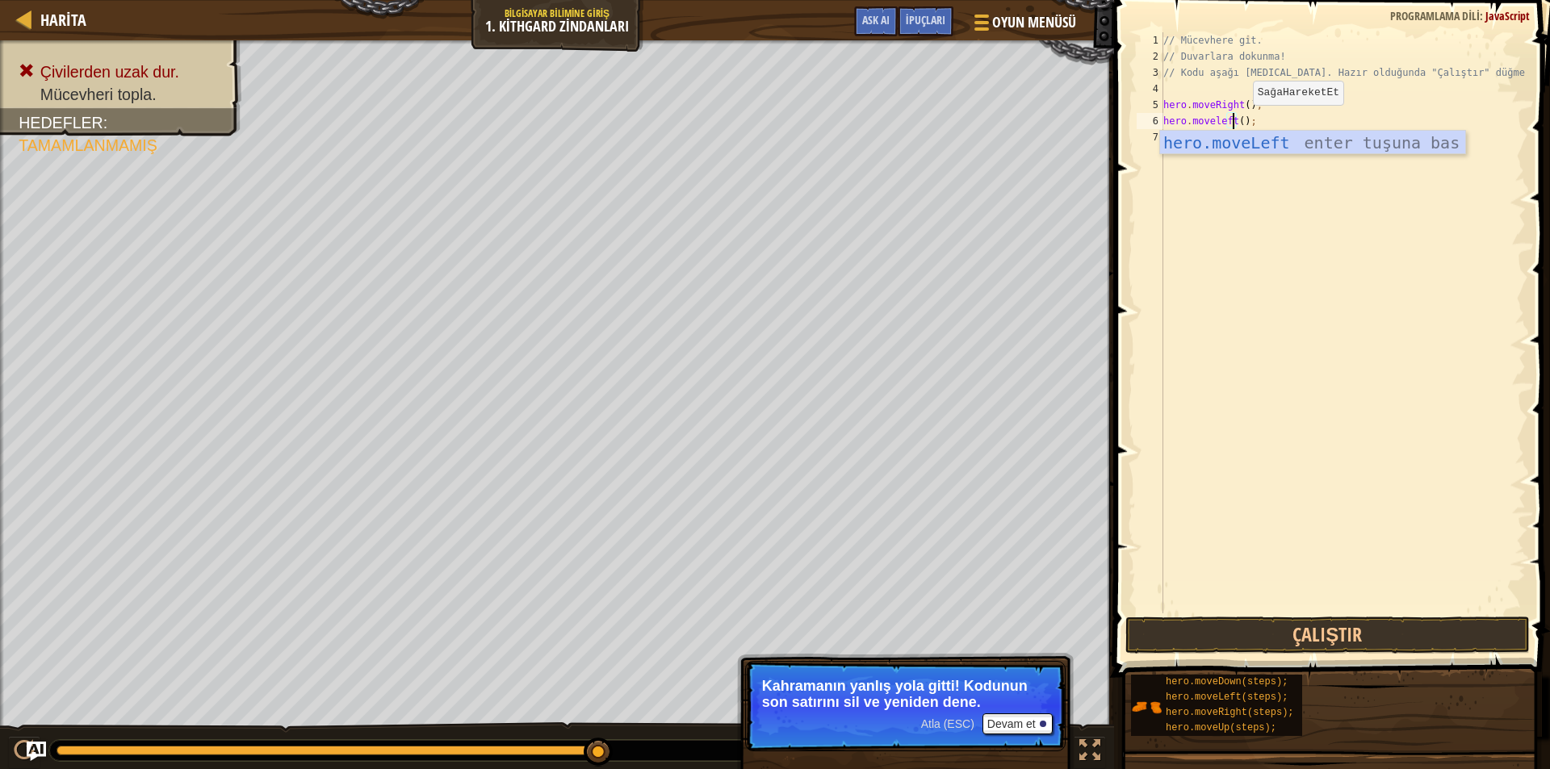
scroll to position [7, 6]
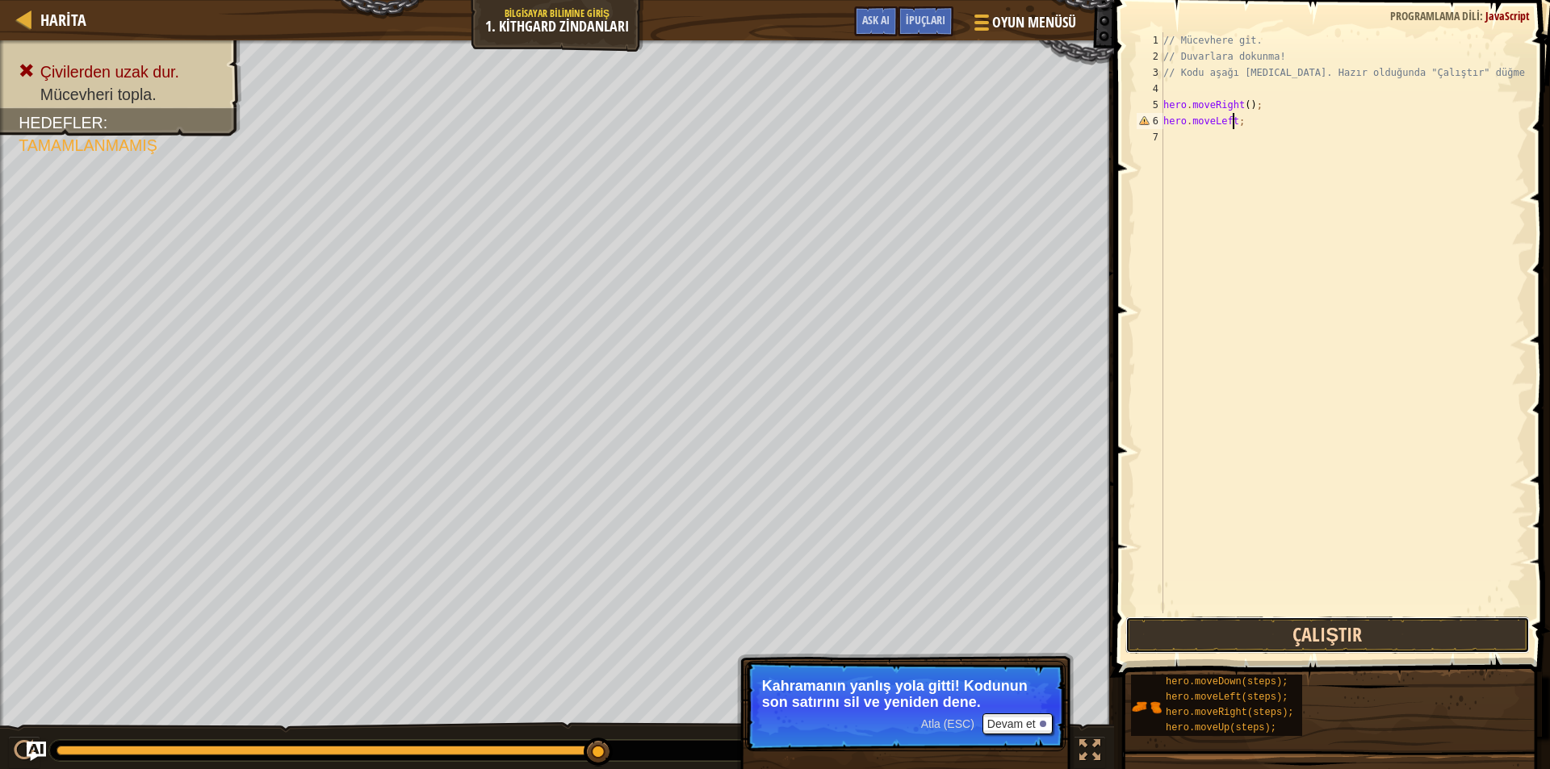
click at [1296, 632] on button "Çalıştır" at bounding box center [1328, 635] width 405 height 37
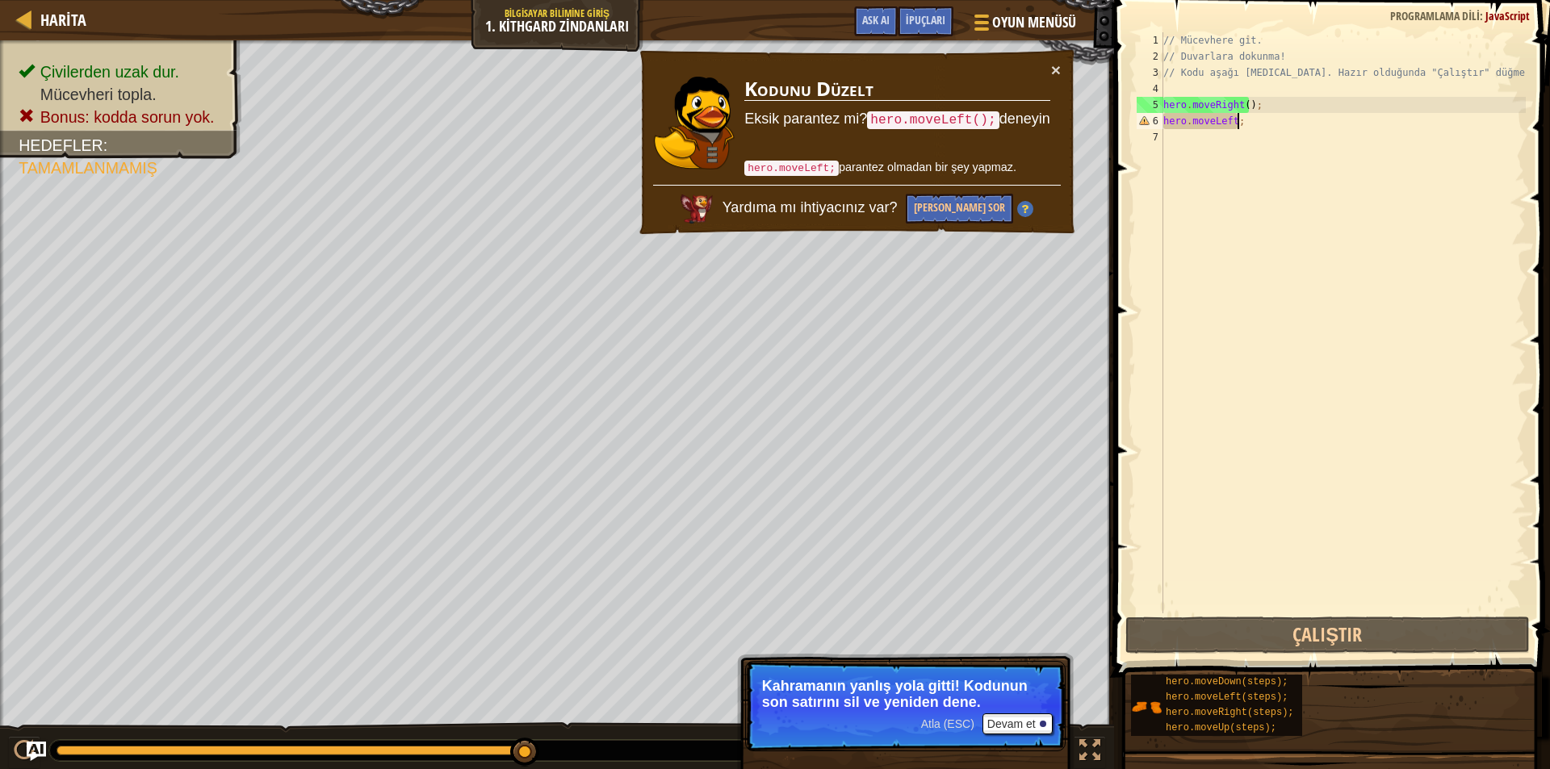
click at [1260, 128] on div "// Mücevhere git. // Duvarlara dokunma! // Kodu aşağı yaz. Hazır olduğunda "Çal…" at bounding box center [1343, 339] width 366 height 614
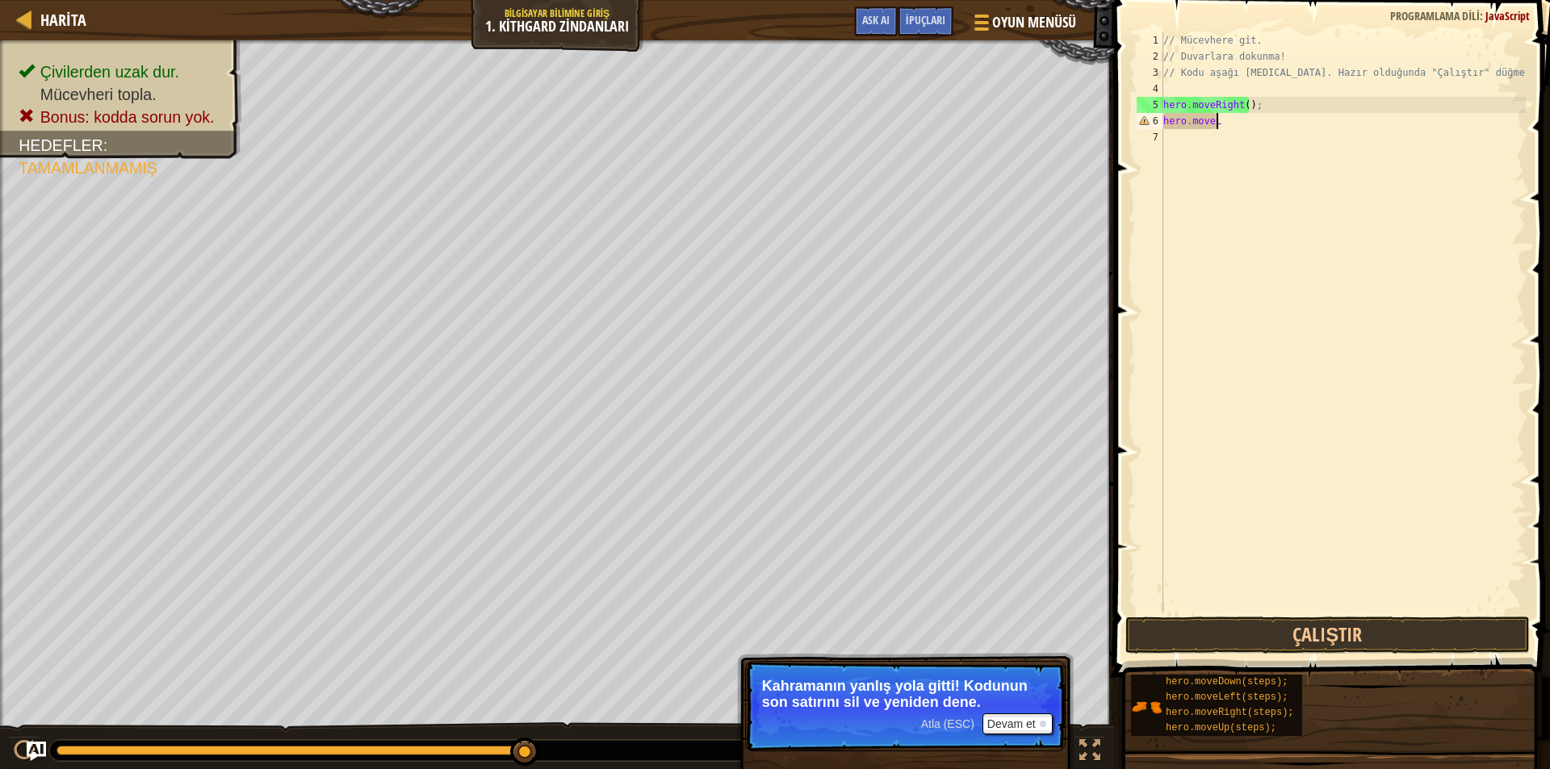
scroll to position [7, 1]
type textarea "h"
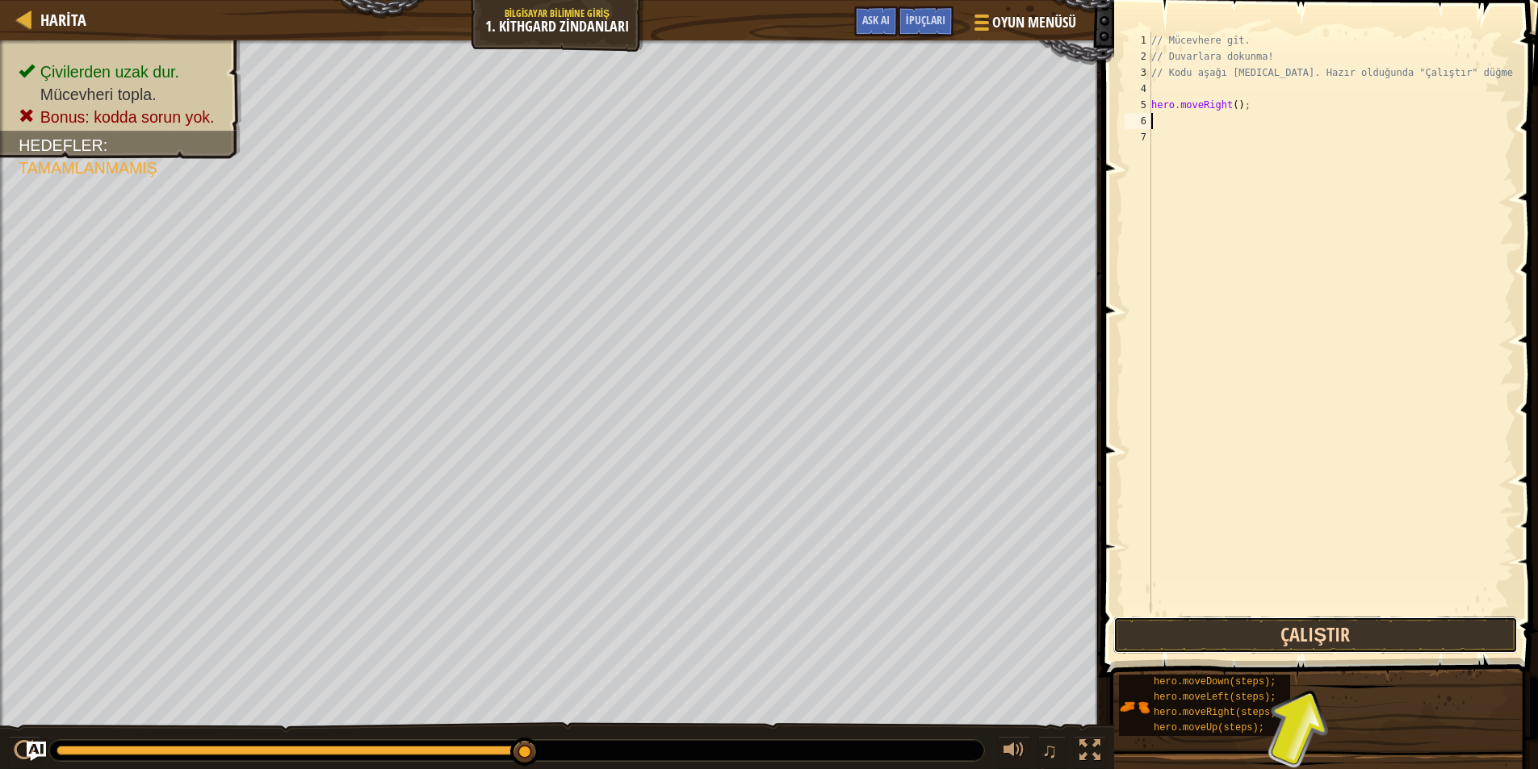
click at [1222, 631] on button "Çalıştır" at bounding box center [1315, 635] width 405 height 37
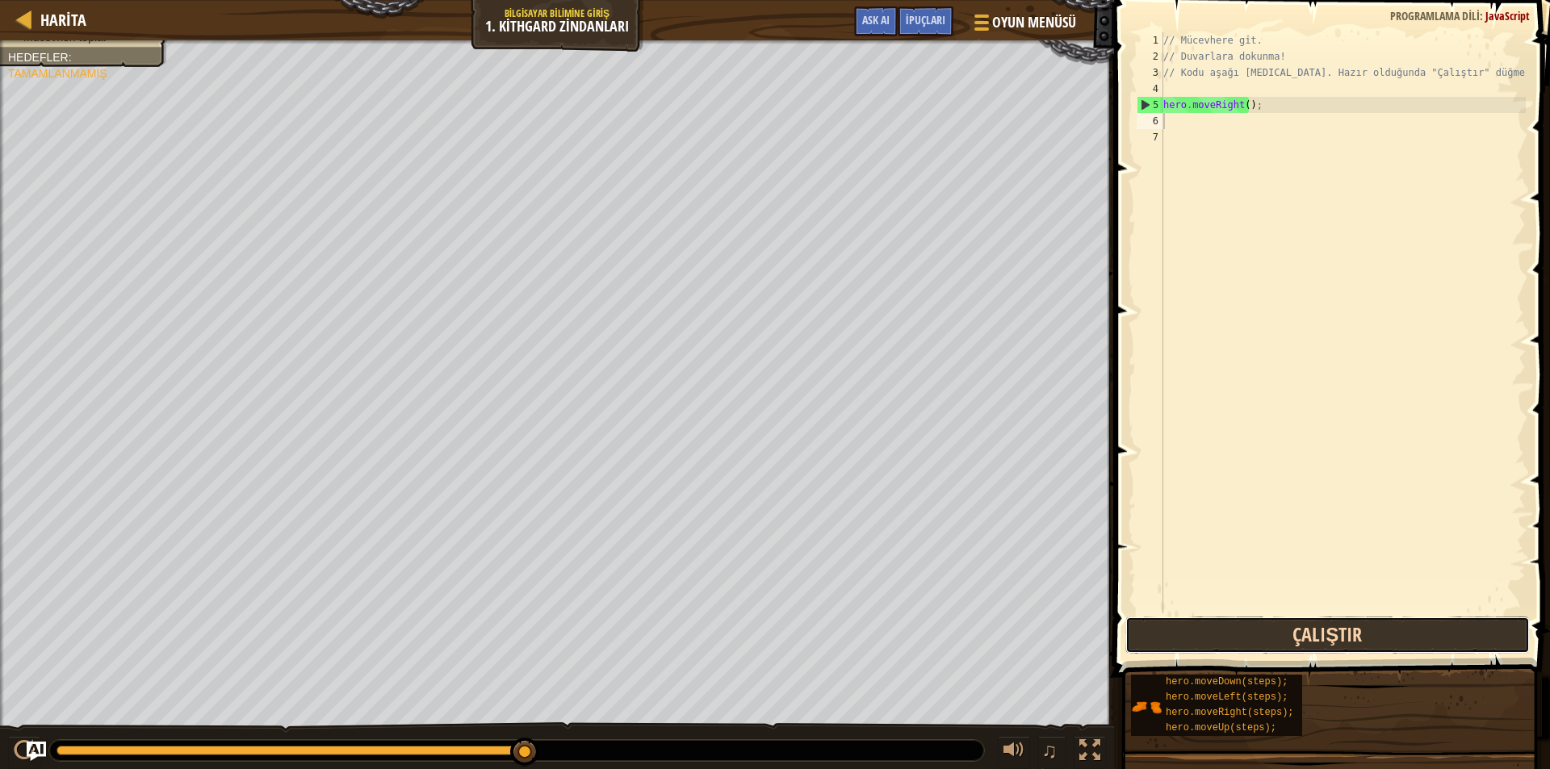
click at [1293, 631] on button "Çalıştır" at bounding box center [1328, 635] width 405 height 37
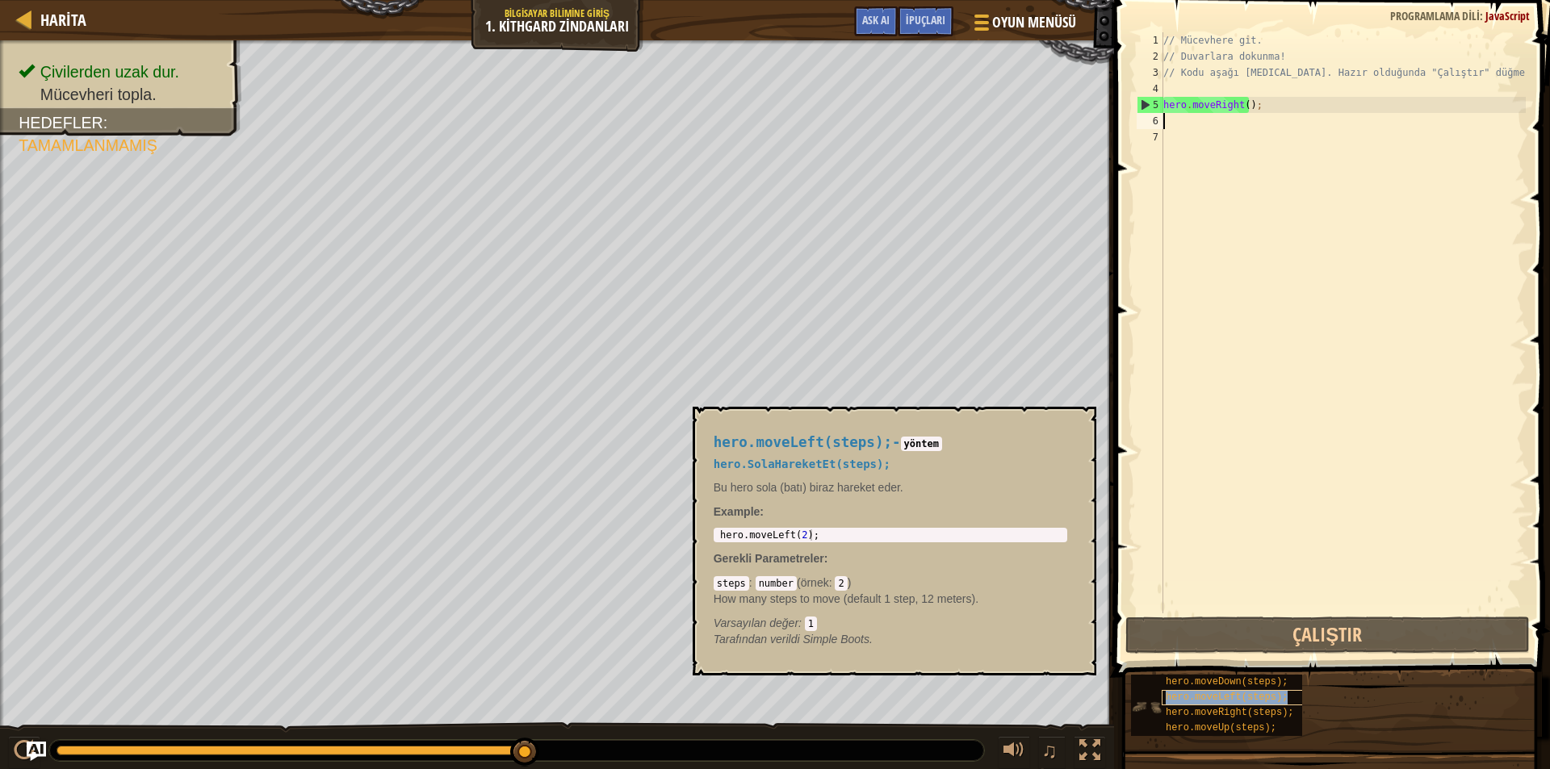
click at [1178, 701] on span "hero.moveLeft(steps);" at bounding box center [1227, 697] width 122 height 11
type textarea "hero.moveLeft(2);"
drag, startPoint x: 811, startPoint y: 531, endPoint x: 702, endPoint y: 535, distance: 108.3
click at [702, 535] on div "hero.moveLeft(steps); - yöntem hero.SolaHareketEt(steps); Bu hero sola (batı) b…" at bounding box center [890, 541] width 376 height 243
click at [1165, 125] on div "// Mücevhere git. // Duvarlara dokunma! // Kodu aşağı yaz. Hazır olduğunda "Çal…" at bounding box center [1343, 339] width 366 height 614
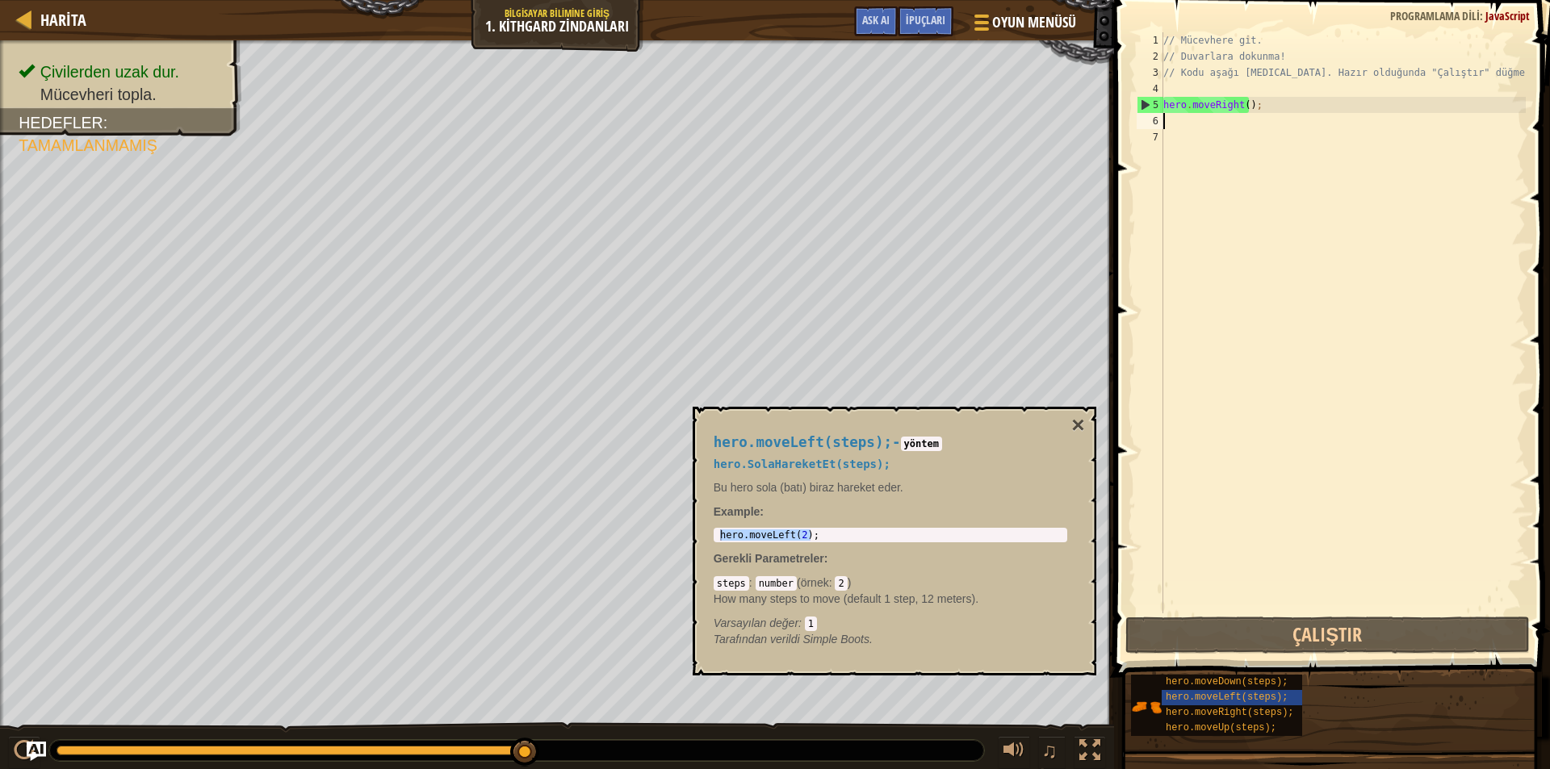
paste textarea "hero.moveLeft(2);"
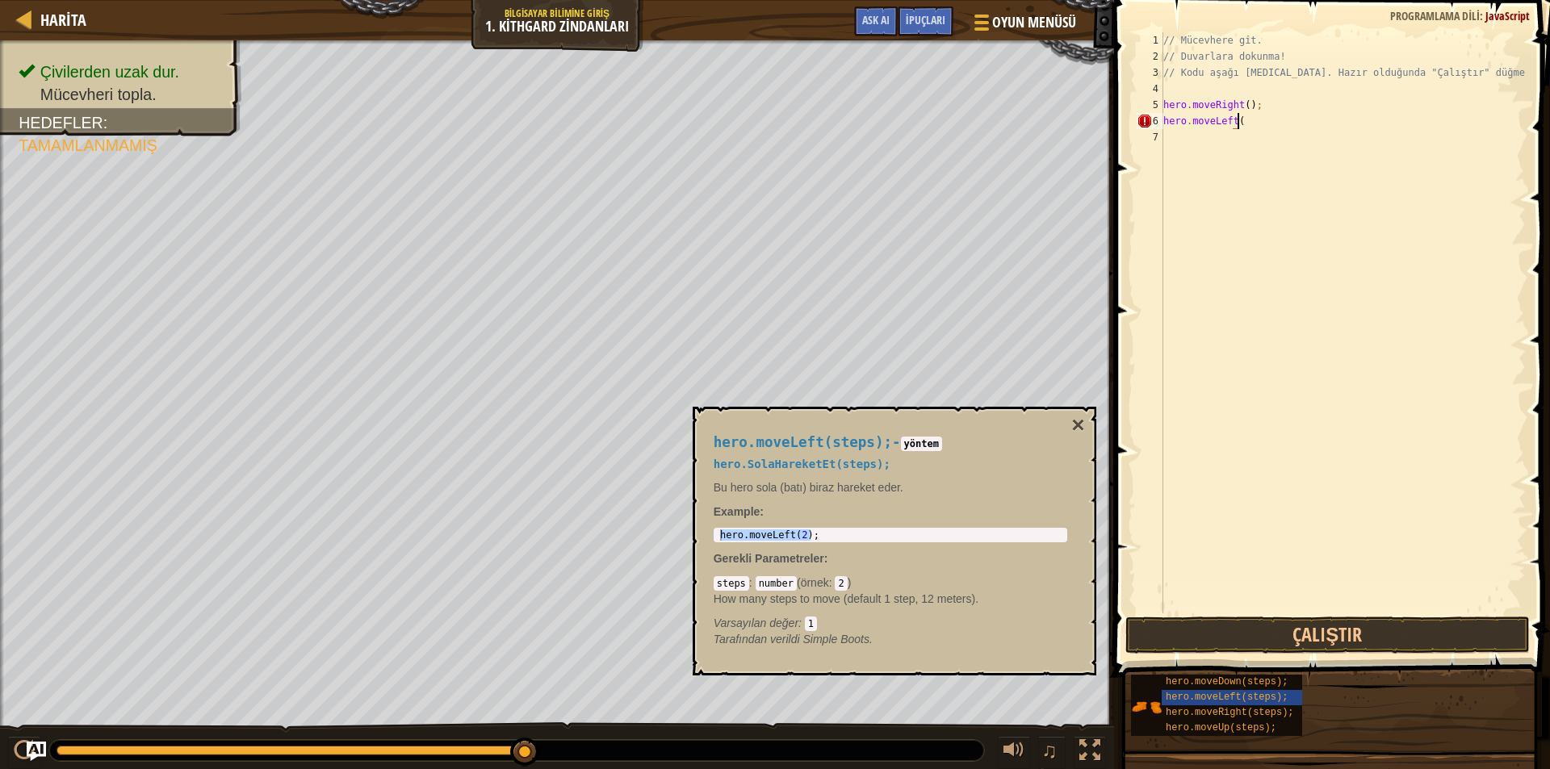
scroll to position [7, 6]
click at [1317, 631] on button "Çalıştır" at bounding box center [1328, 635] width 405 height 37
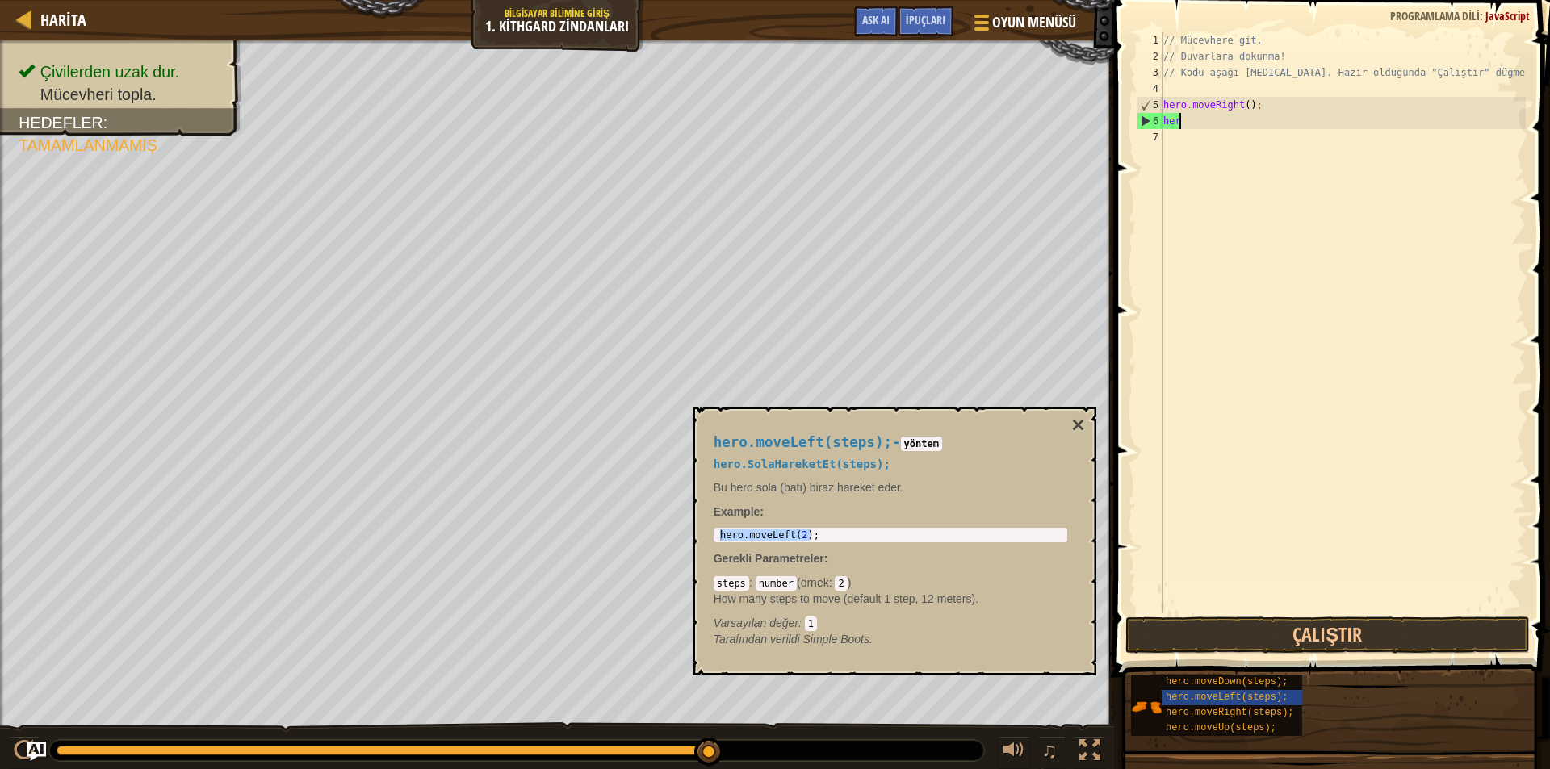
scroll to position [7, 0]
type textarea "h"
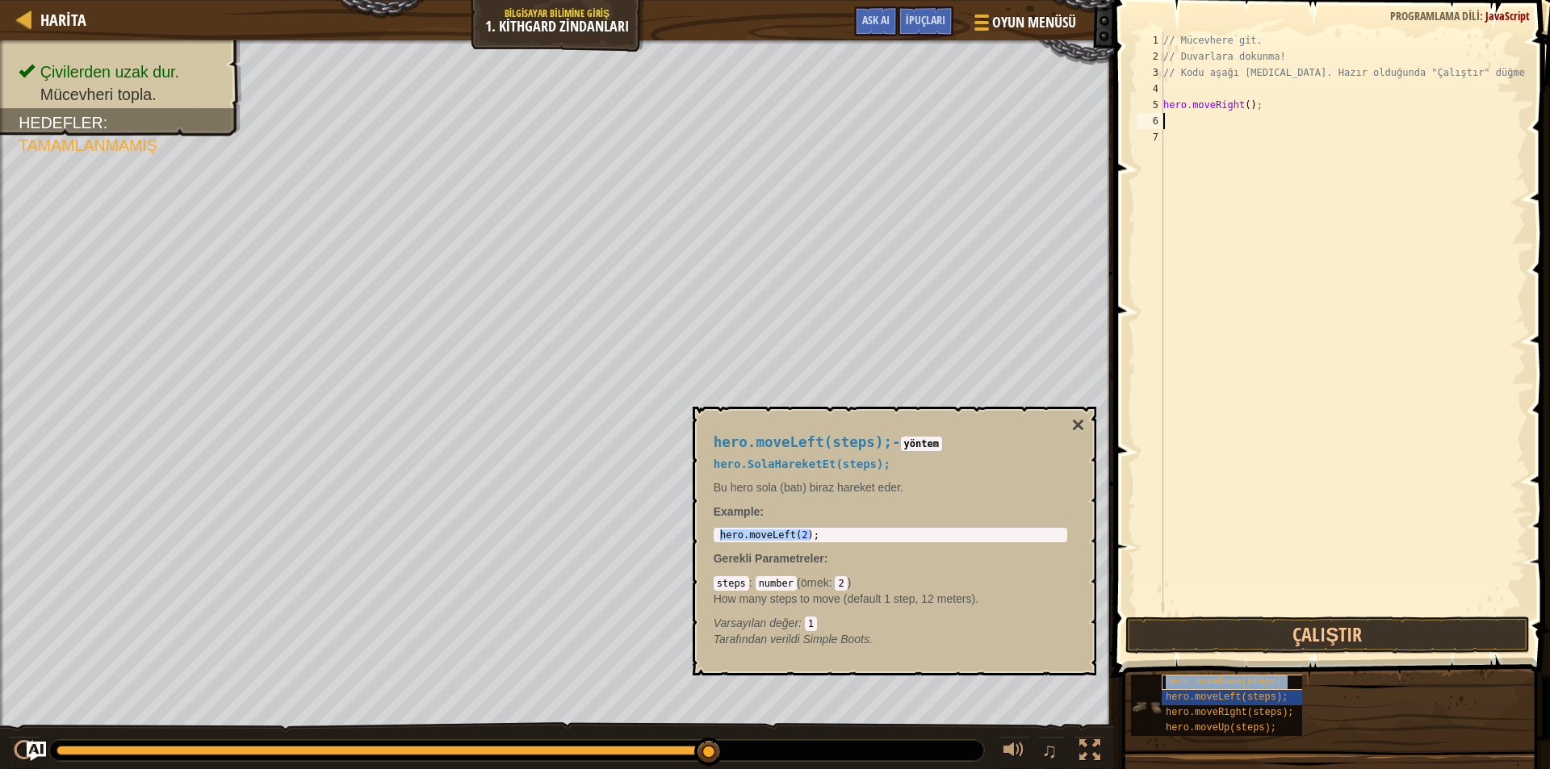
click at [1228, 683] on span "hero.moveDown(steps);" at bounding box center [1227, 682] width 122 height 11
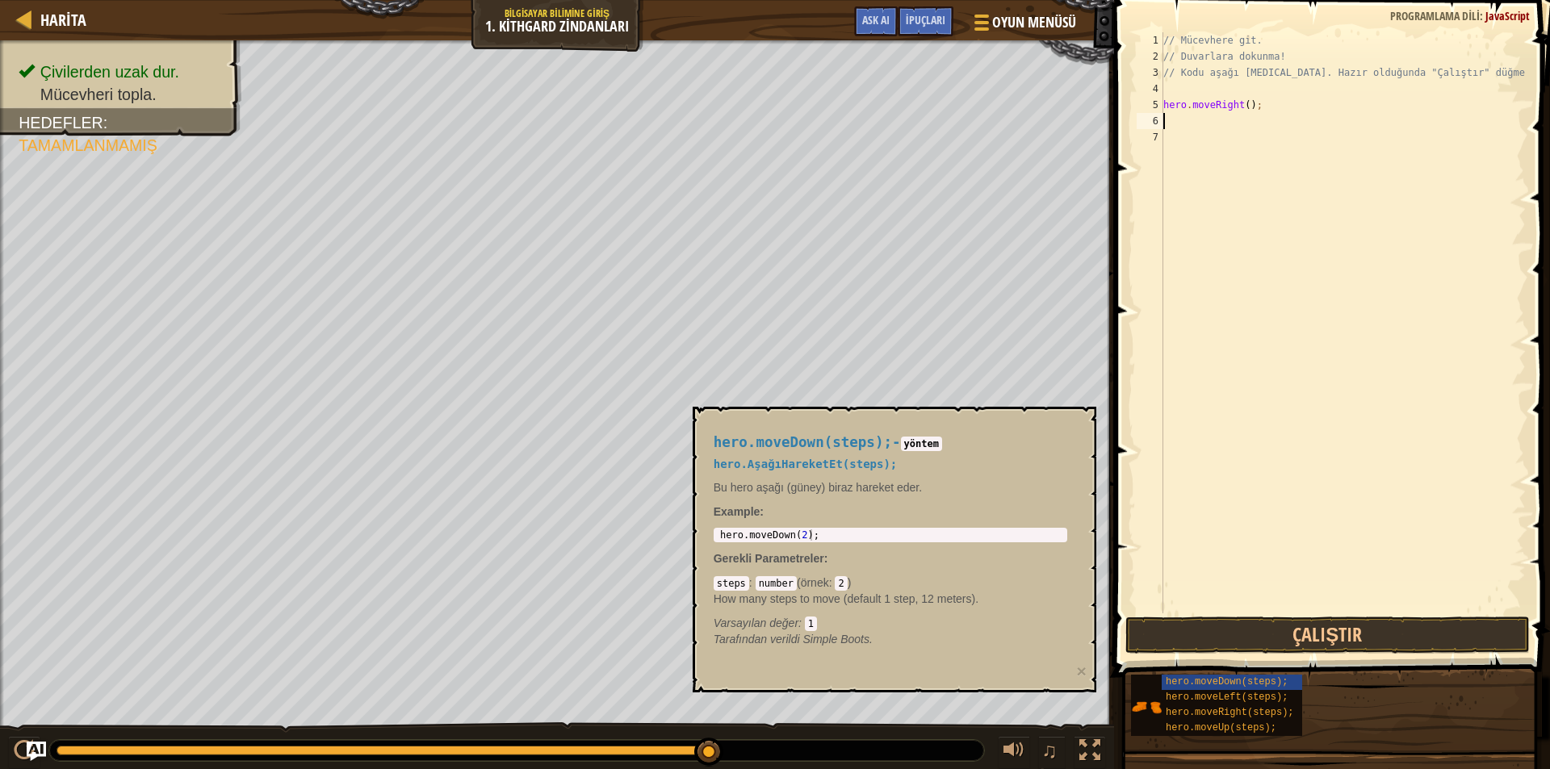
type textarea "hero.moveDown(2);"
drag, startPoint x: 824, startPoint y: 539, endPoint x: 714, endPoint y: 526, distance: 111.3
click at [714, 526] on div "hero.moveDown(steps); - yöntem hero.AşağıHareketEt(steps); Bu hero aşağı (güney…" at bounding box center [890, 541] width 376 height 243
click at [1178, 118] on div "// Mücevhere git. // Duvarlara dokunma! // Kodu aşağı yaz. Hazır olduğunda "Çal…" at bounding box center [1343, 339] width 366 height 614
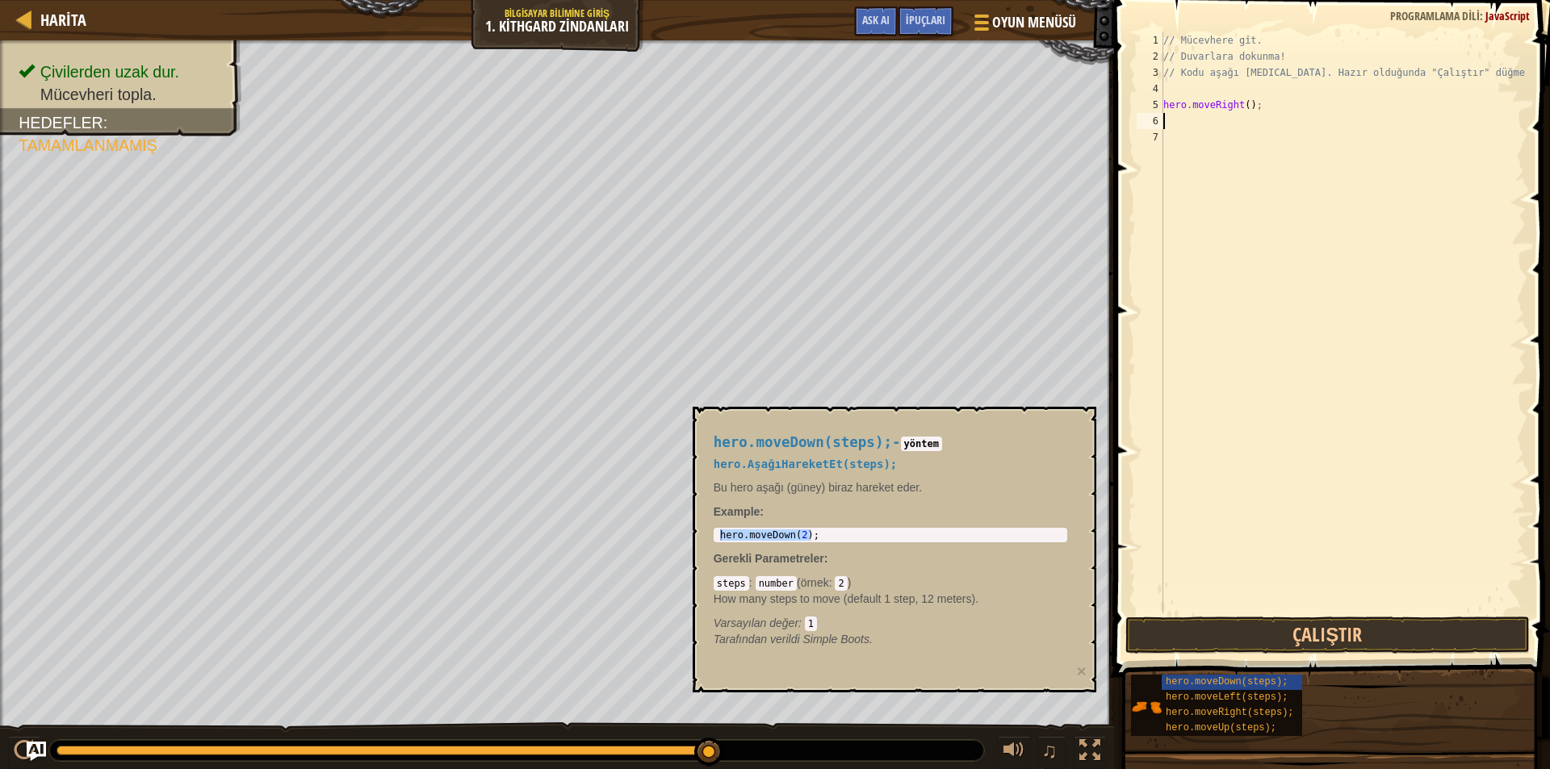
paste textarea "hero.moveDown(2);"
type textarea "hero.moveDown()"
click at [1269, 627] on button "Çalıştır" at bounding box center [1328, 635] width 405 height 37
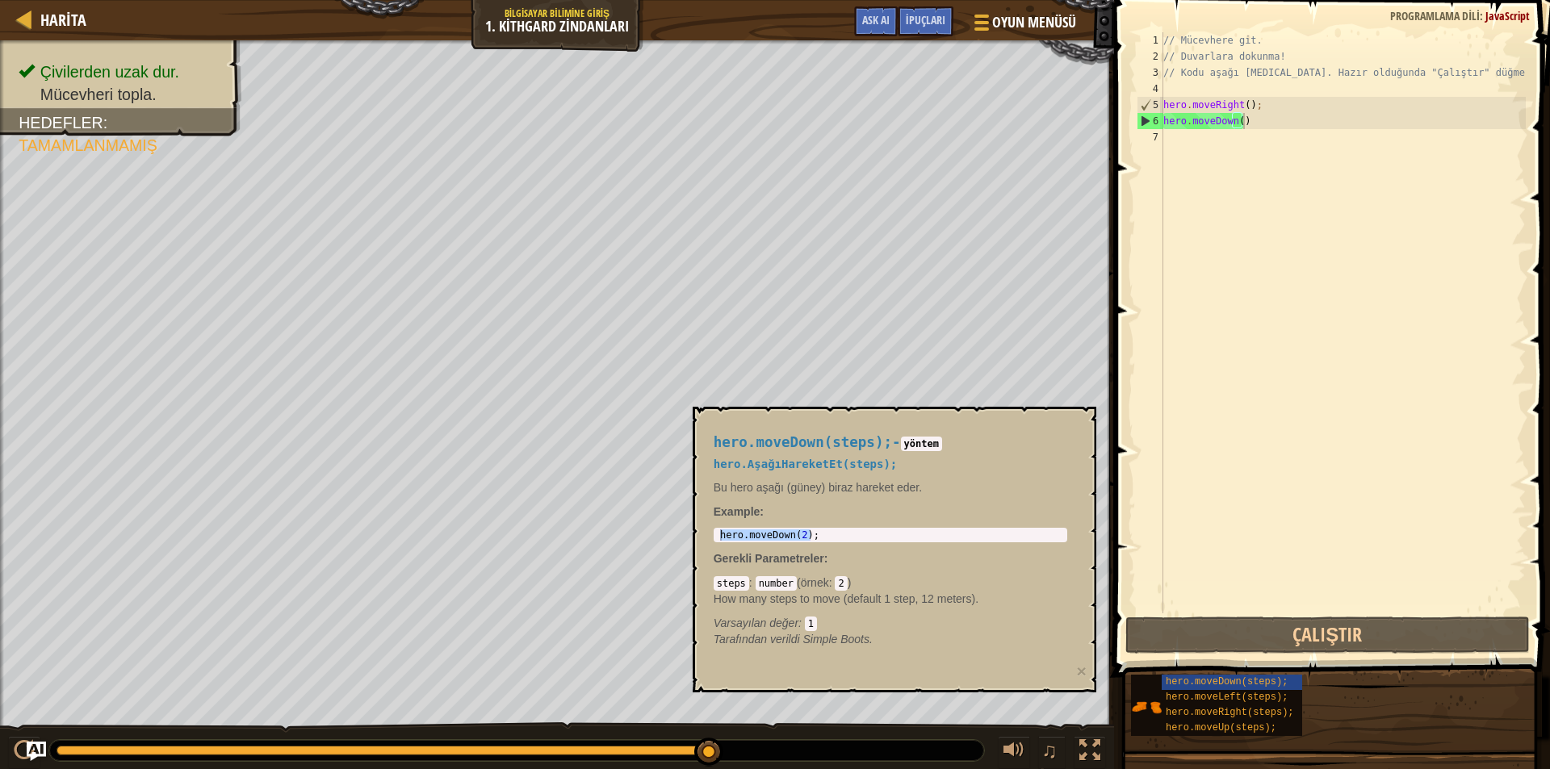
click at [1373, 705] on div "hero.moveDown(steps); hero.moveLeft(steps); hero.moveRight(steps); hero.moveUp(…" at bounding box center [1334, 705] width 409 height 63
click at [1201, 696] on span "hero.moveLeft(steps);" at bounding box center [1227, 697] width 122 height 11
click at [1264, 693] on span "hero.moveLeft(steps);" at bounding box center [1227, 697] width 122 height 11
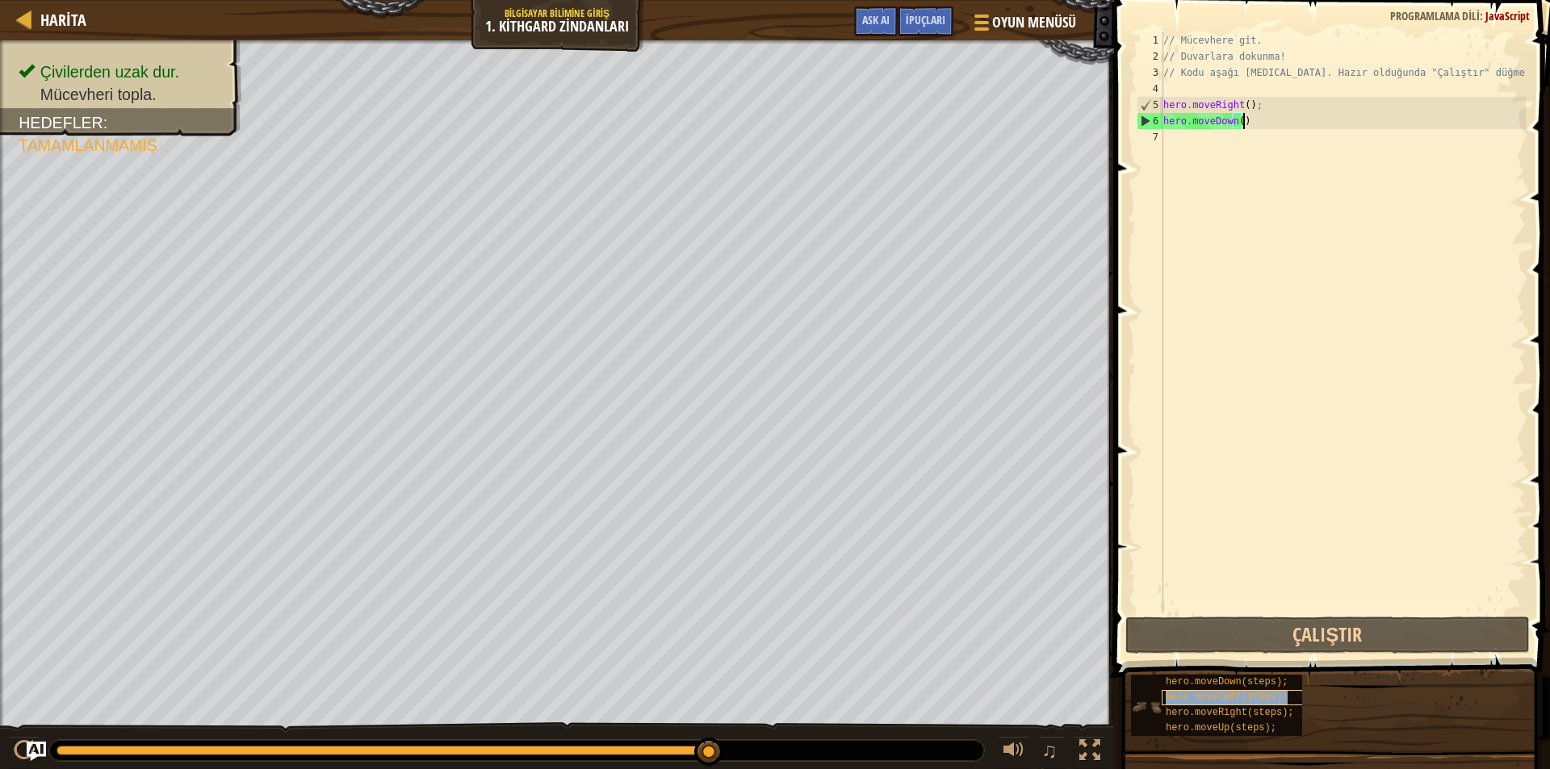
click at [1264, 693] on span "hero.moveLeft(steps);" at bounding box center [1227, 697] width 122 height 11
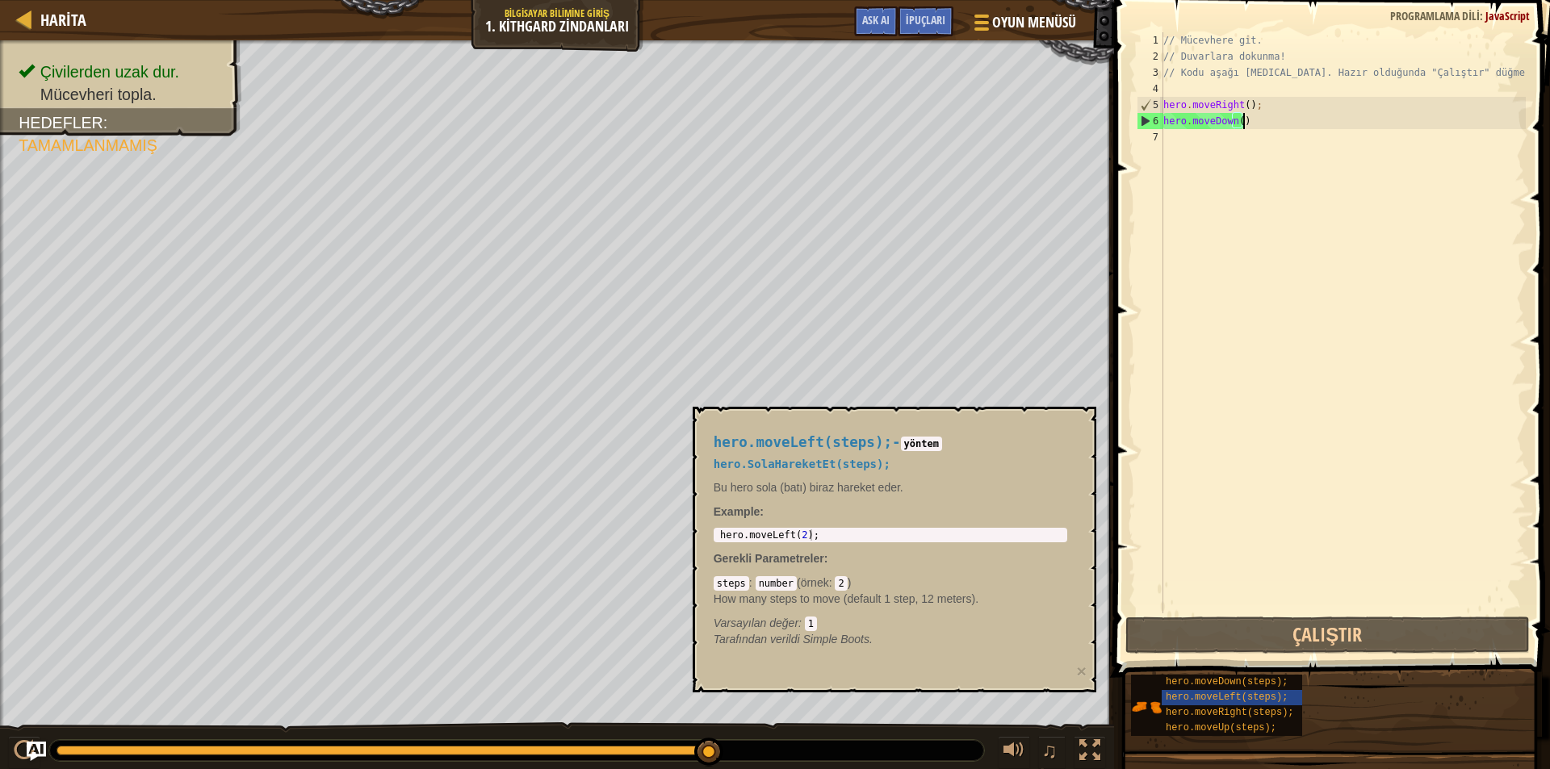
type textarea "hero.moveLeft(2);"
drag, startPoint x: 824, startPoint y: 530, endPoint x: 717, endPoint y: 532, distance: 106.6
click at [717, 532] on div "hero . moveLeft ( 2 ) ;" at bounding box center [890, 547] width 347 height 34
click at [717, 532] on div "hero . moveLeft ( 2 ) ;" at bounding box center [890, 535] width 347 height 11
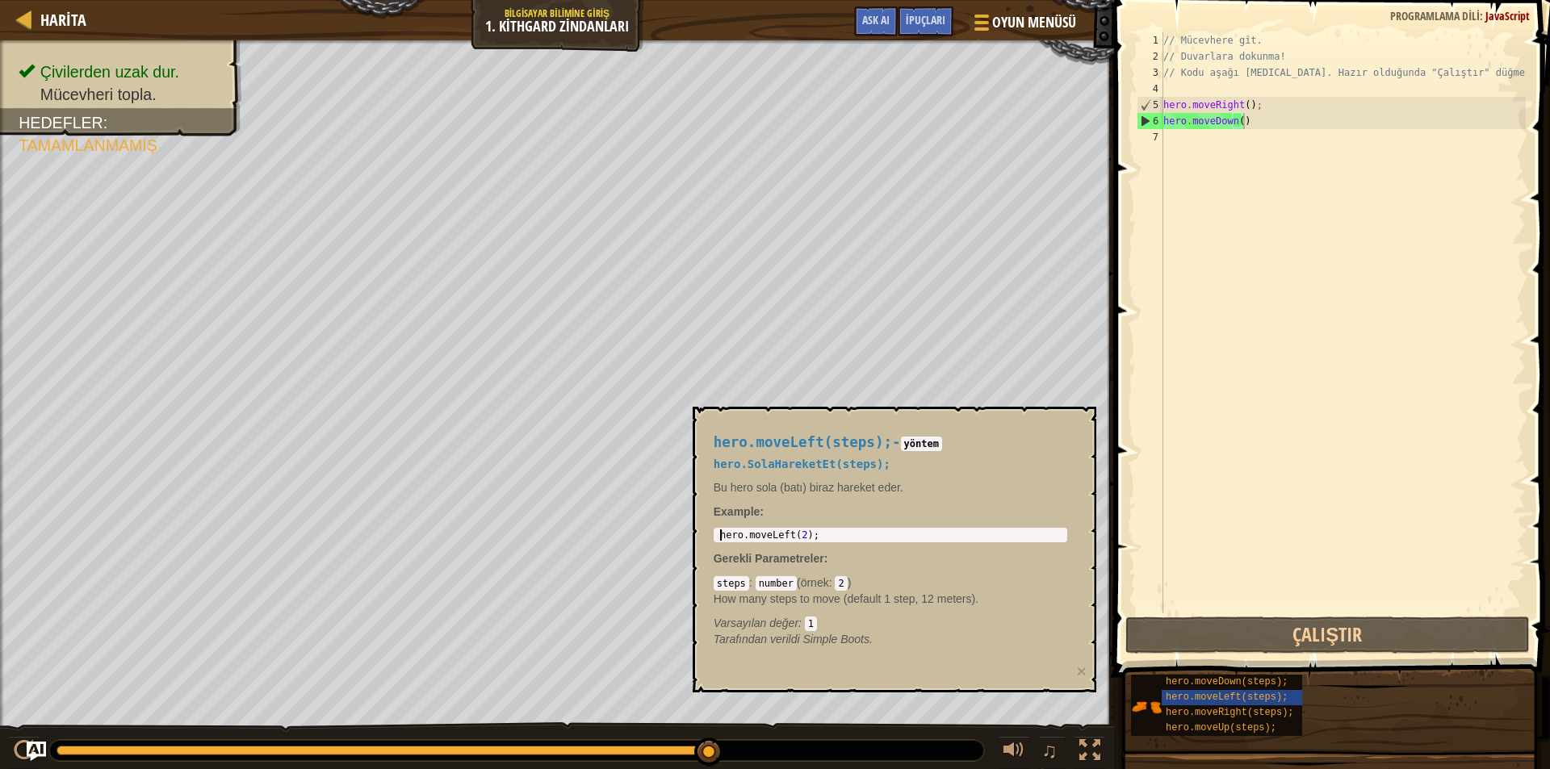
click at [1180, 144] on div "// Mücevhere git. // Duvarlara dokunma! // Kodu aşağı yaz. Hazır olduğunda "Çal…" at bounding box center [1343, 339] width 366 height 614
paste textarea "hero.moveLeft(2);"
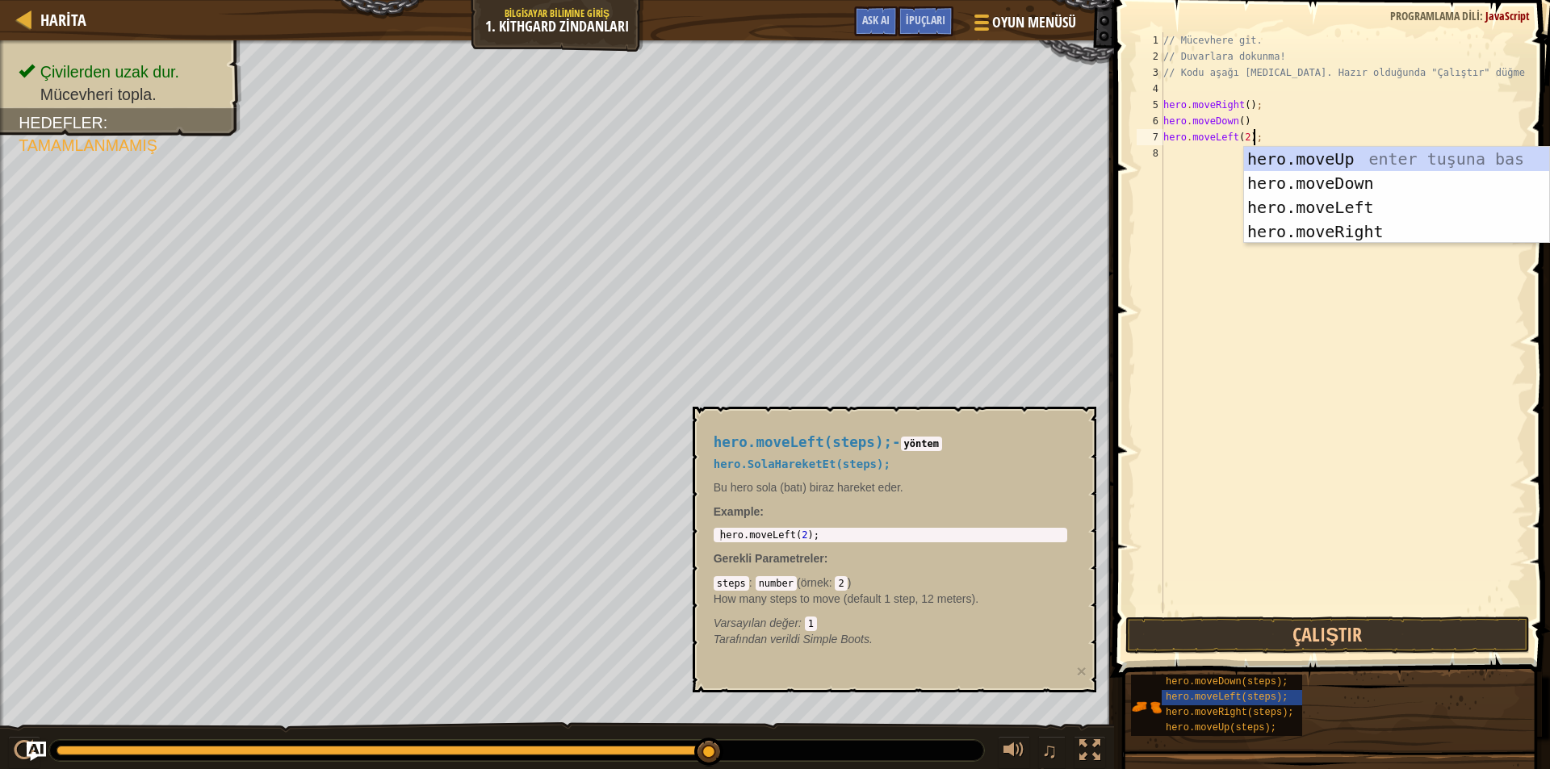
click at [1258, 132] on div "// Mücevhere git. // Duvarlara dokunma! // Kodu aşağı yaz. Hazır olduğunda "Çal…" at bounding box center [1343, 339] width 366 height 614
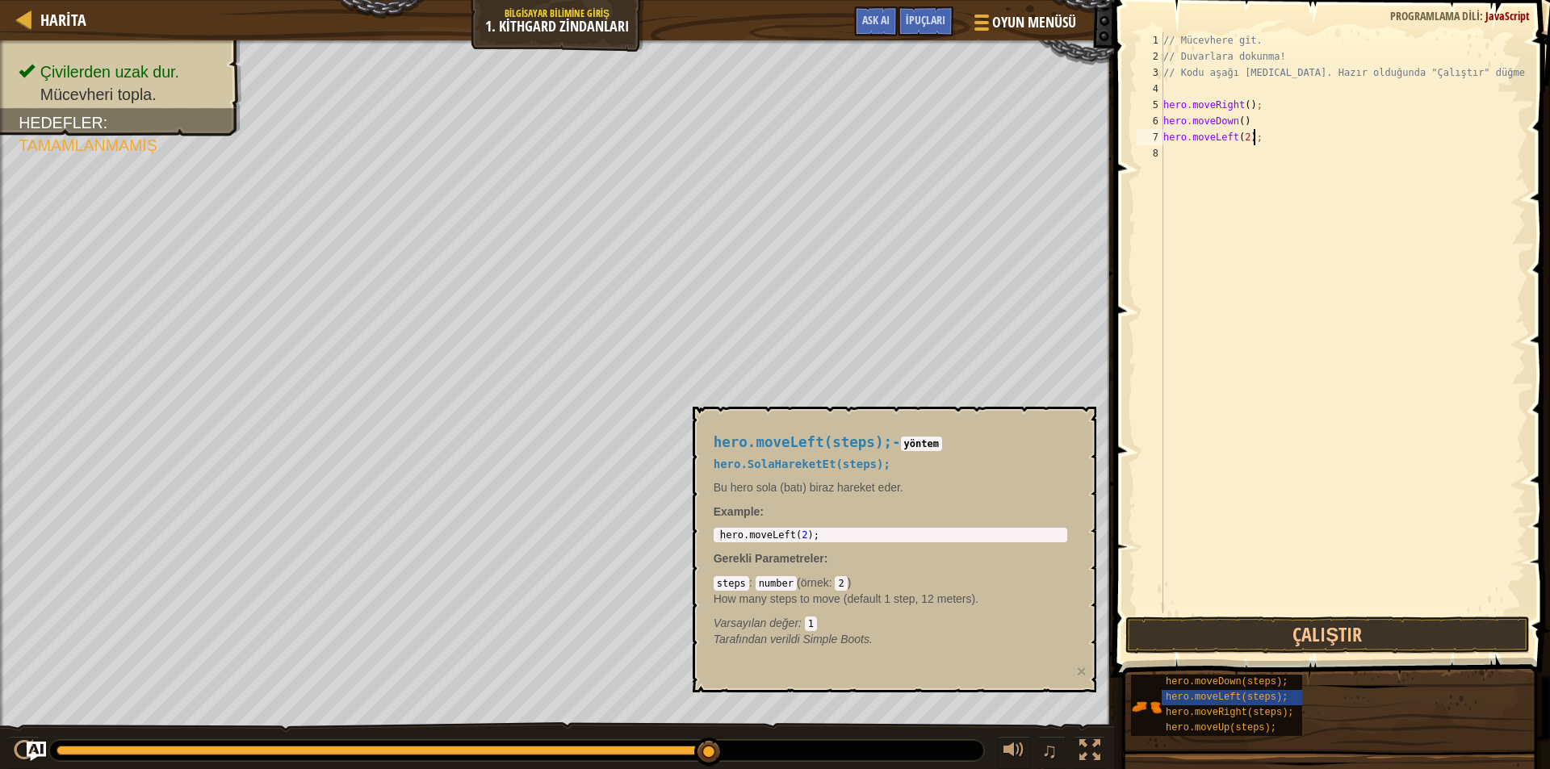
click at [1258, 132] on div "// Mücevhere git. // Duvarlara dokunma! // Kodu aşağı yaz. Hazır olduğunda "Çal…" at bounding box center [1343, 339] width 366 height 614
click at [1237, 631] on button "Çalıştır" at bounding box center [1328, 635] width 405 height 37
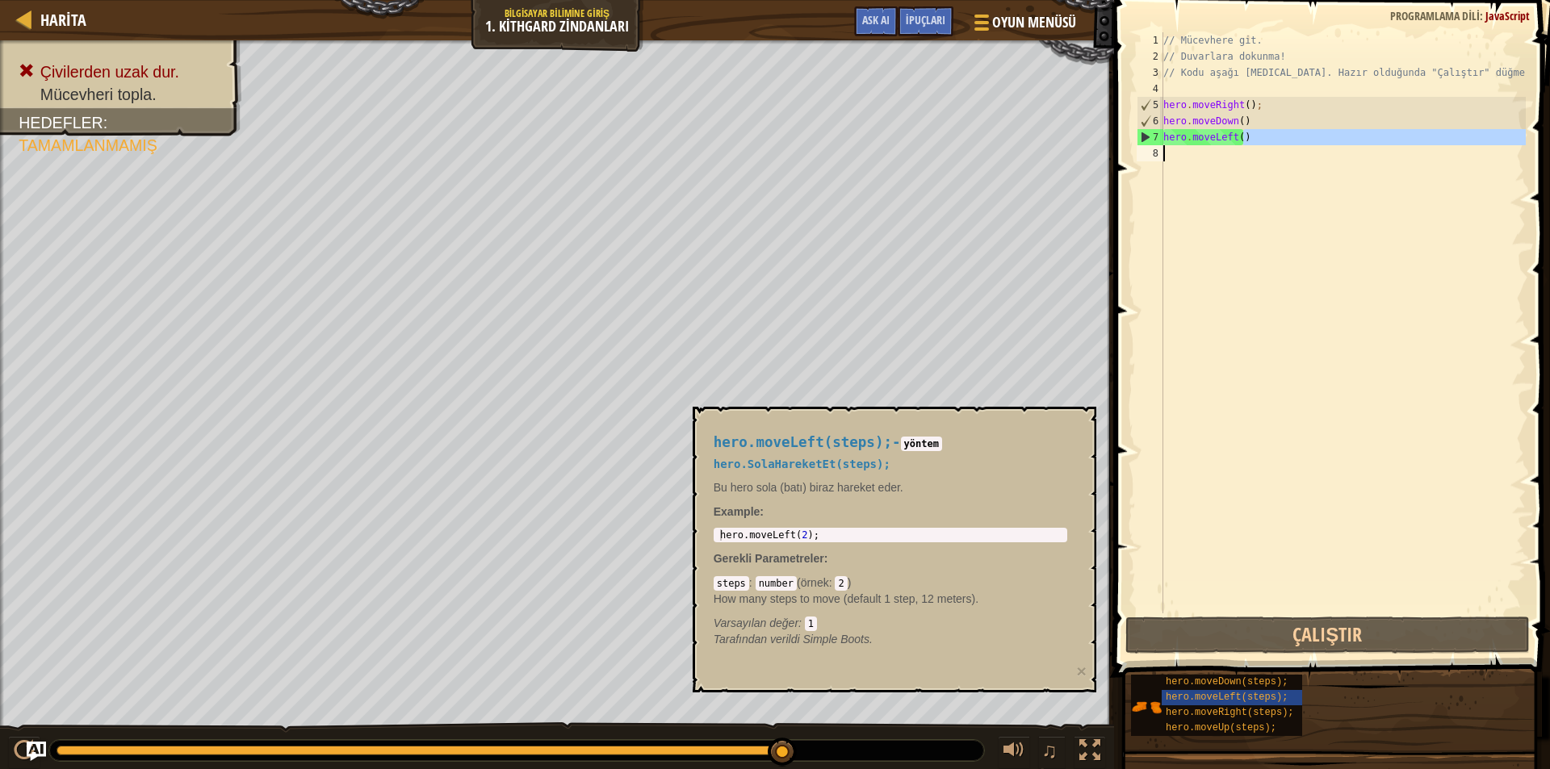
drag, startPoint x: 1263, startPoint y: 141, endPoint x: 1117, endPoint y: 150, distance: 145.6
click at [1117, 150] on div "hero.moveLeft() 1 2 3 4 5 6 7 8 // Mücevhere git. // Duvarlara dokunma! // Kodu…" at bounding box center [1329, 370] width 441 height 725
drag, startPoint x: 1235, startPoint y: 140, endPoint x: 1126, endPoint y: 140, distance: 108.2
click at [1126, 140] on div "hero.moveLeft() 1 2 3 4 5 6 7 8 // Mücevhere git. // Duvarlara dokunma! // Kodu…" at bounding box center [1329, 370] width 441 height 725
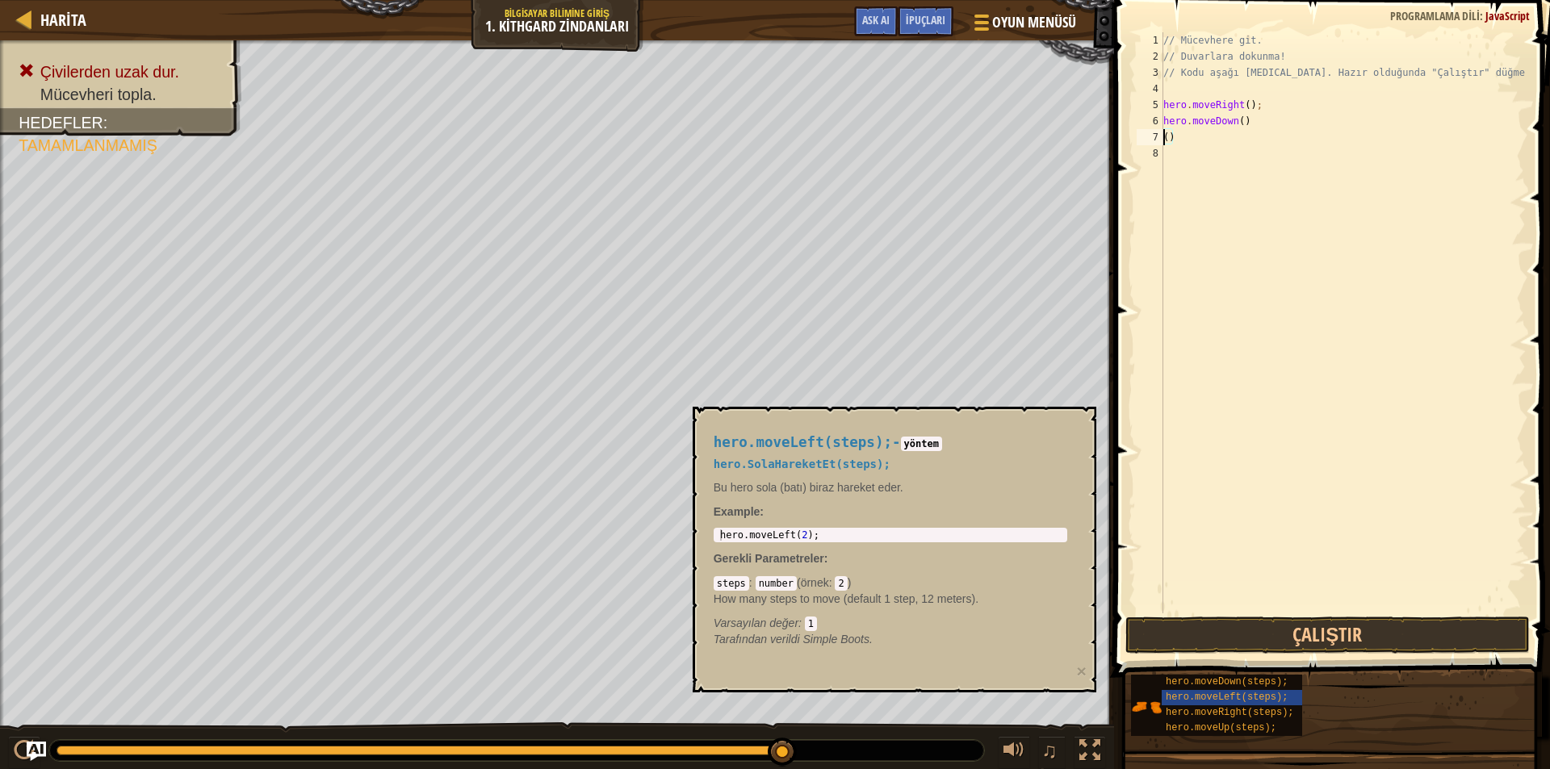
click at [1184, 139] on div "// Mücevhere git. // Duvarlara dokunma! // Kodu aşağı yaz. Hazır olduğunda "Çal…" at bounding box center [1343, 339] width 366 height 614
type textarea "("
click at [1250, 709] on span "hero.moveRight(steps);" at bounding box center [1230, 712] width 128 height 11
type textarea "hero.moveRight(2);"
click at [673, 0] on body "Harita Bilgisayar Bilimine Giriş 1. Kithgard Zindanları Oyun Menüsü Bitti İpuçl…" at bounding box center [775, 0] width 1550 height 0
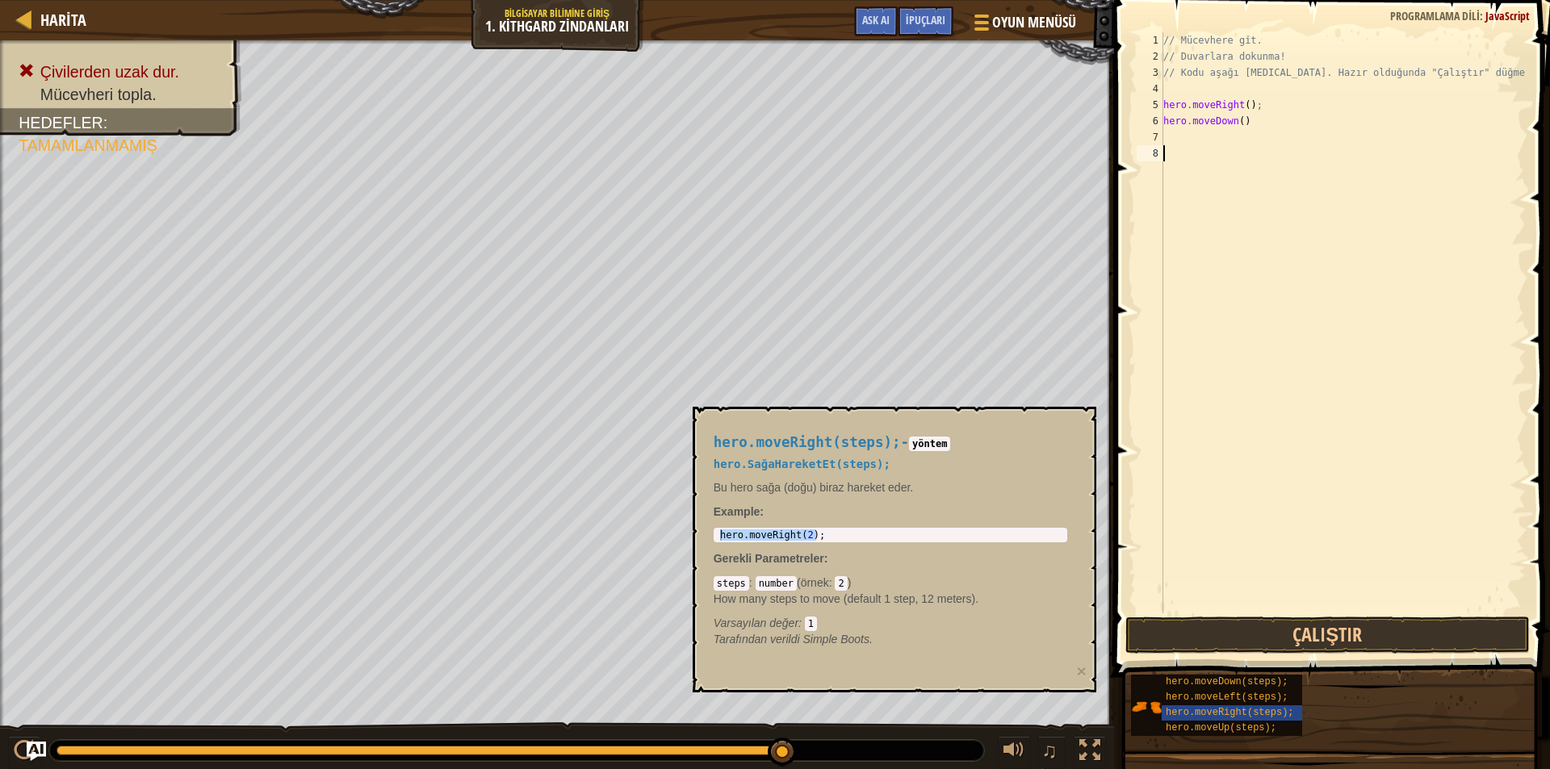
click at [1170, 145] on div "// Mücevhere git. // Duvarlara dokunma! // Kodu aşağı yaz. Hazır olduğunda "Çal…" at bounding box center [1343, 339] width 366 height 614
click at [1170, 136] on div "// Mücevhere git. // Duvarlara dokunma! // Kodu aşağı yaz. Hazır olduğunda "Çal…" at bounding box center [1343, 339] width 366 height 614
paste textarea "hero.moveRight(2);"
type textarea "hero.moveRight()"
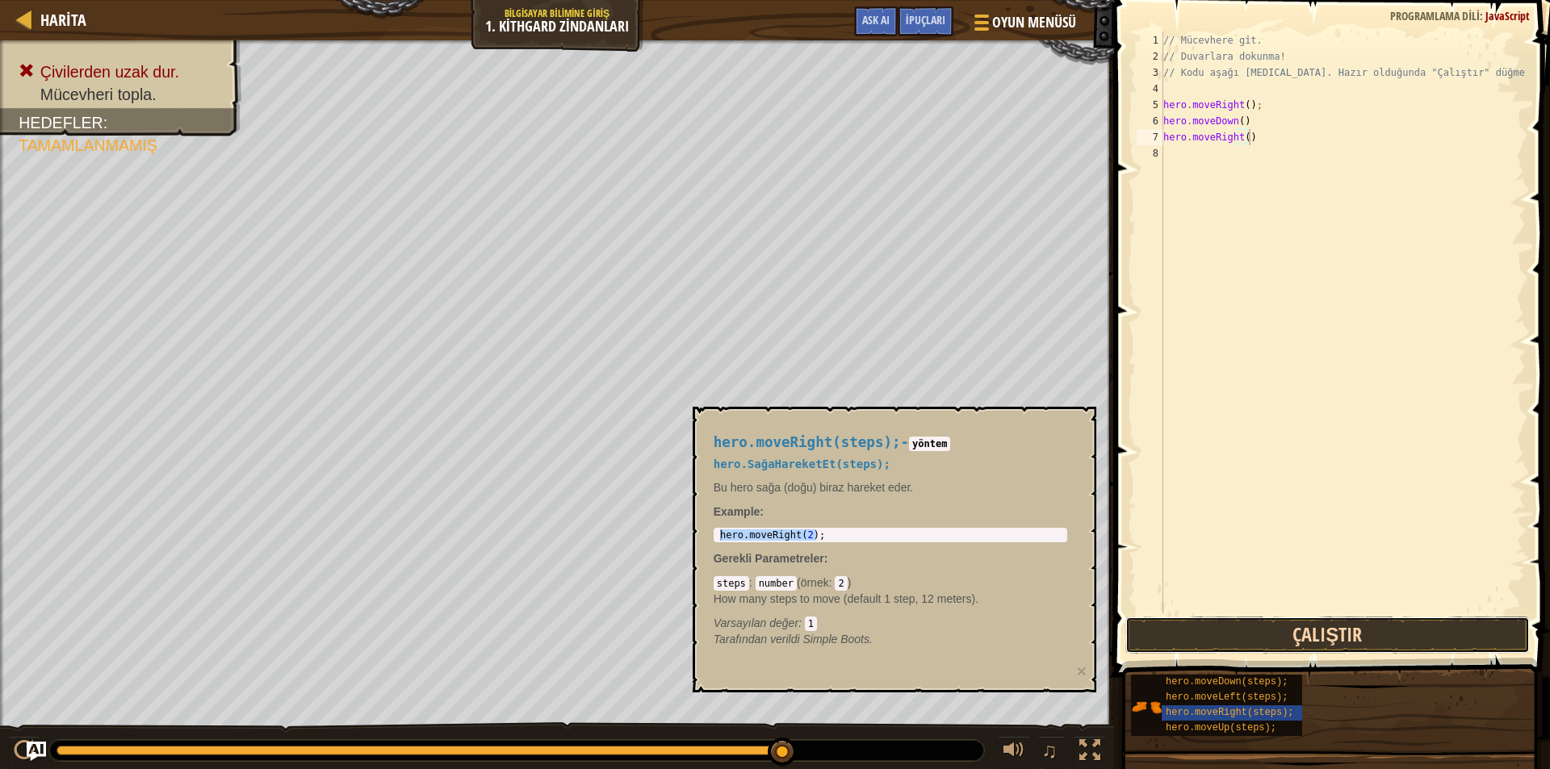
drag, startPoint x: 1262, startPoint y: 636, endPoint x: 1262, endPoint y: 625, distance: 11.3
click at [1262, 635] on button "Çalıştır" at bounding box center [1328, 635] width 405 height 37
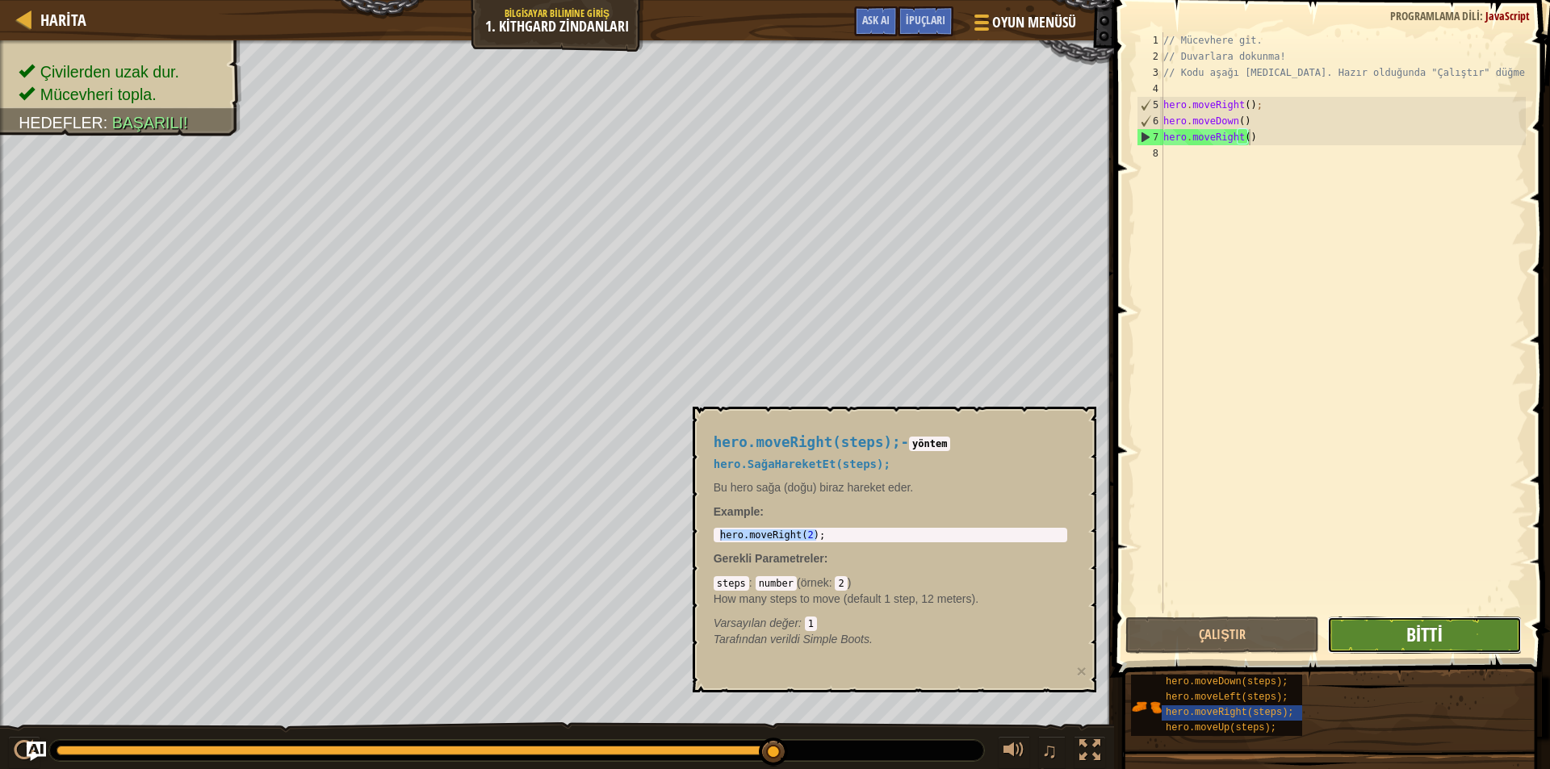
click at [1407, 632] on span "Bitti" at bounding box center [1425, 635] width 36 height 26
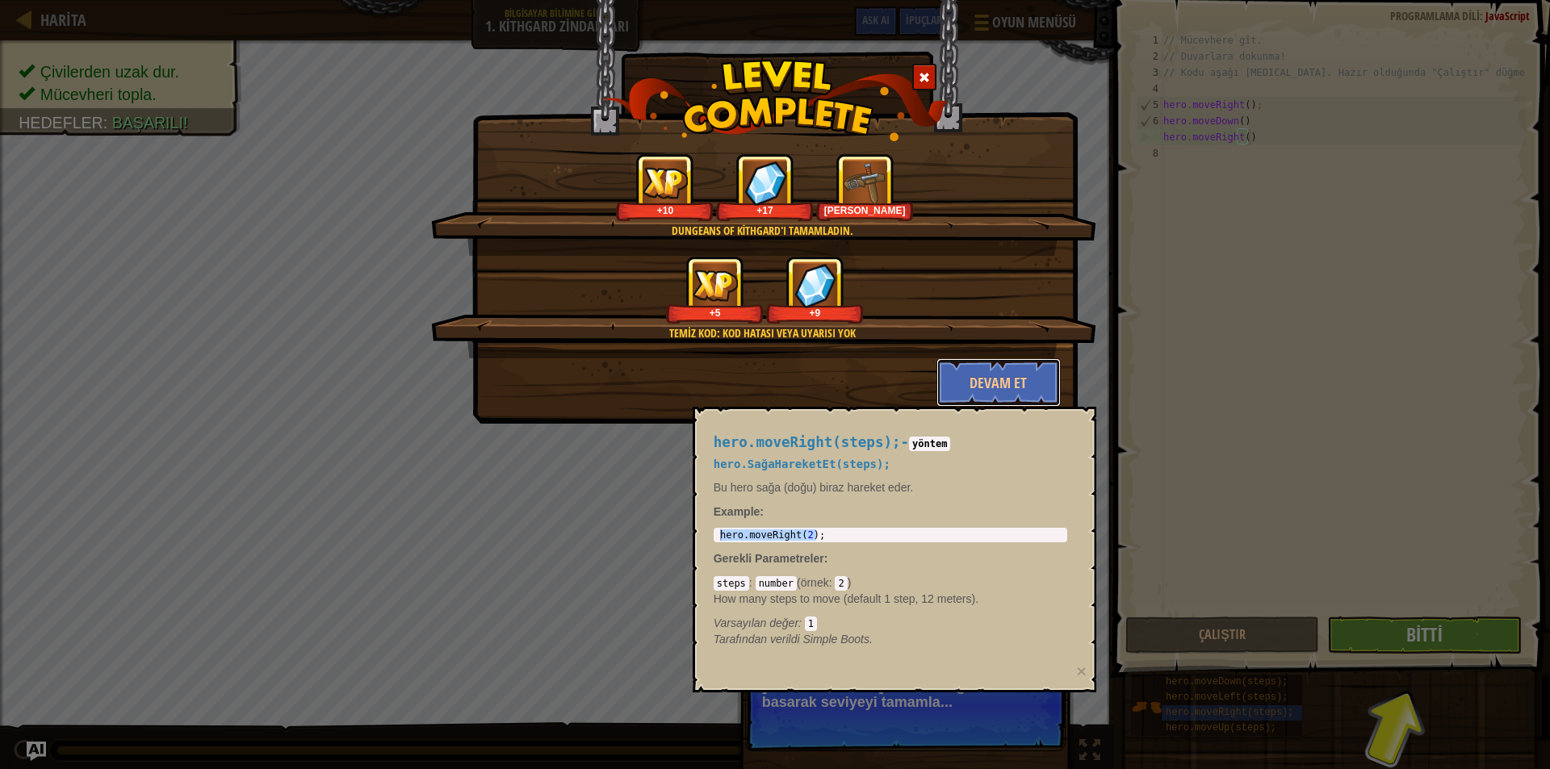
drag, startPoint x: 974, startPoint y: 365, endPoint x: 934, endPoint y: 411, distance: 60.7
click at [975, 365] on button "Devam et" at bounding box center [999, 382] width 125 height 48
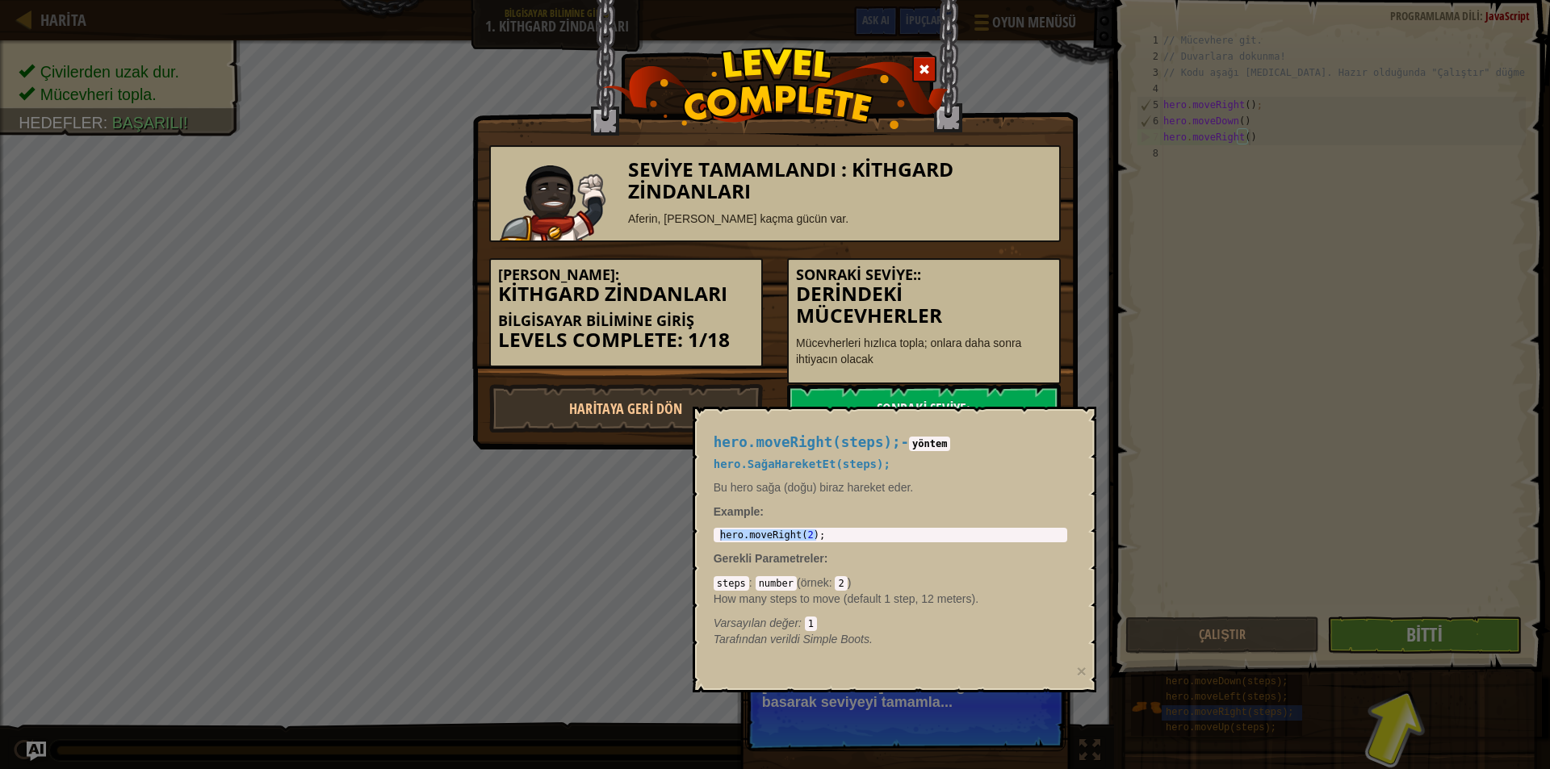
drag, startPoint x: 646, startPoint y: 539, endPoint x: 672, endPoint y: 555, distance: 30.0
click at [664, 549] on div "Seviye Tamamlandı : Kithgard Zindanları Aferin, Kithgard'tan kaçma gücün var. S…" at bounding box center [775, 384] width 1550 height 769
